Goal: Task Accomplishment & Management: Manage account settings

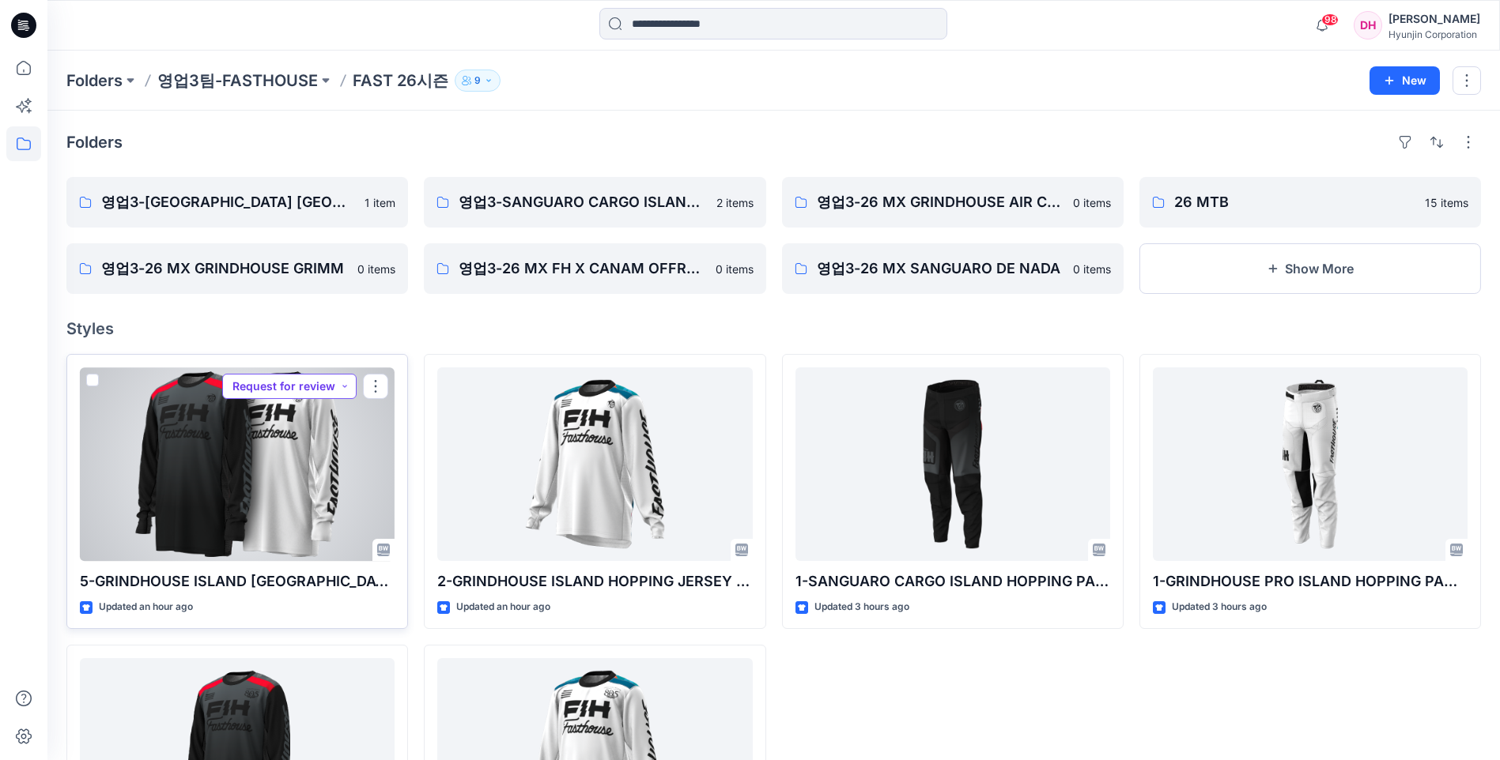
drag, startPoint x: 266, startPoint y: 372, endPoint x: 264, endPoint y: 398, distance: 27.0
click at [264, 398] on button "Request for review" at bounding box center [289, 386] width 134 height 25
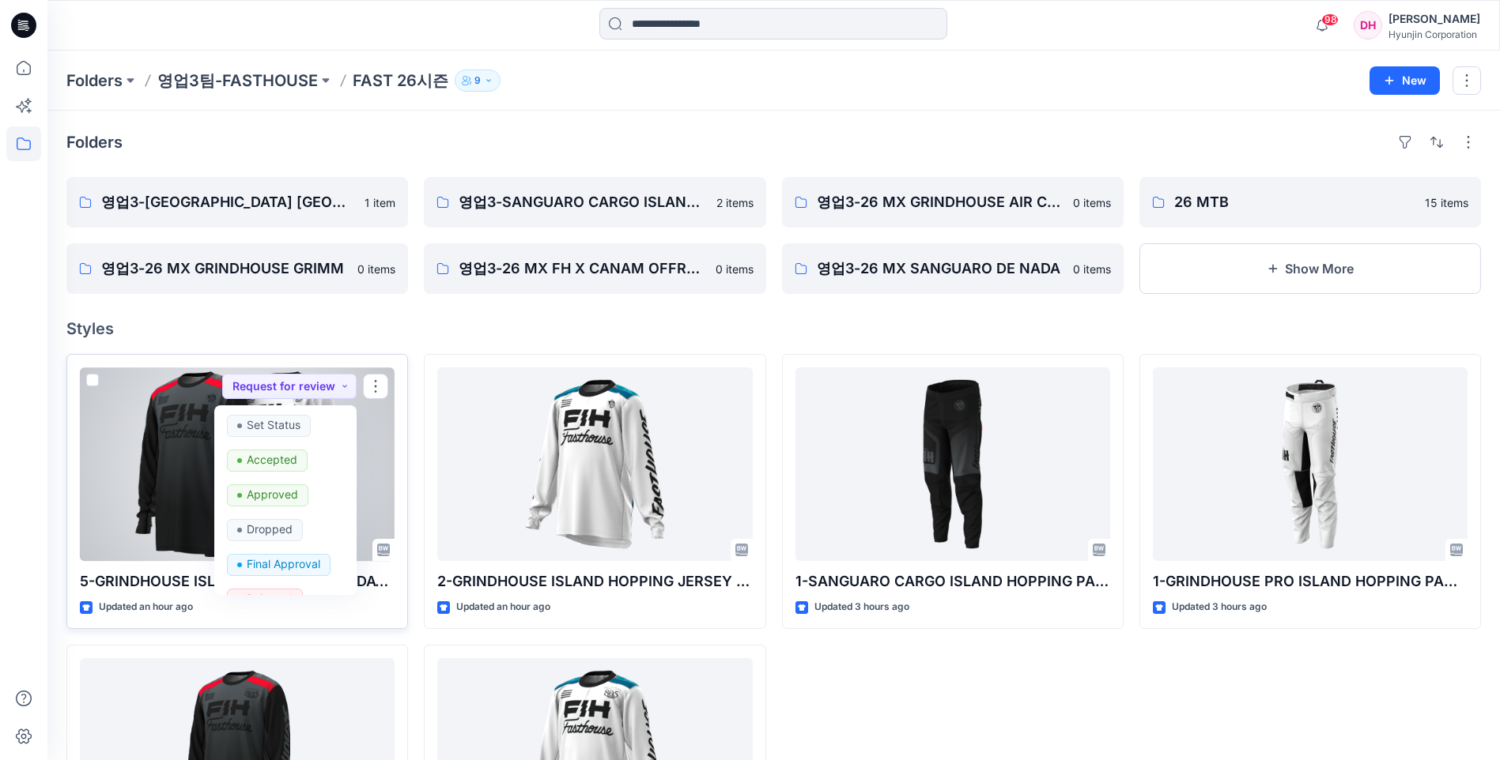
click at [159, 449] on div at bounding box center [237, 465] width 315 height 194
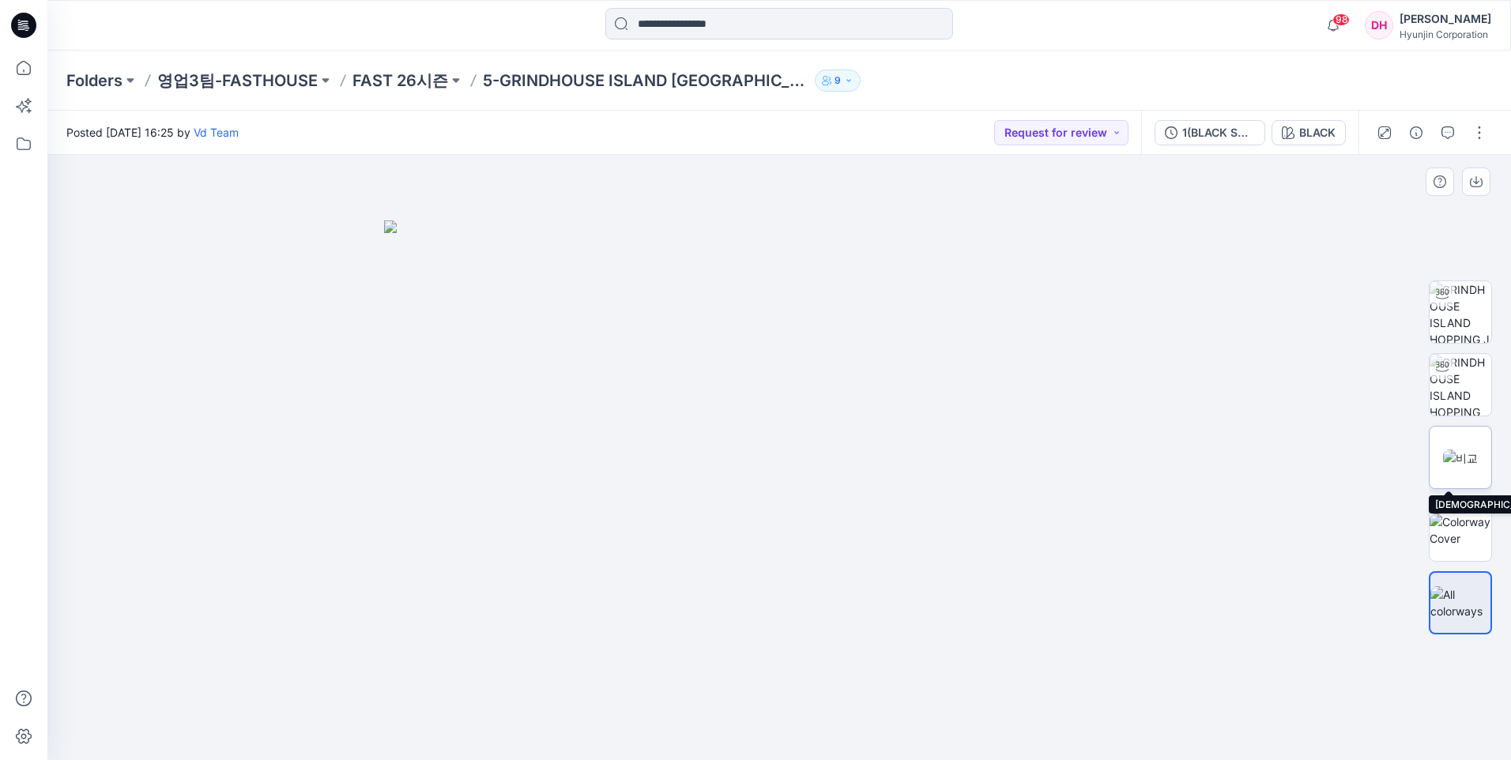
click at [1457, 450] on img at bounding box center [1460, 458] width 35 height 17
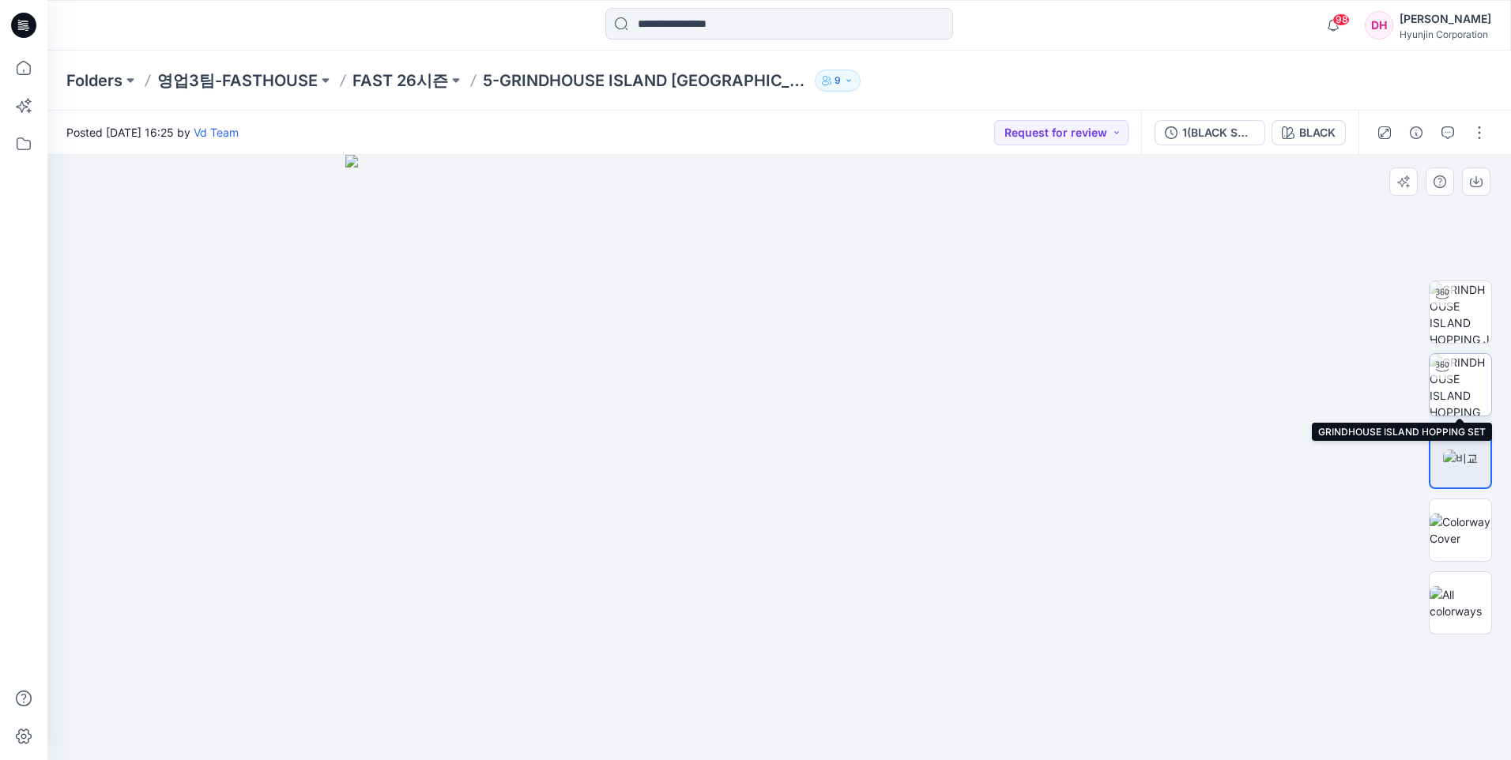
click at [1466, 390] on img at bounding box center [1461, 385] width 62 height 62
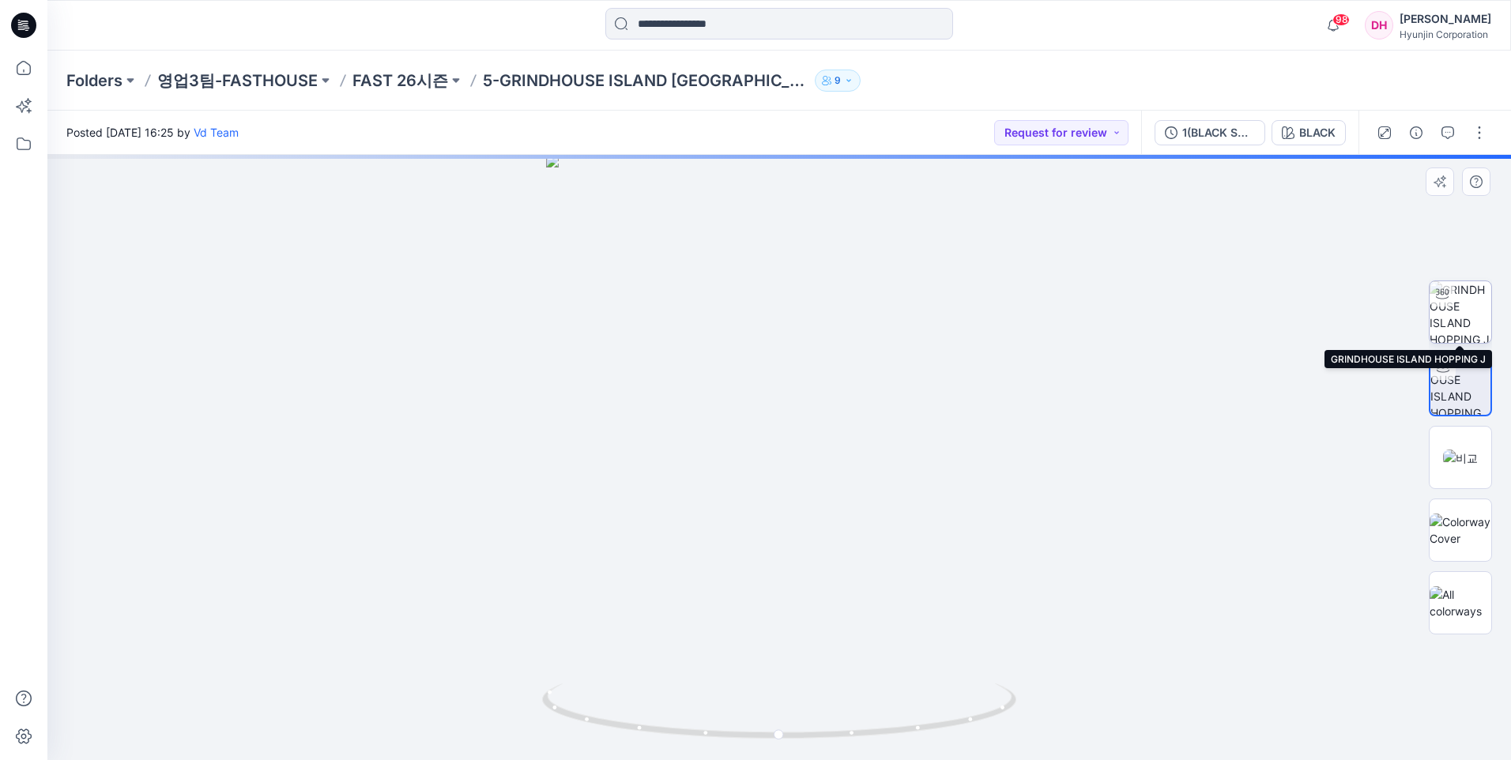
click at [1471, 301] on img at bounding box center [1461, 312] width 62 height 62
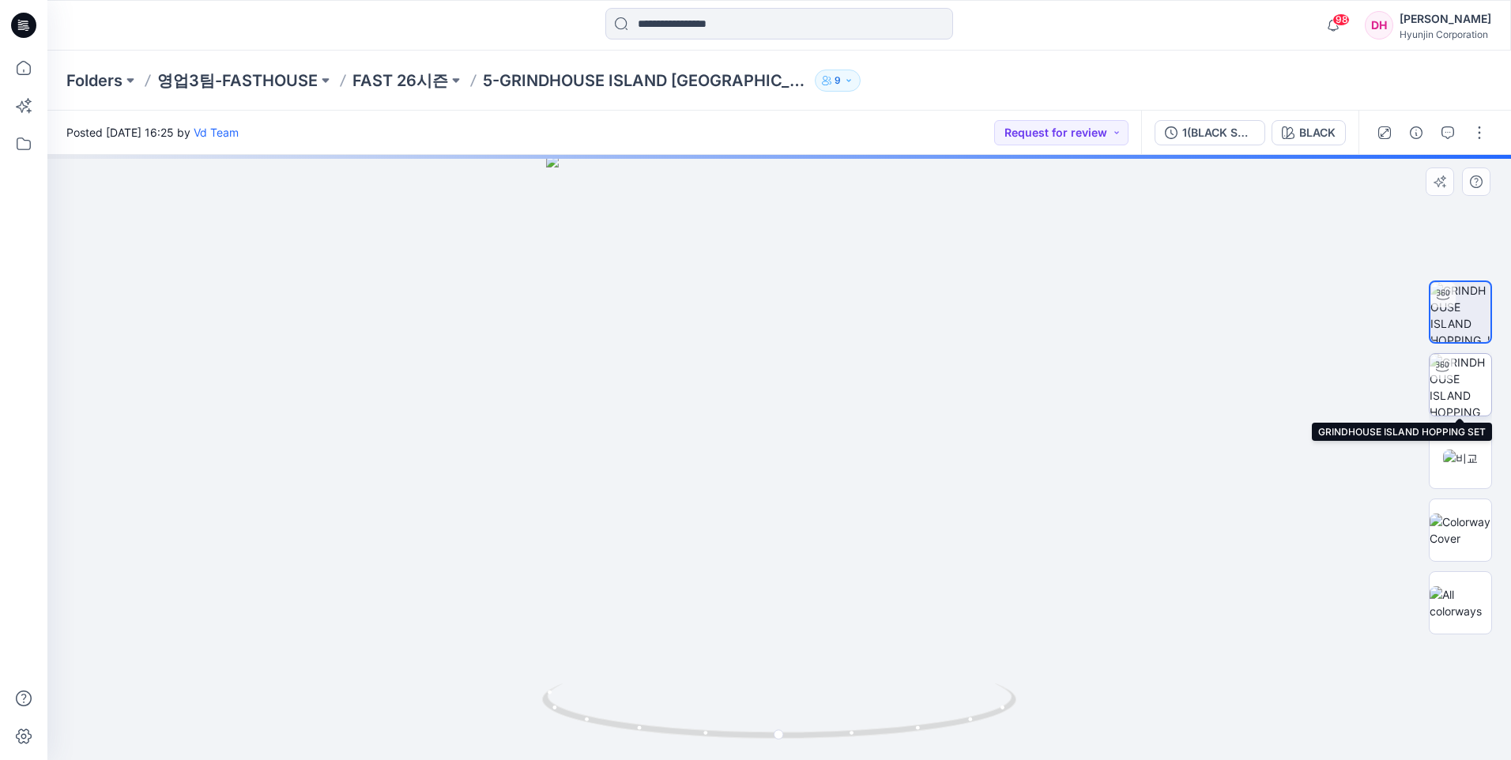
click at [1462, 383] on img at bounding box center [1461, 385] width 62 height 62
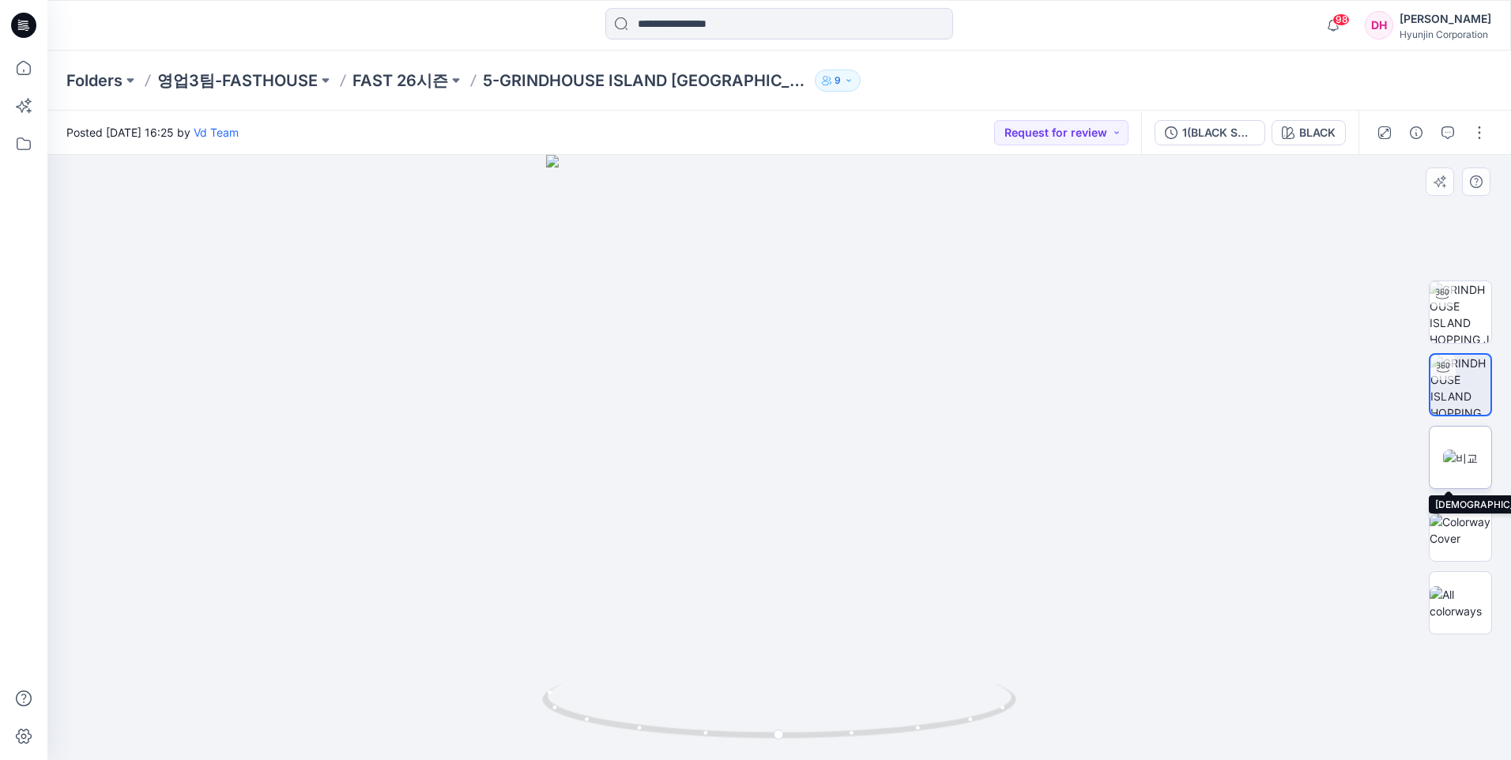
click at [1454, 458] on img at bounding box center [1460, 458] width 35 height 17
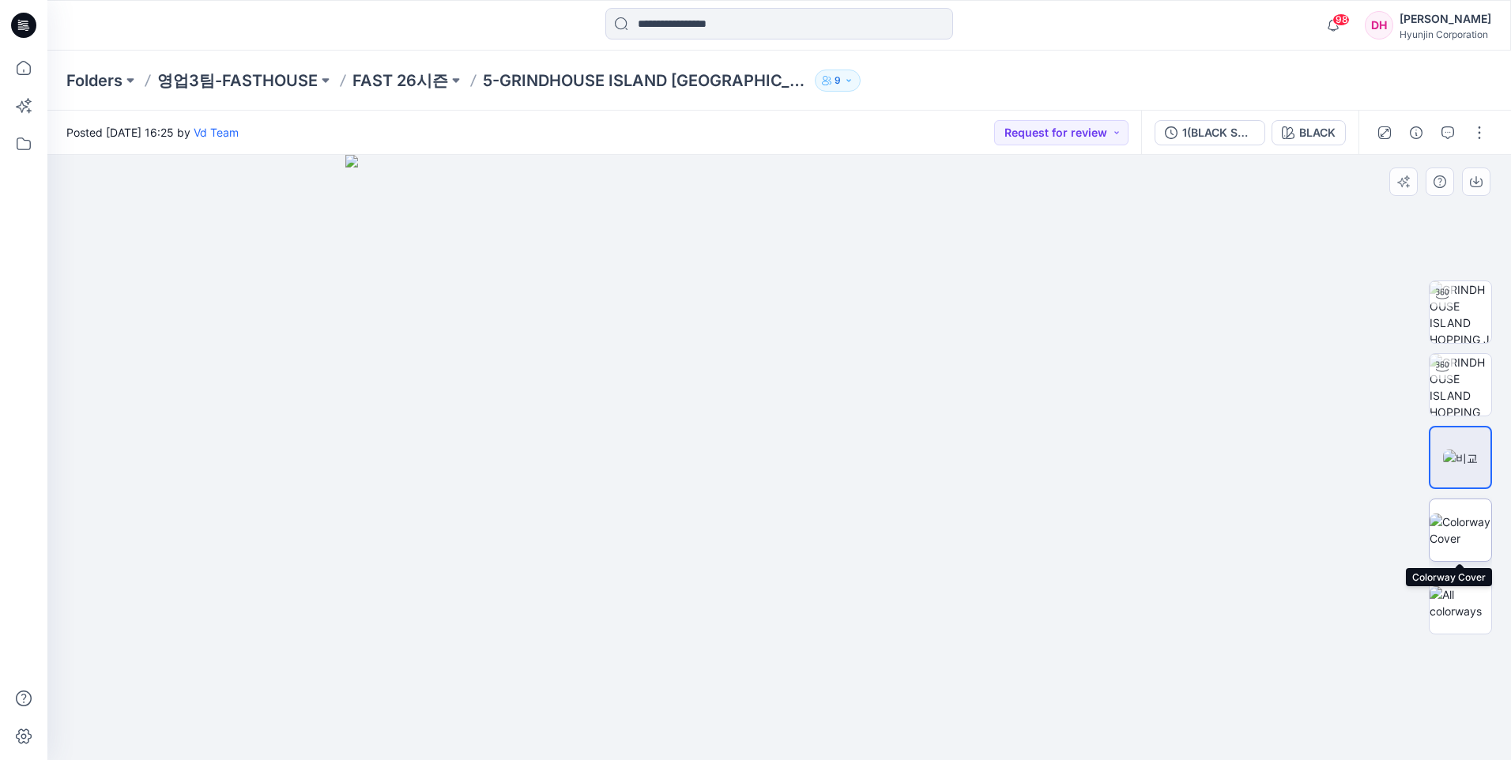
click at [1453, 530] on img at bounding box center [1461, 530] width 62 height 33
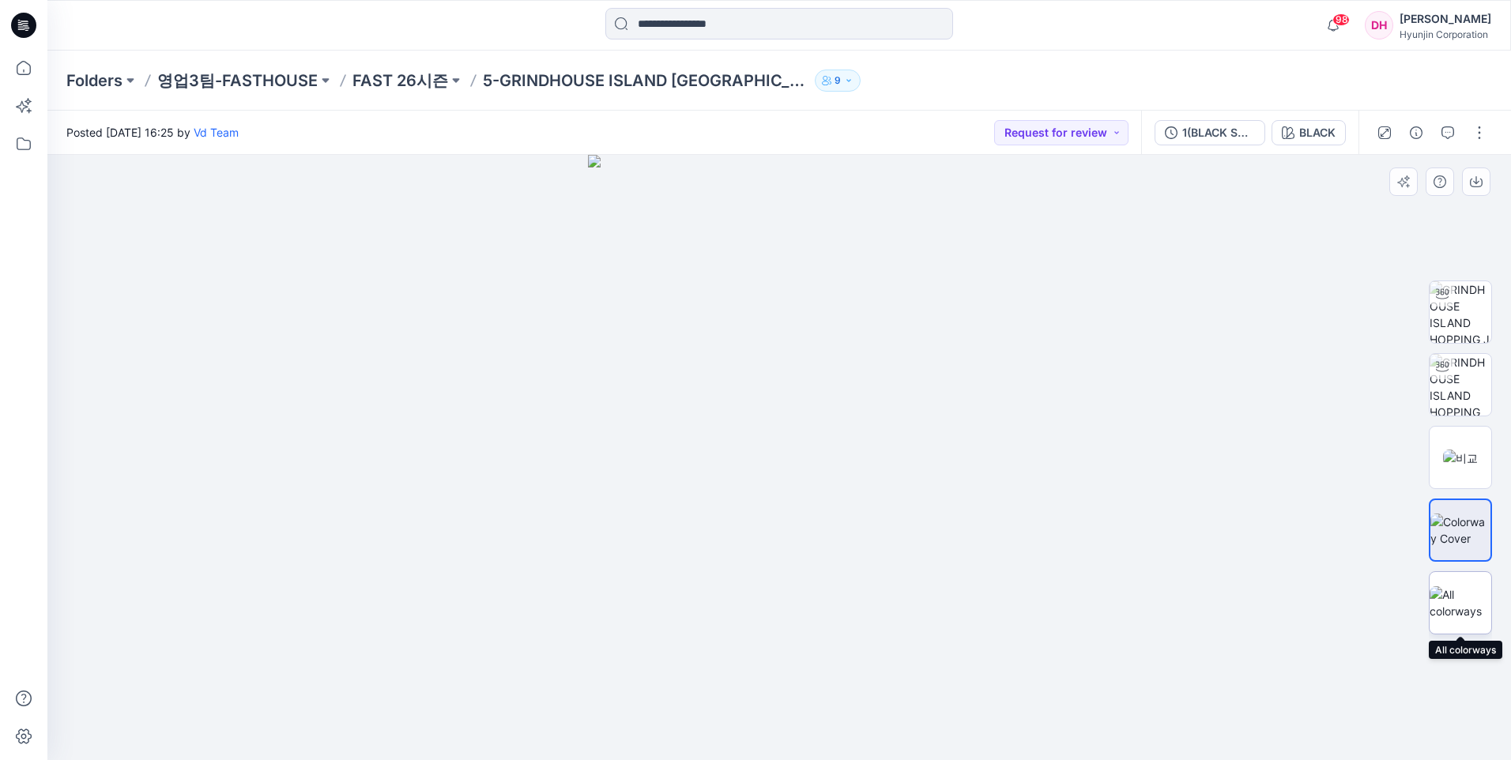
click at [1451, 590] on img at bounding box center [1461, 603] width 62 height 33
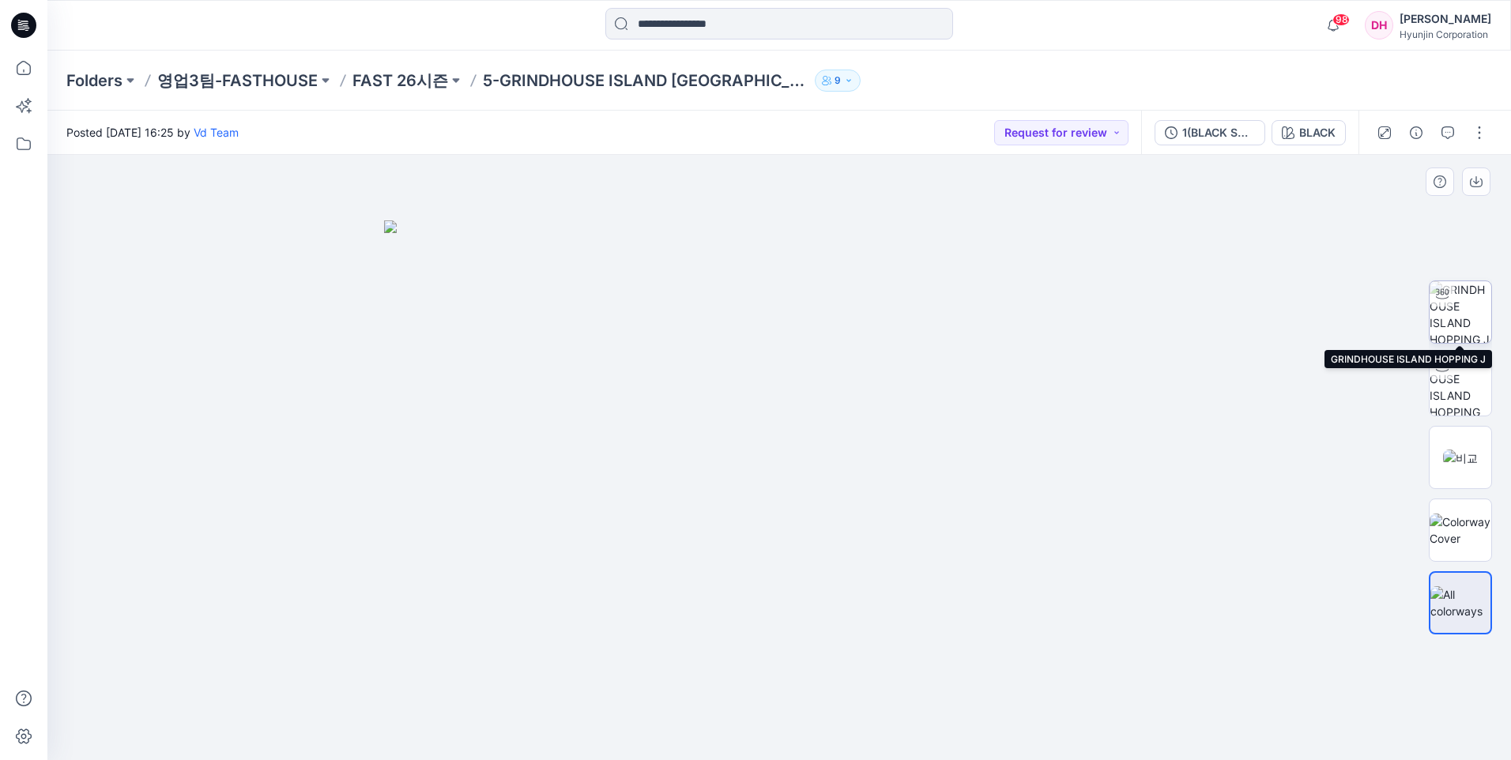
click at [1470, 315] on img at bounding box center [1461, 312] width 62 height 62
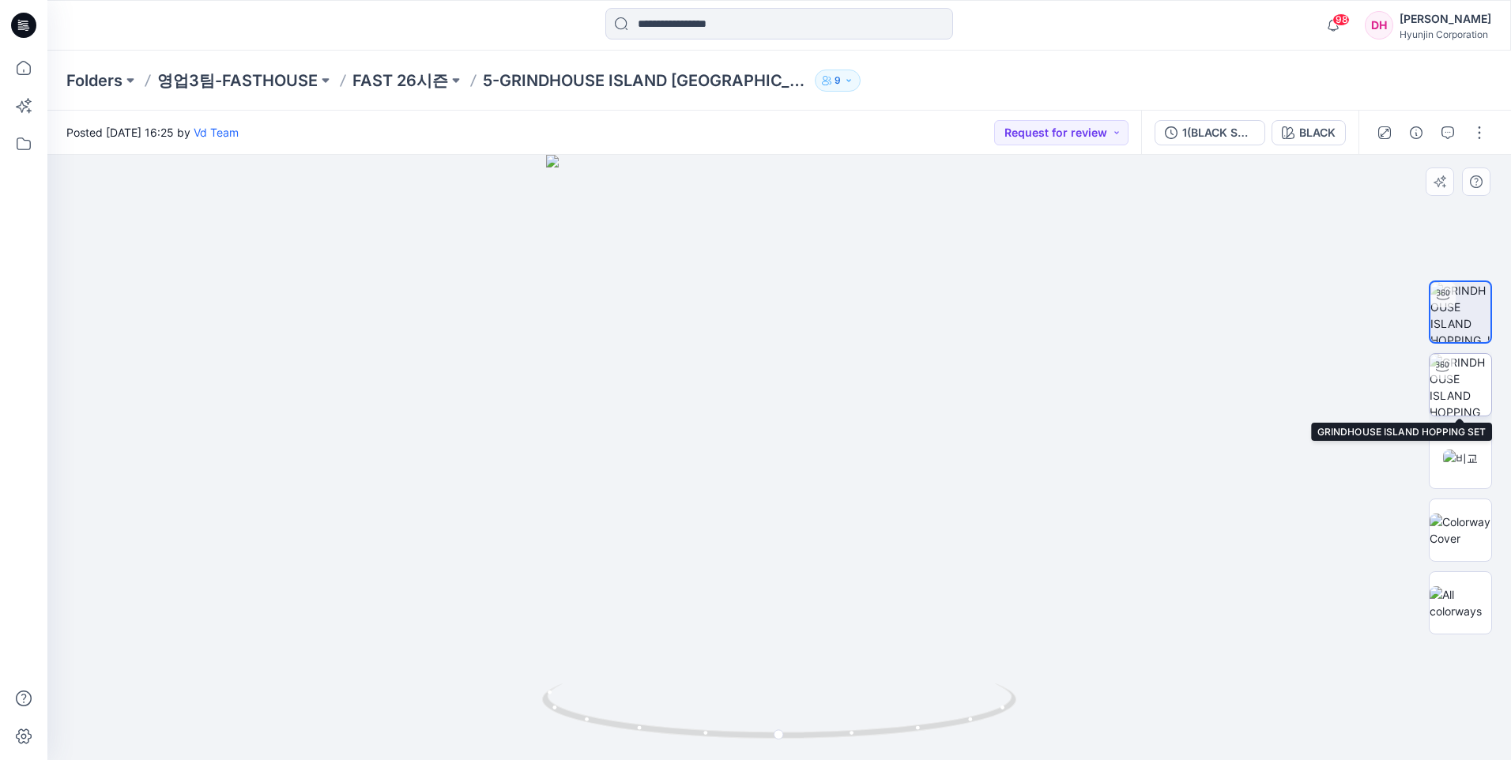
click at [1466, 371] on img at bounding box center [1461, 385] width 62 height 62
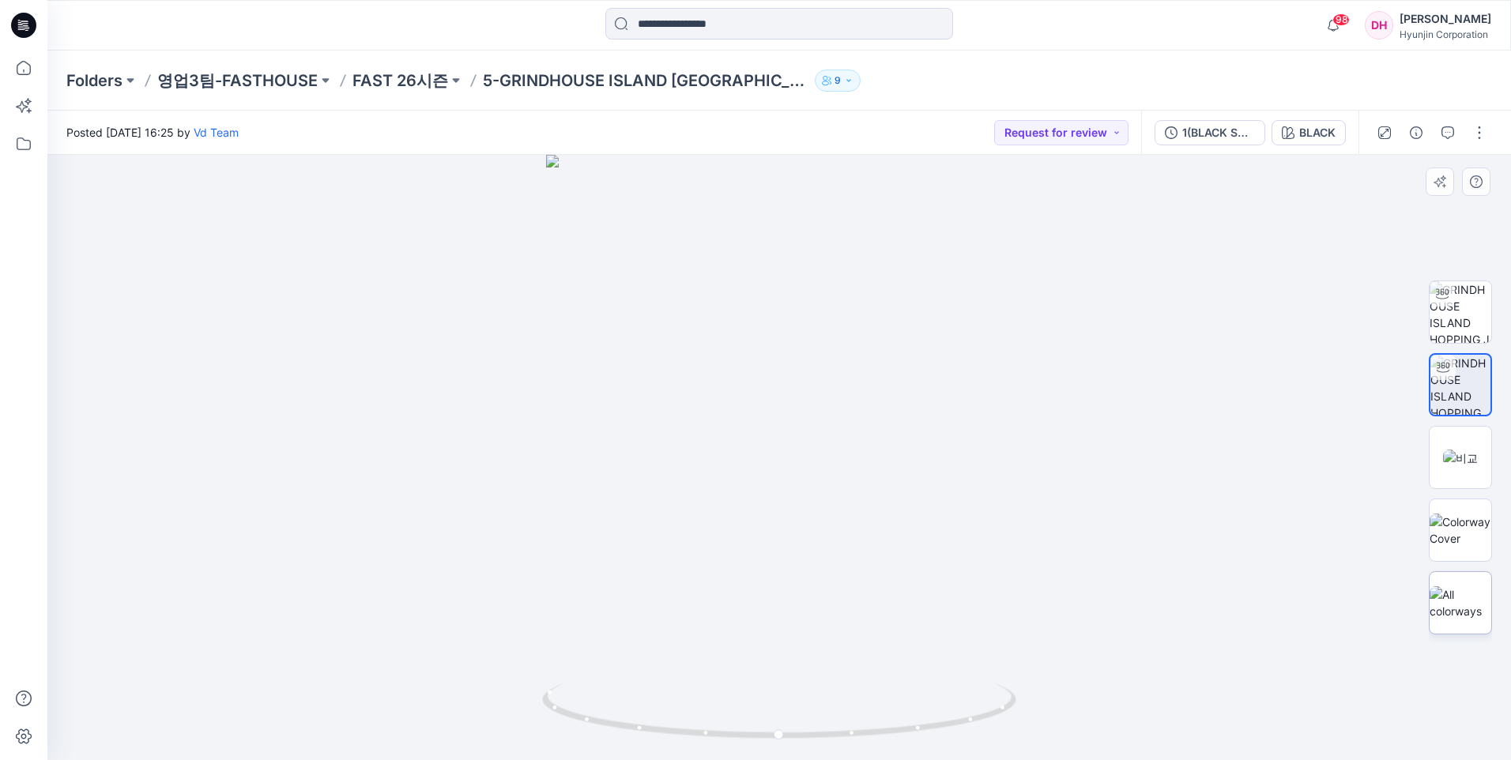
click at [1473, 592] on img at bounding box center [1461, 603] width 62 height 33
click at [1477, 331] on img at bounding box center [1461, 312] width 62 height 62
drag, startPoint x: 900, startPoint y: 443, endPoint x: 935, endPoint y: 443, distance: 34.8
click at [935, 443] on div at bounding box center [779, 458] width 1464 height 606
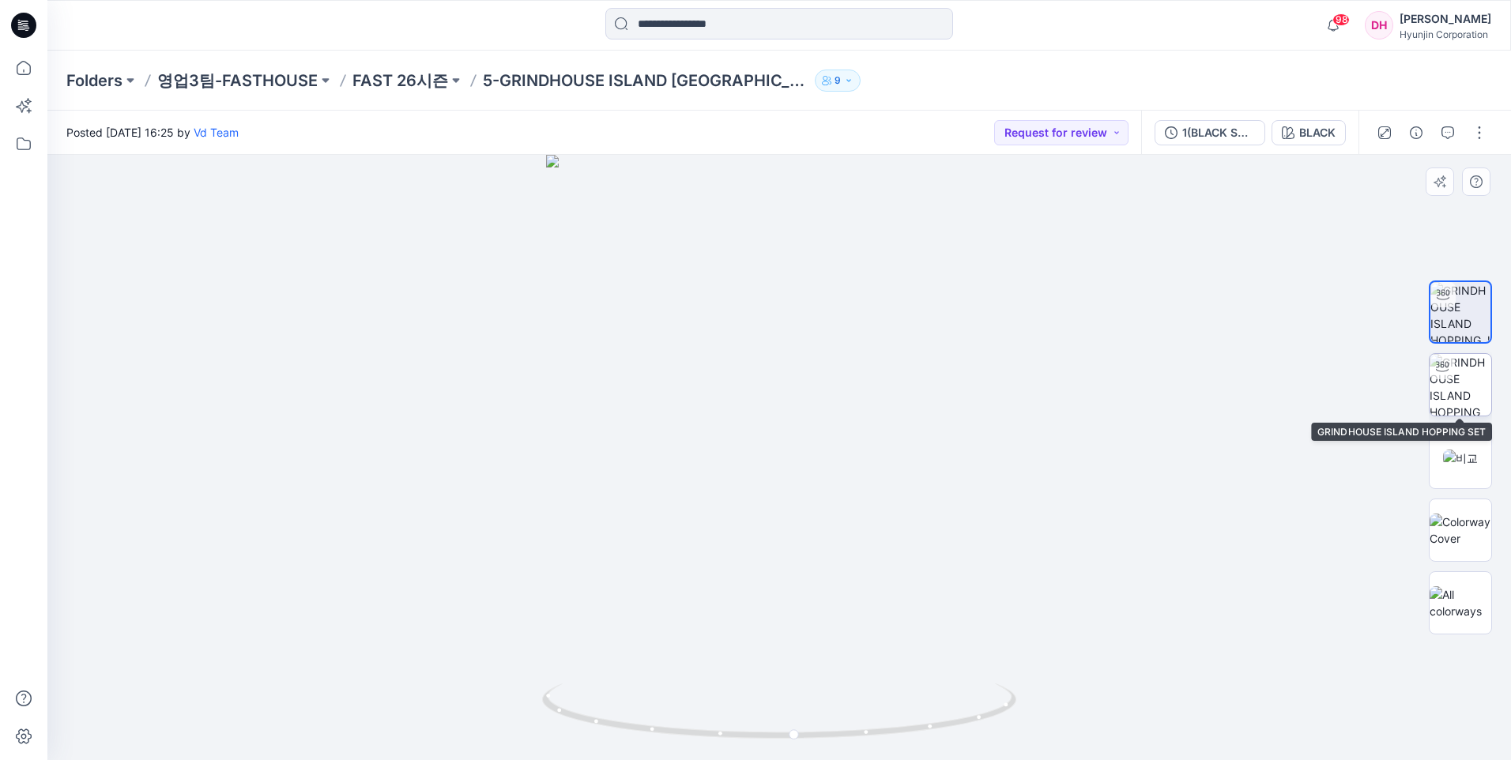
click at [1466, 405] on img at bounding box center [1461, 385] width 62 height 62
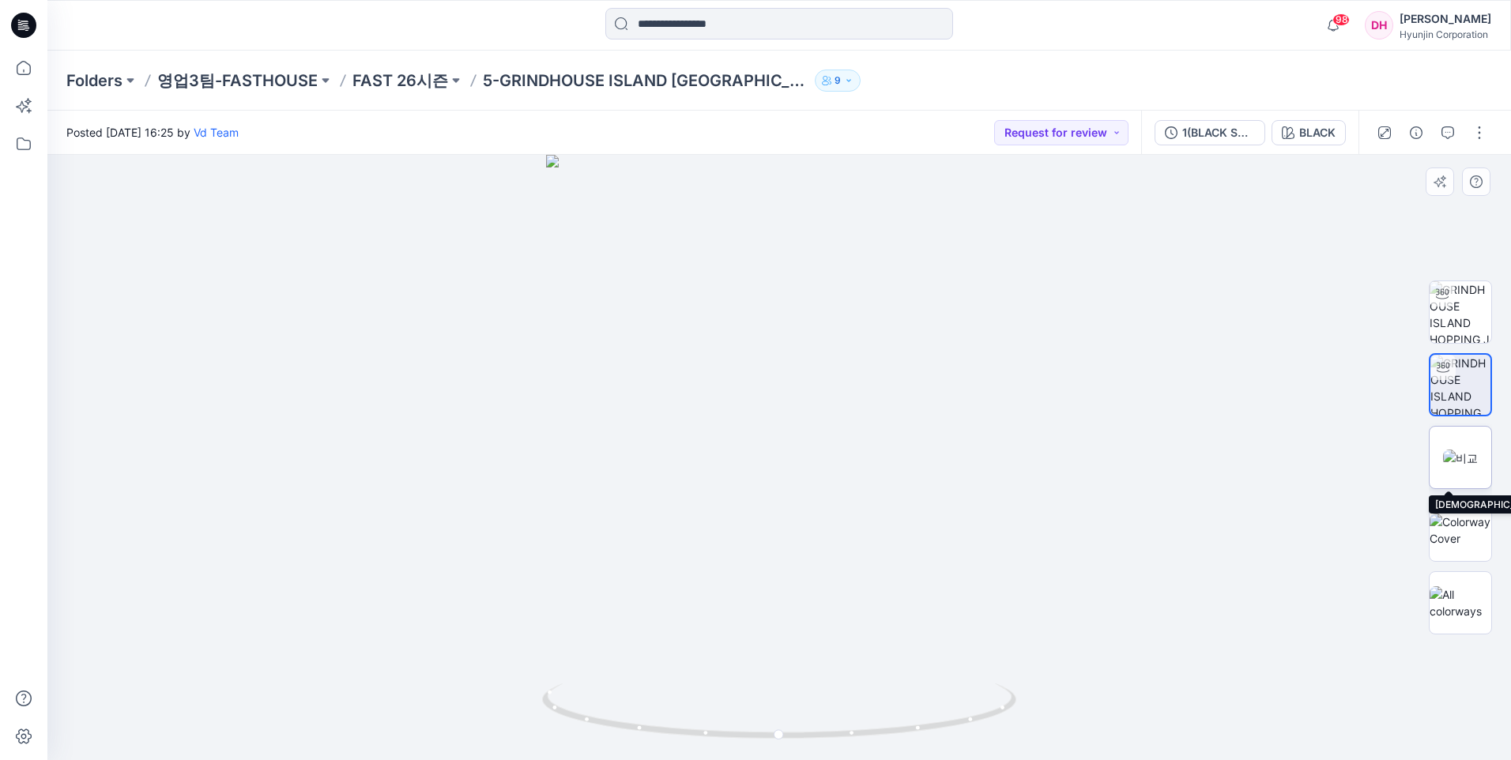
click at [1476, 466] on img at bounding box center [1460, 458] width 35 height 17
click at [287, 85] on p "영업3팀-FASTHOUSE" at bounding box center [237, 81] width 160 height 22
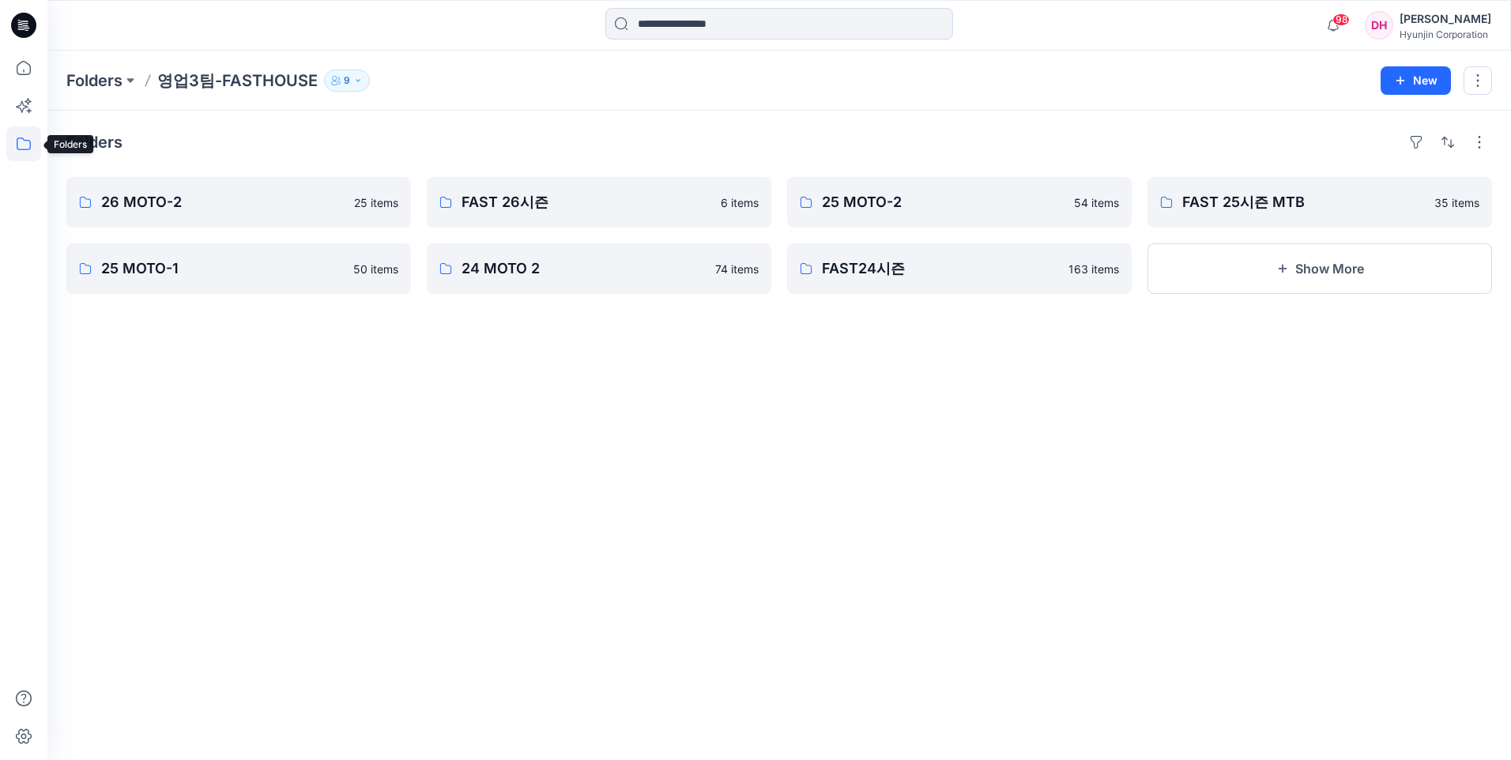
click at [25, 135] on icon at bounding box center [23, 143] width 35 height 35
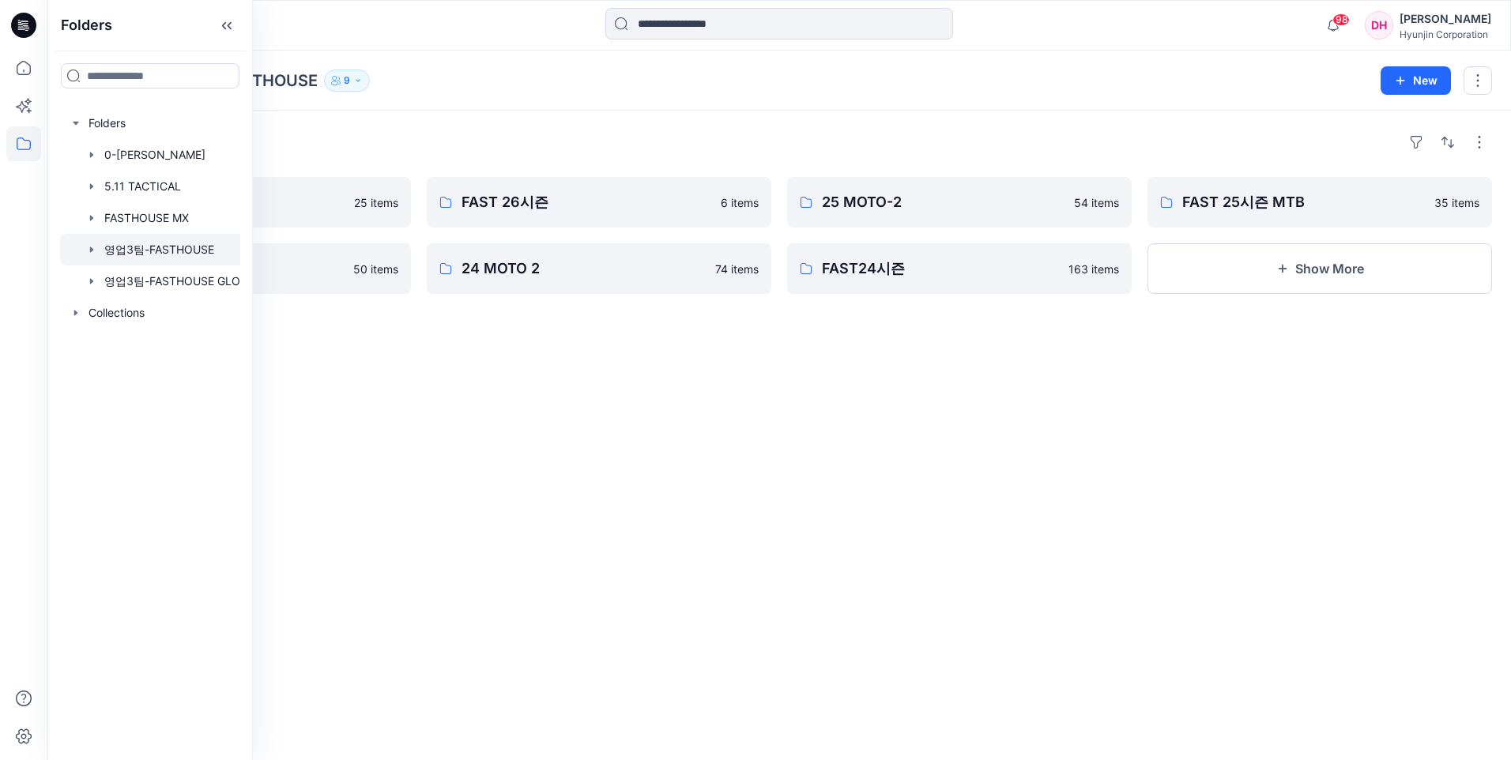
click at [374, 355] on div "Folders 26 MOTO-2 25 items 25 MOTO-1 50 items FAST 26시즌 6 items 24 MOTO 2 74 it…" at bounding box center [779, 436] width 1464 height 650
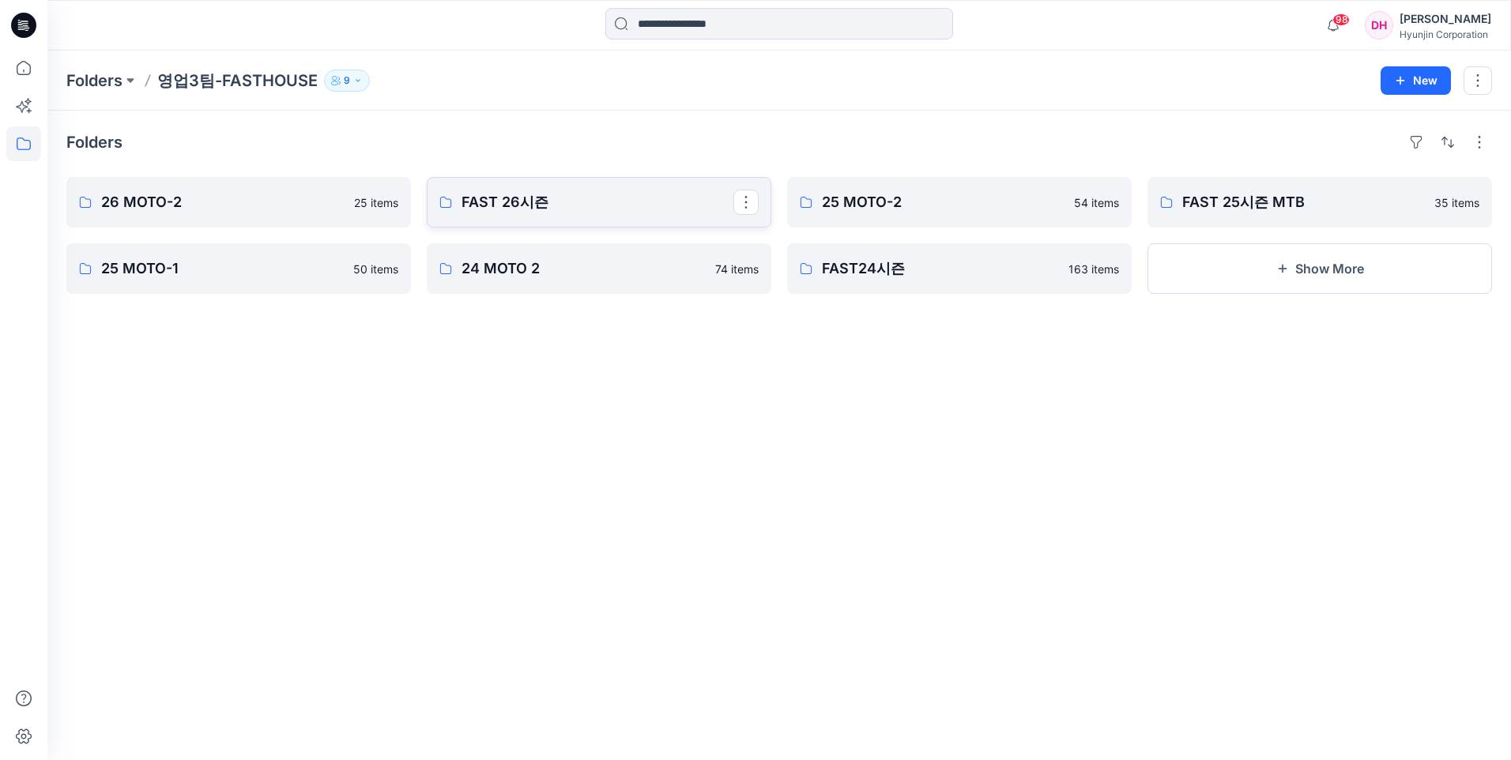
click at [507, 194] on p "FAST 26시즌" at bounding box center [598, 202] width 272 height 22
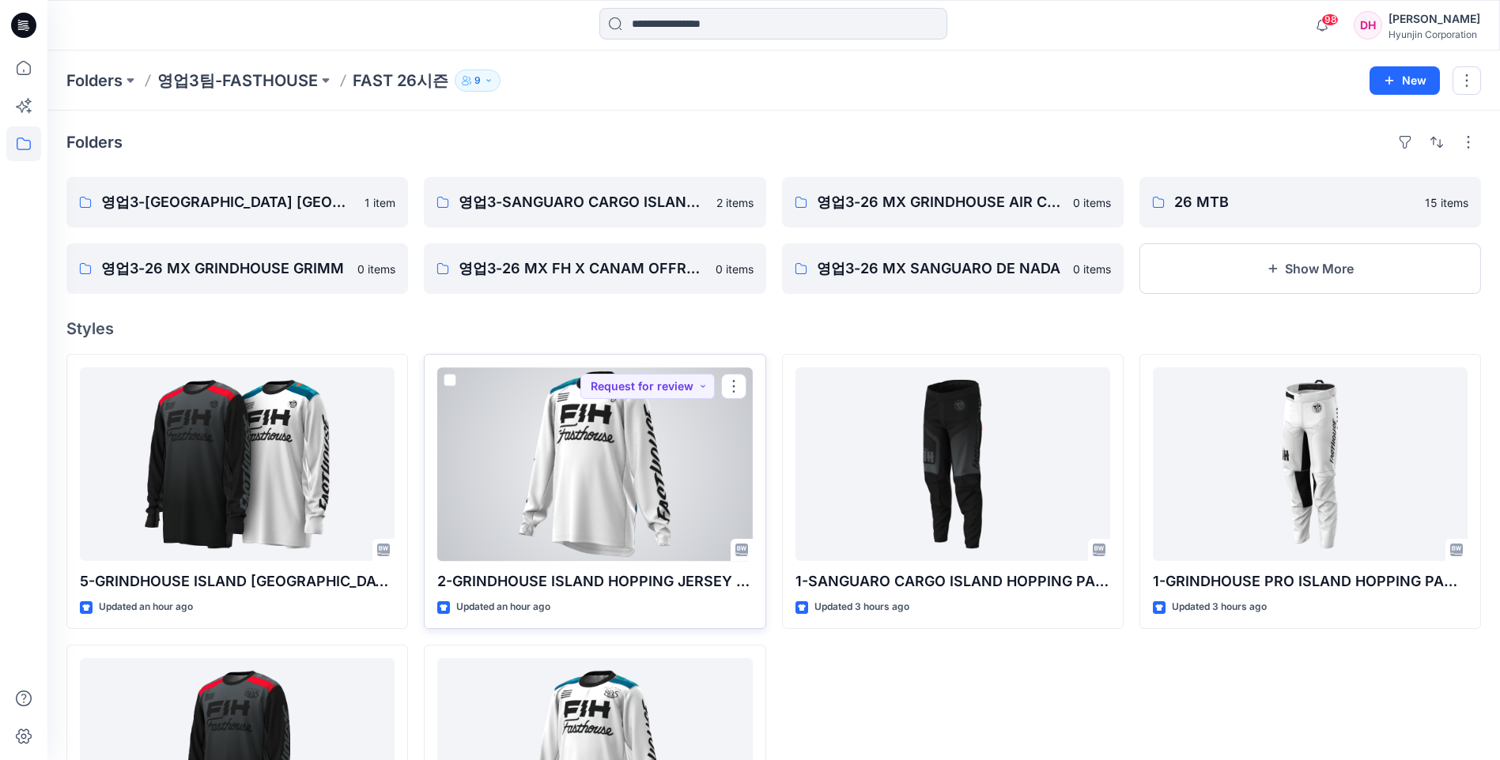
click at [503, 434] on div at bounding box center [594, 465] width 315 height 194
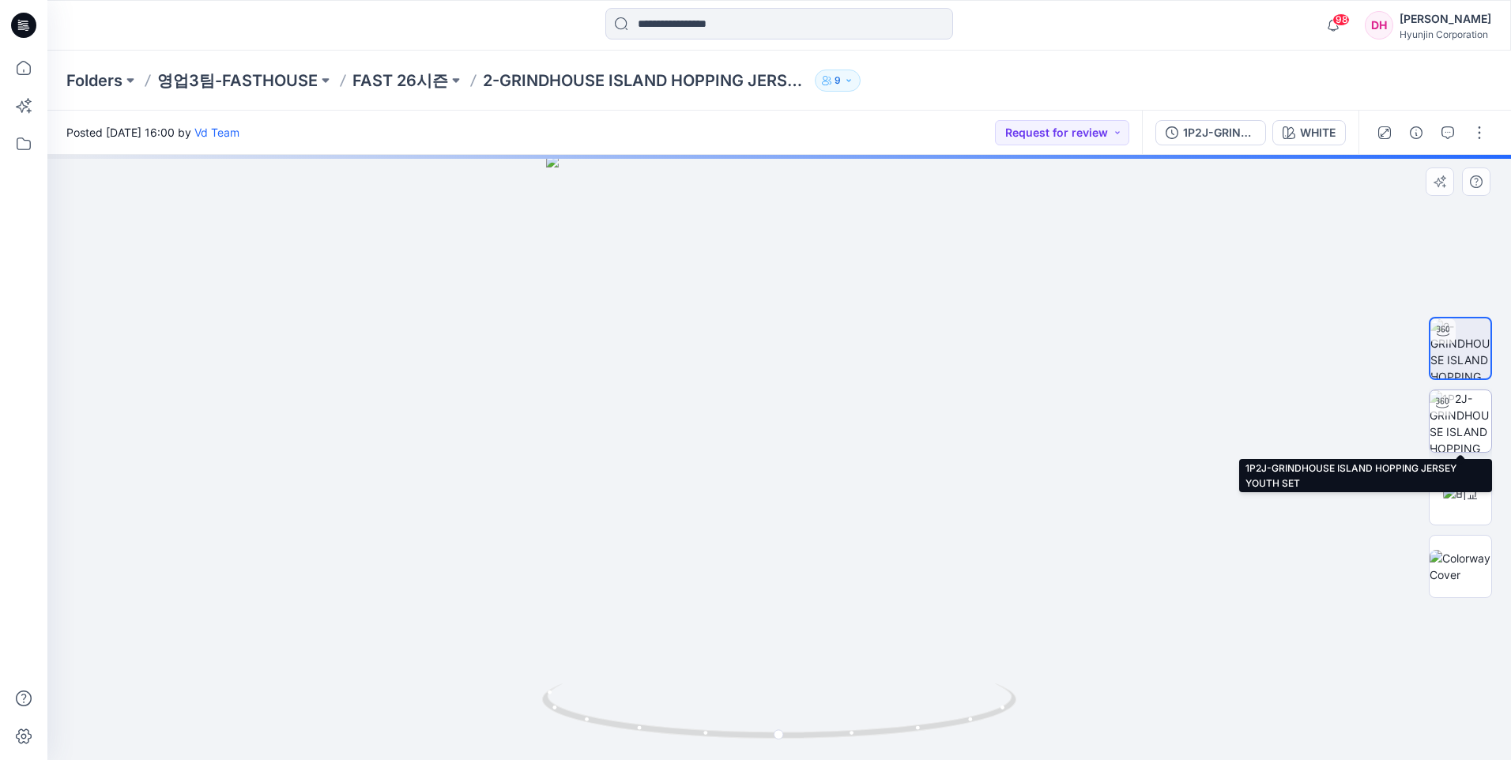
click at [1454, 424] on img at bounding box center [1461, 421] width 62 height 62
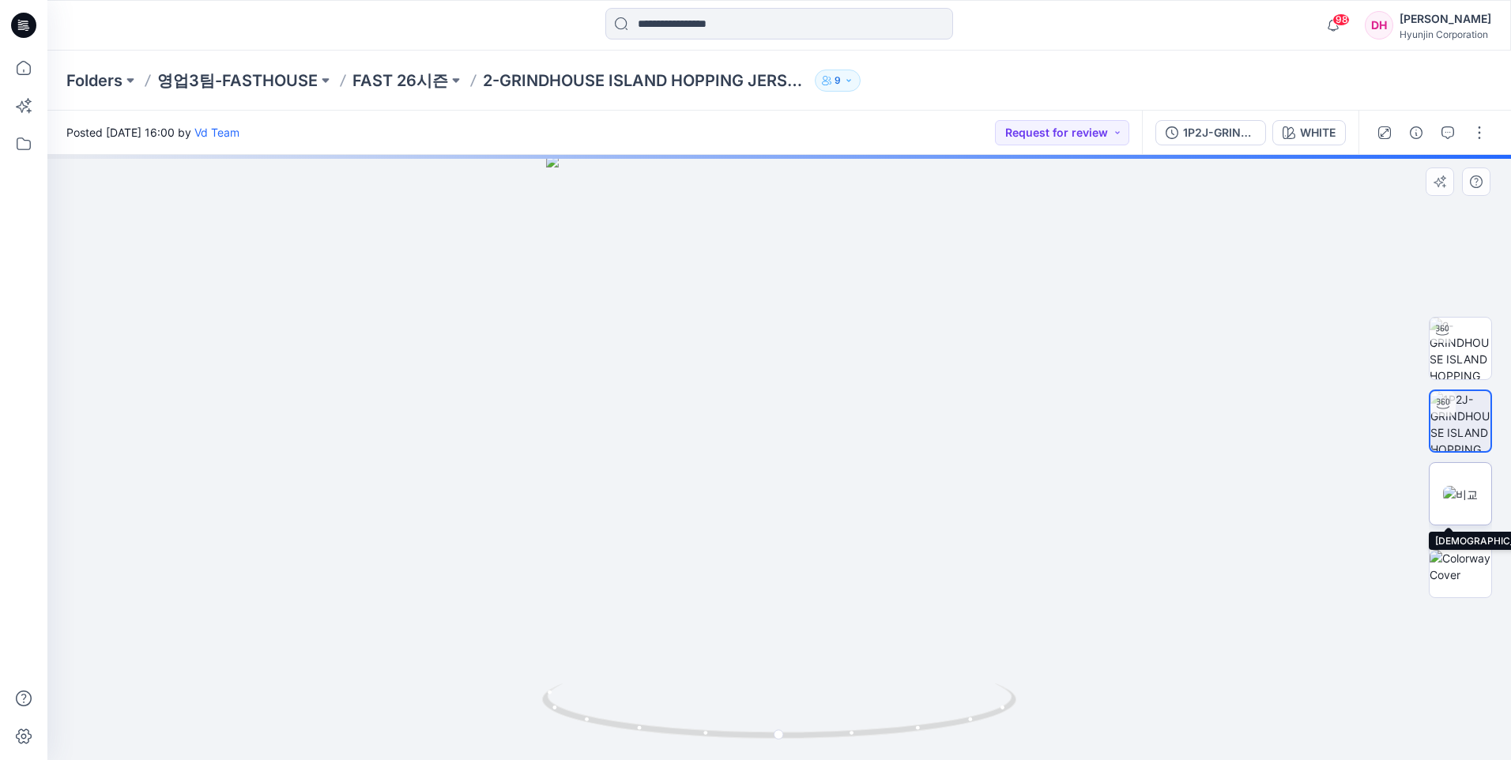
click at [1464, 486] on img at bounding box center [1460, 494] width 35 height 17
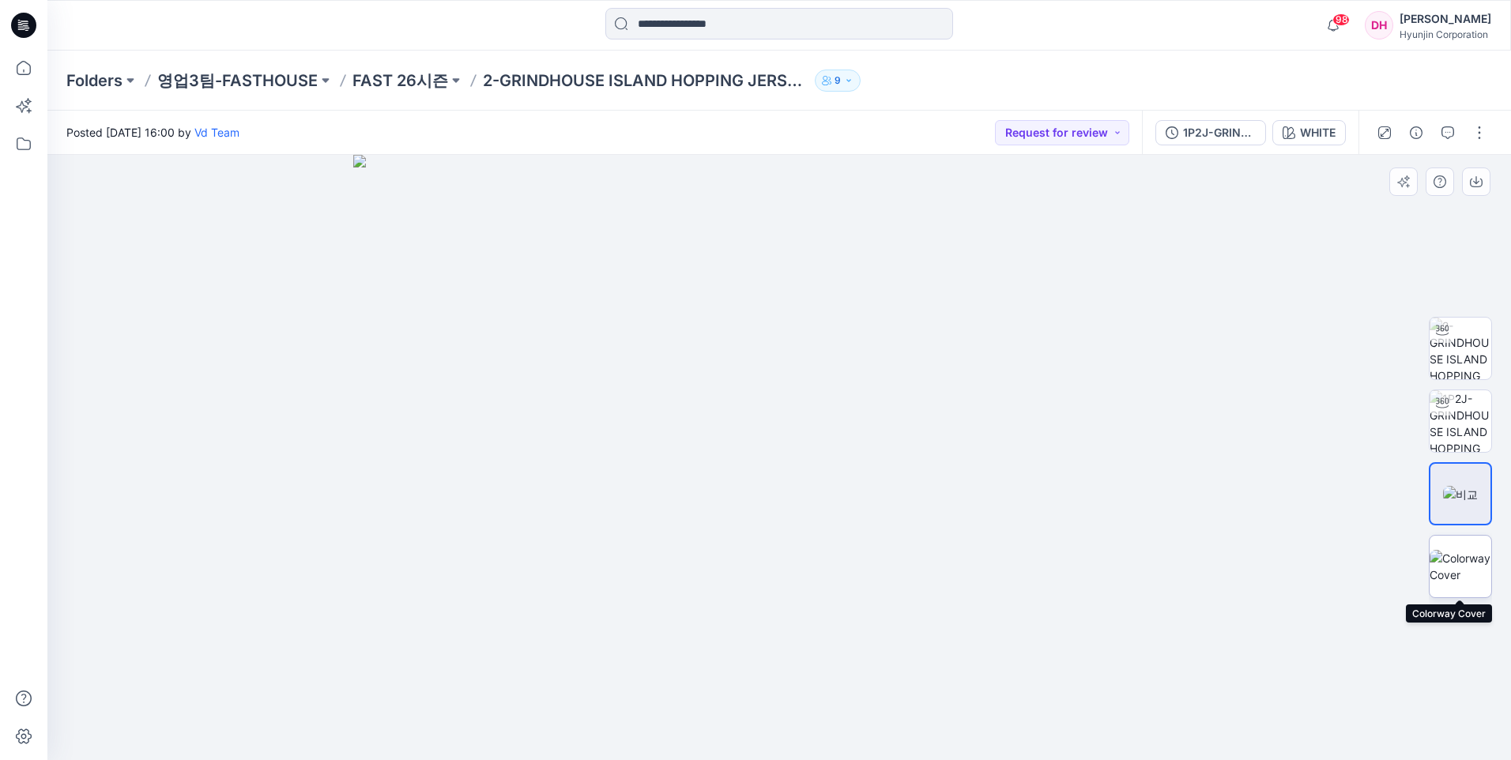
click at [1464, 551] on img at bounding box center [1461, 566] width 62 height 33
click at [1477, 138] on button "button" at bounding box center [1479, 132] width 25 height 25
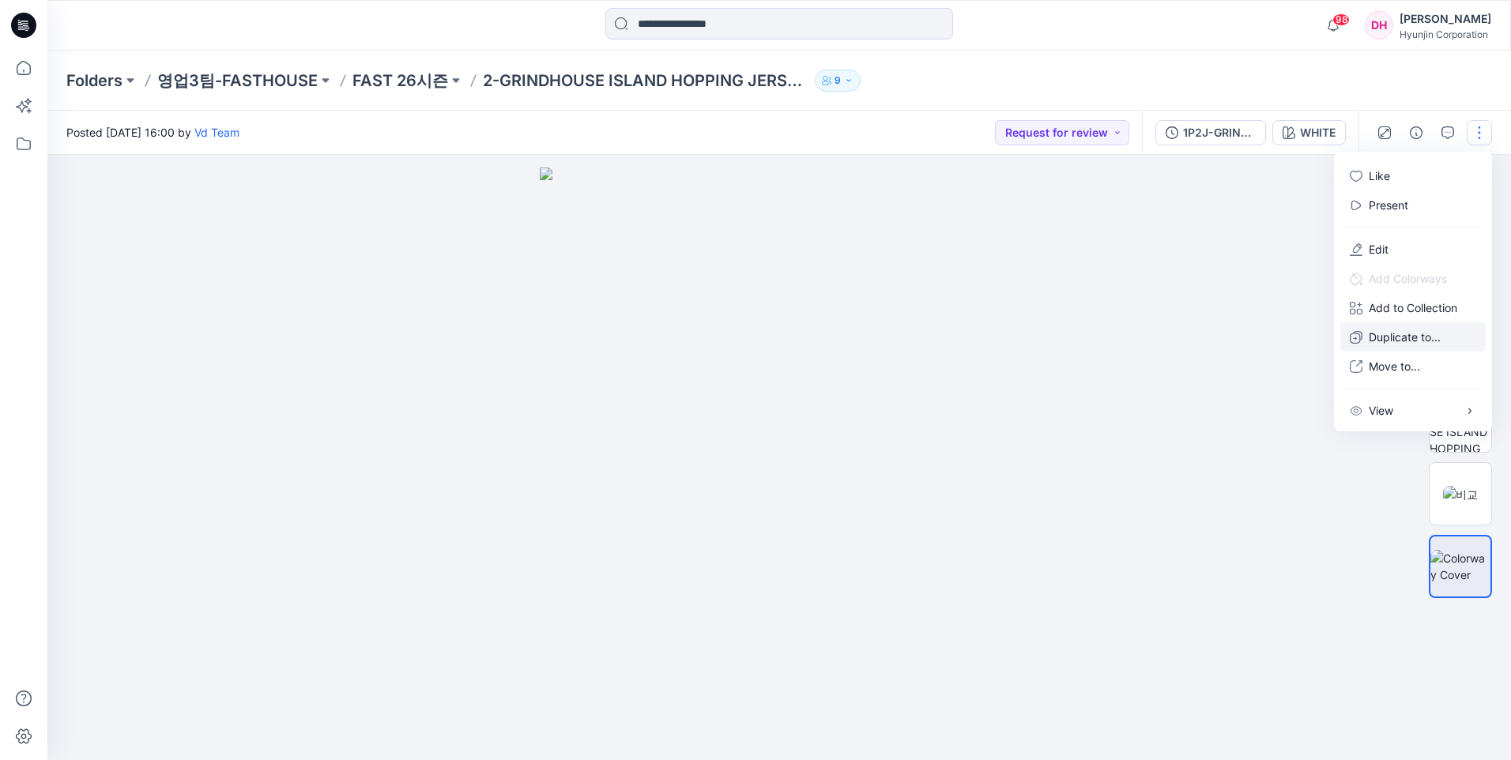
click at [1393, 334] on p "Duplicate to..." at bounding box center [1405, 337] width 72 height 17
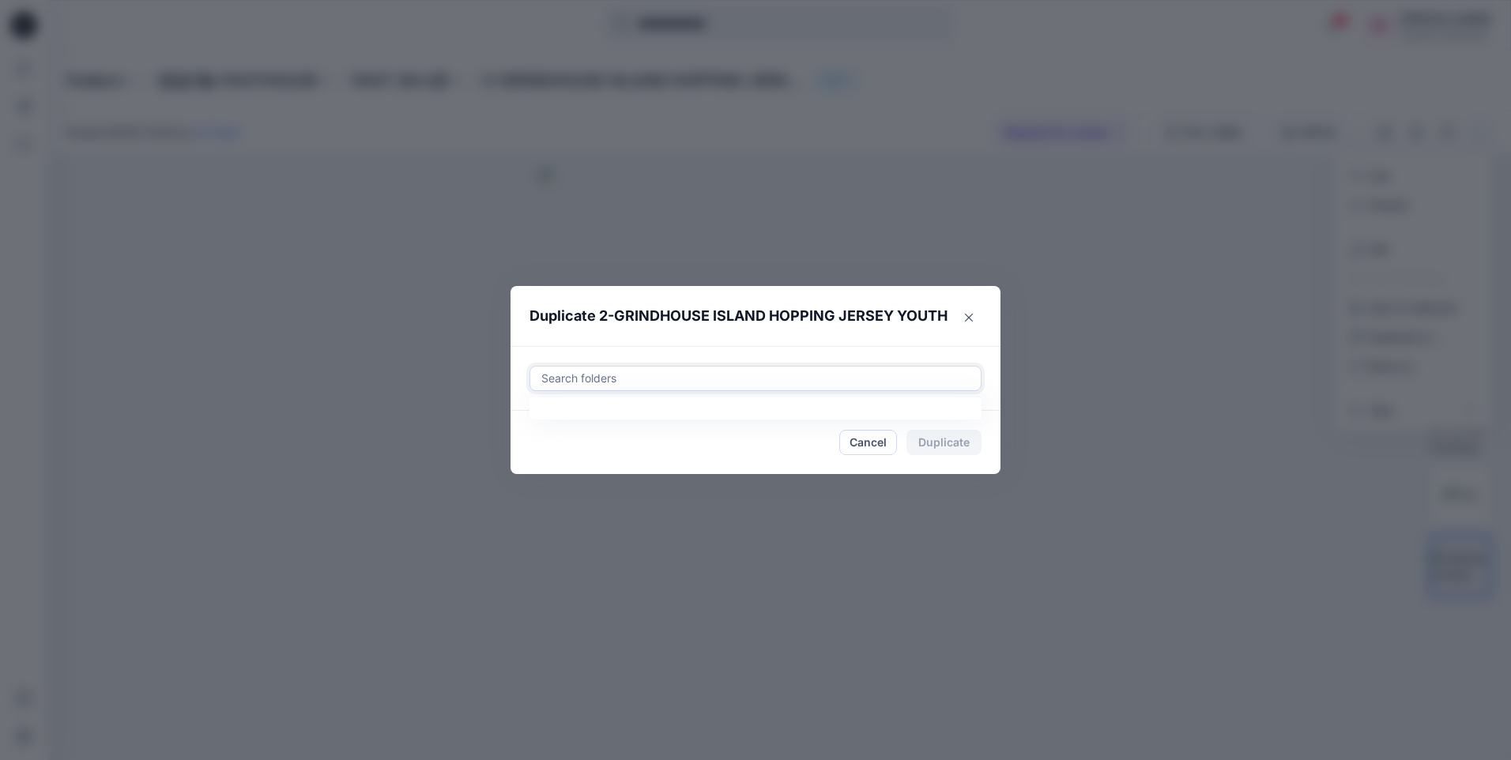
click at [808, 388] on div "Search folders" at bounding box center [755, 379] width 451 height 24
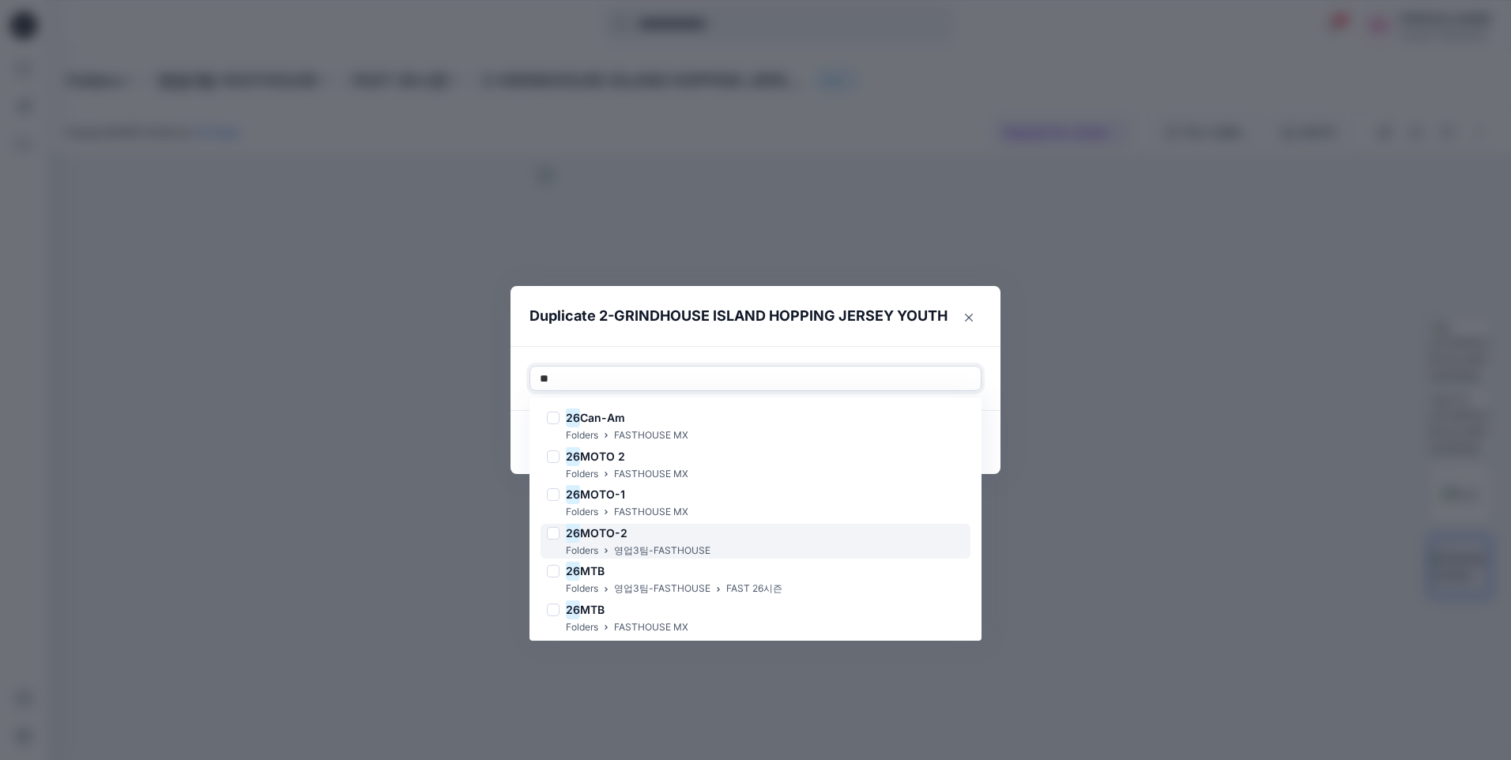
click at [751, 534] on div "26 MOTO-2 Folders 영업3팀-FASTHOUSE" at bounding box center [756, 542] width 430 height 36
type input "**"
click at [987, 432] on footer "Cancel Duplicate" at bounding box center [756, 442] width 490 height 63
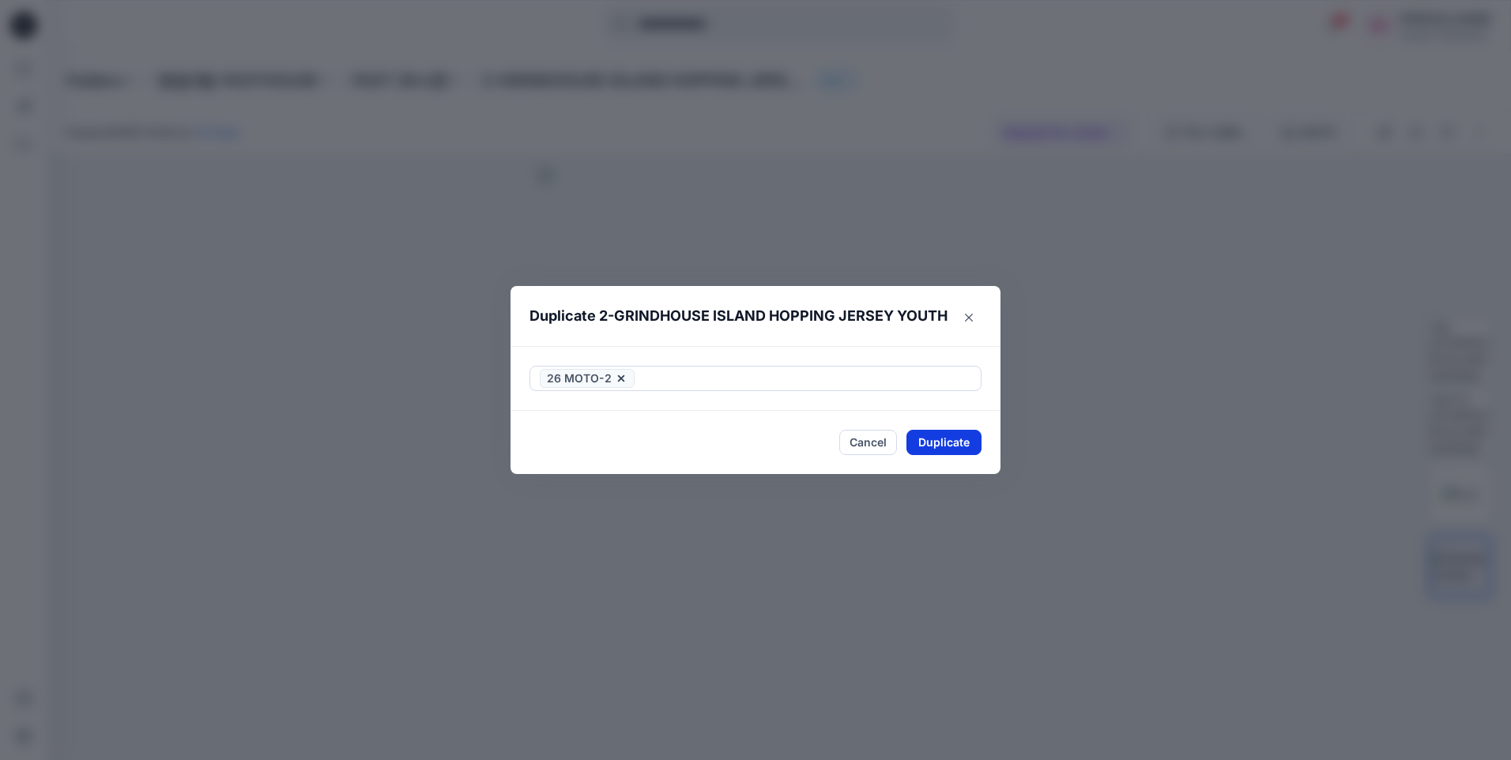
click at [960, 446] on button "Duplicate" at bounding box center [944, 442] width 75 height 25
click at [970, 314] on icon "Close" at bounding box center [969, 318] width 8 height 8
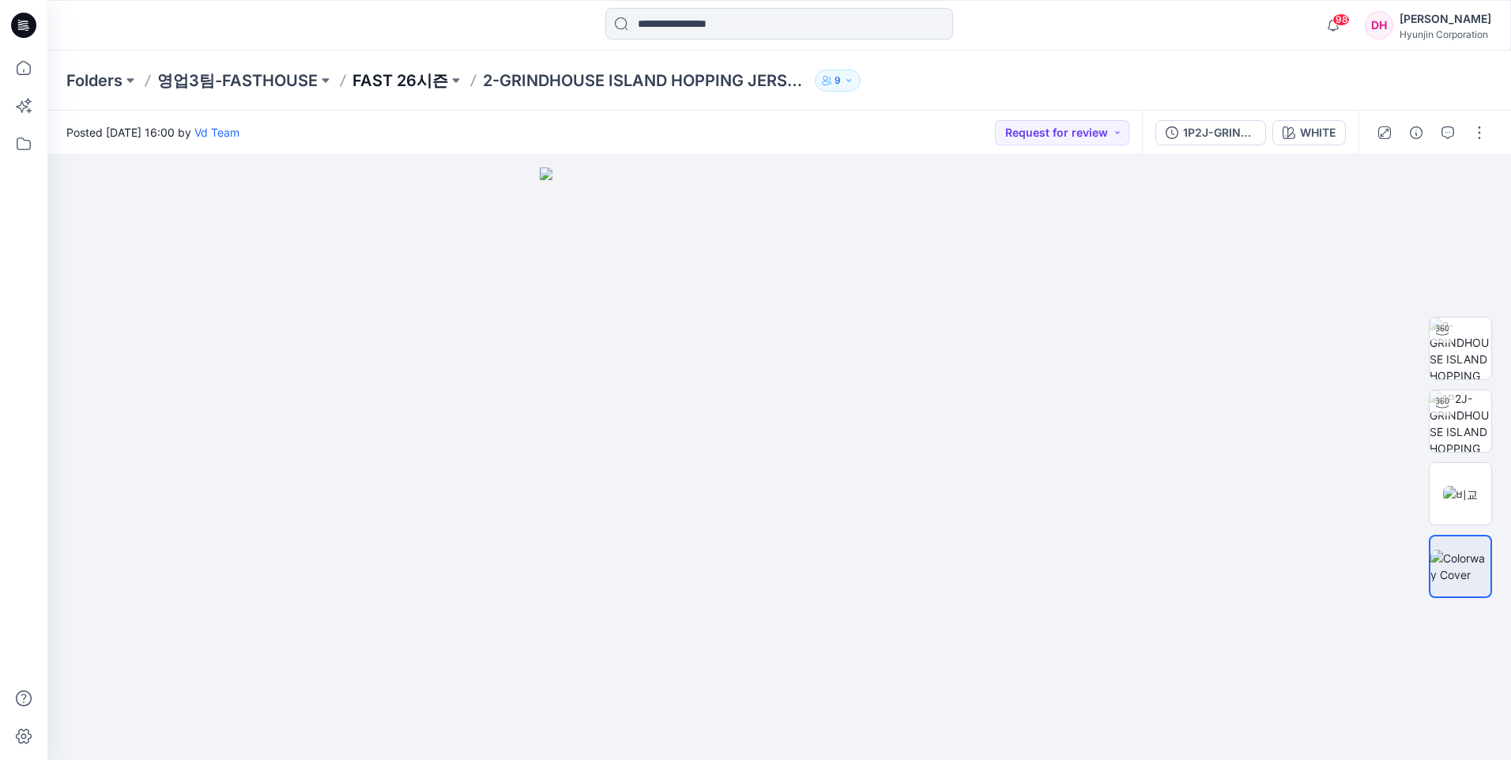
click at [394, 79] on p "FAST 26시즌" at bounding box center [401, 81] width 96 height 22
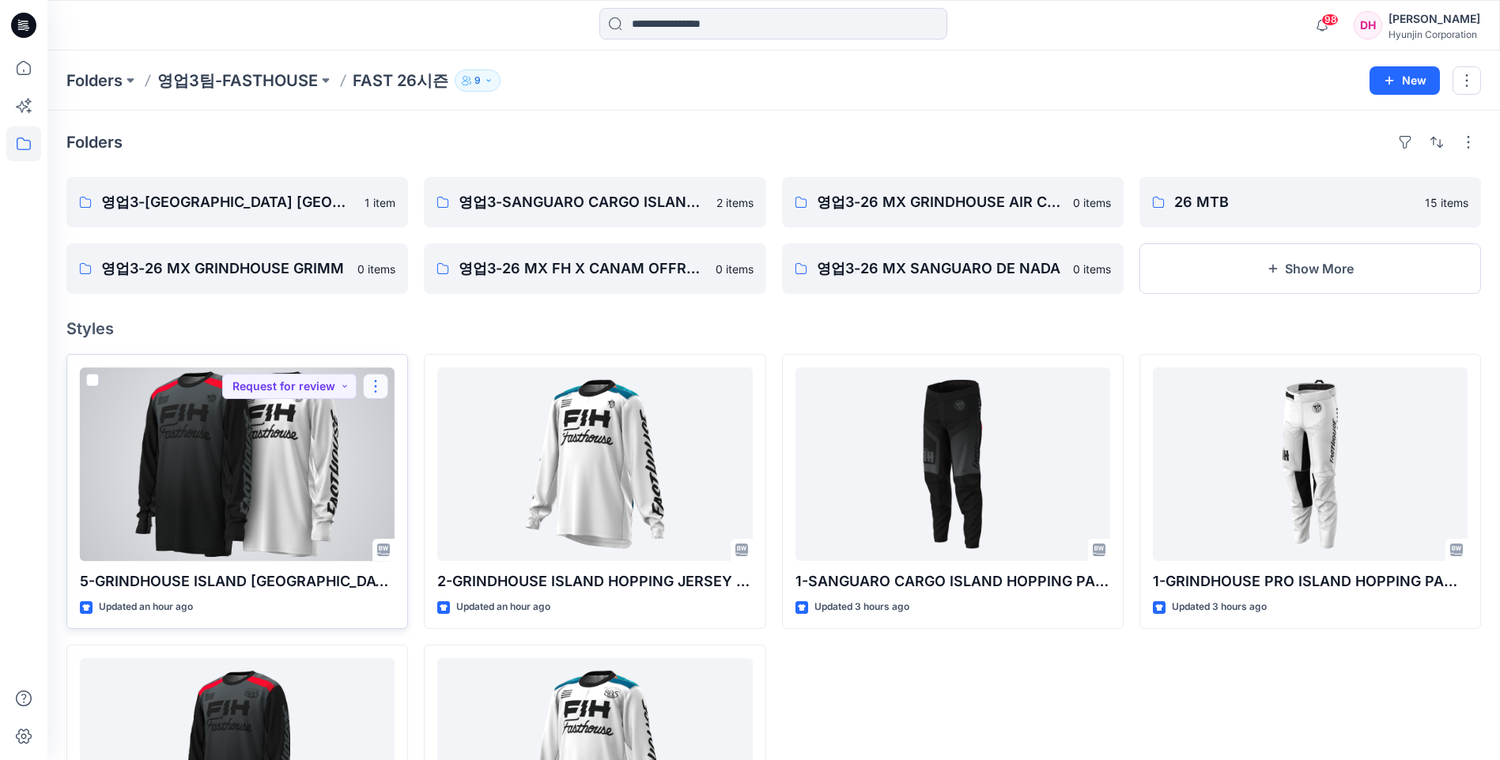
click at [379, 385] on button "button" at bounding box center [375, 386] width 25 height 25
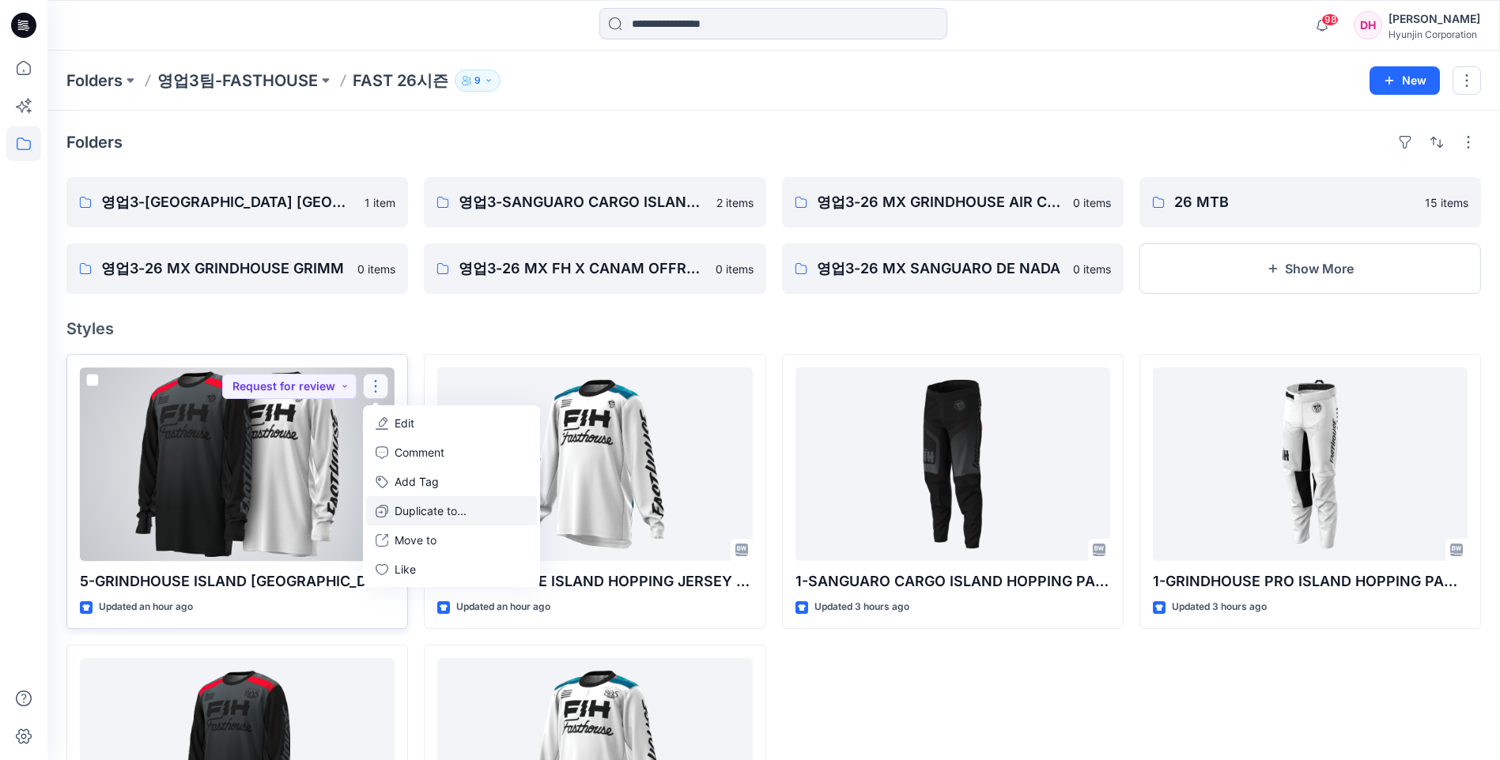
click at [420, 505] on p "Duplicate to..." at bounding box center [430, 511] width 72 height 17
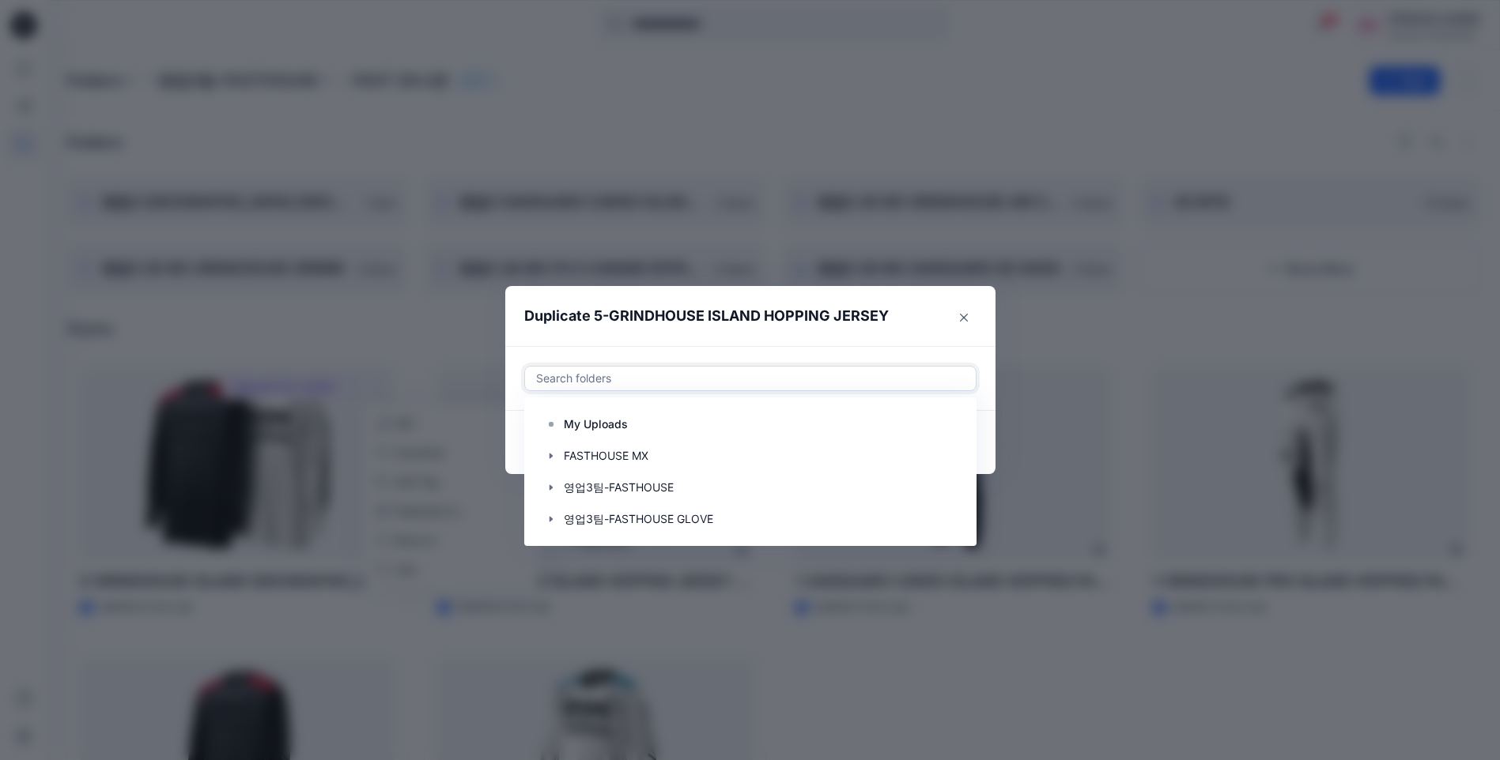
click at [780, 384] on div at bounding box center [750, 378] width 432 height 19
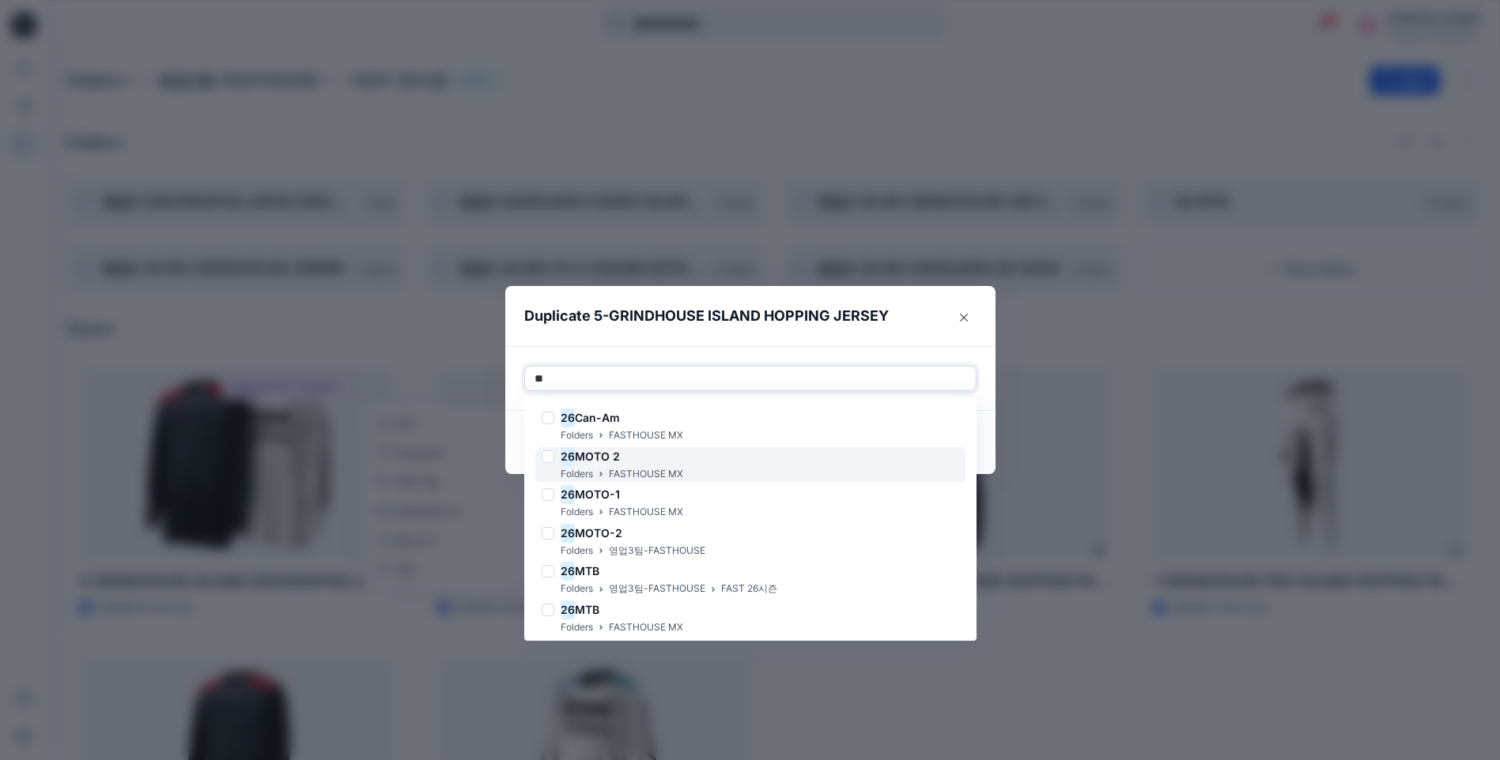
click at [759, 467] on div "26 MOTO 2 Folders FASTHOUSE MX" at bounding box center [750, 465] width 430 height 36
type input "**"
click at [987, 432] on footer "Cancel Duplicate" at bounding box center [750, 442] width 490 height 63
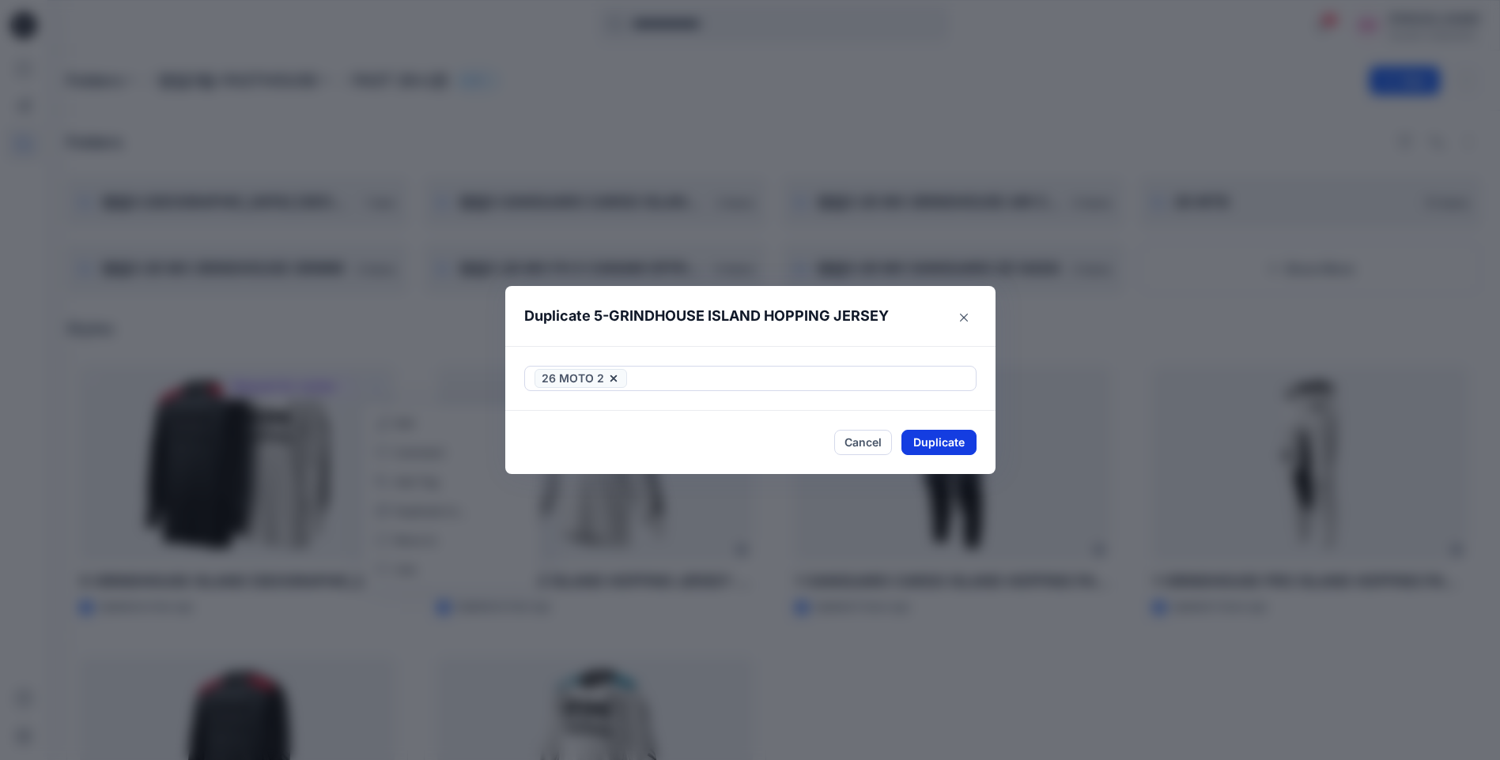
click at [965, 445] on button "Duplicate" at bounding box center [938, 442] width 75 height 25
click at [968, 314] on icon "Close" at bounding box center [964, 318] width 8 height 8
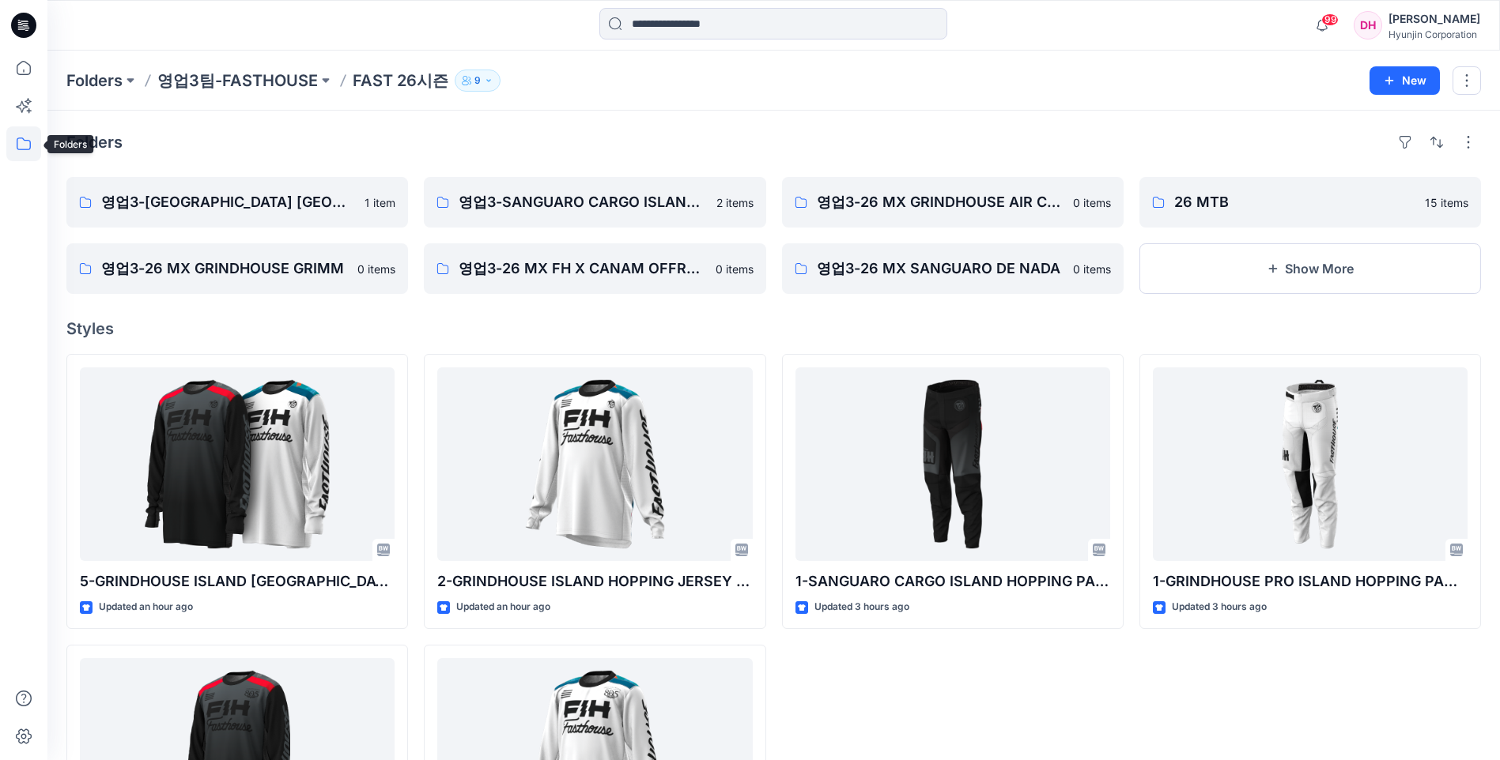
click at [23, 142] on icon at bounding box center [23, 143] width 35 height 35
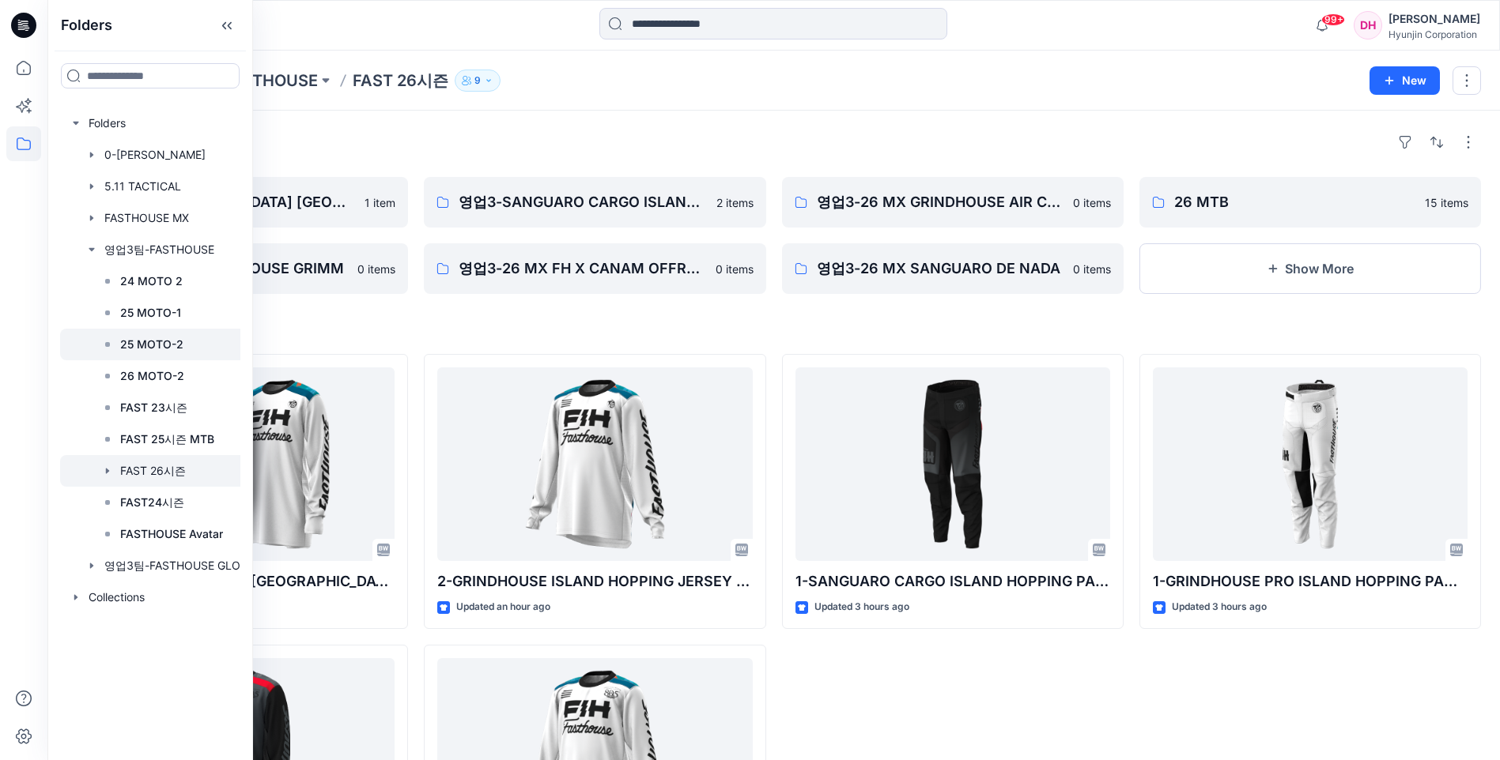
click at [175, 353] on p "25 MOTO-2" at bounding box center [151, 344] width 63 height 19
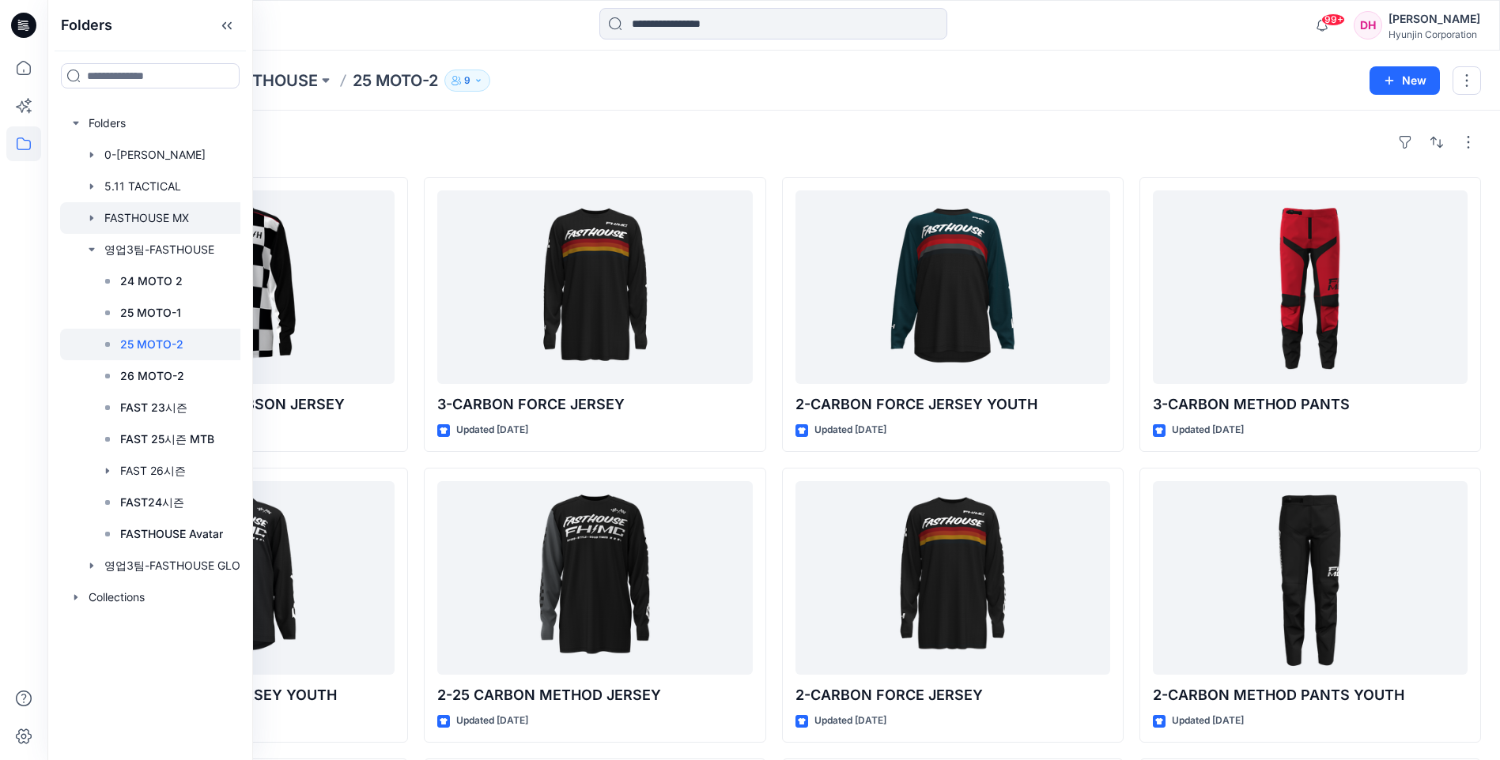
click at [166, 218] on div at bounding box center [161, 218] width 203 height 32
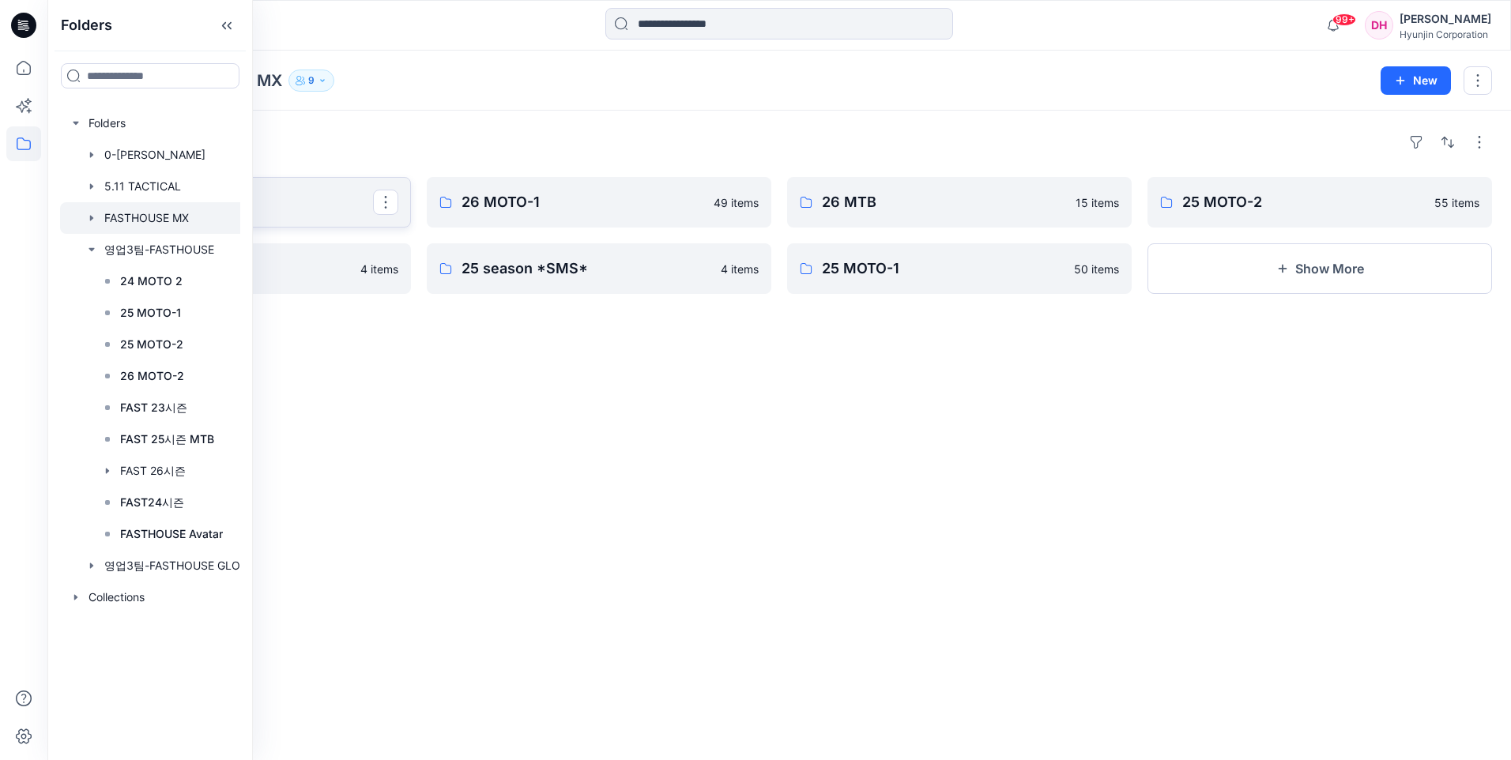
click at [323, 198] on p "26 MOTO 2" at bounding box center [237, 202] width 272 height 22
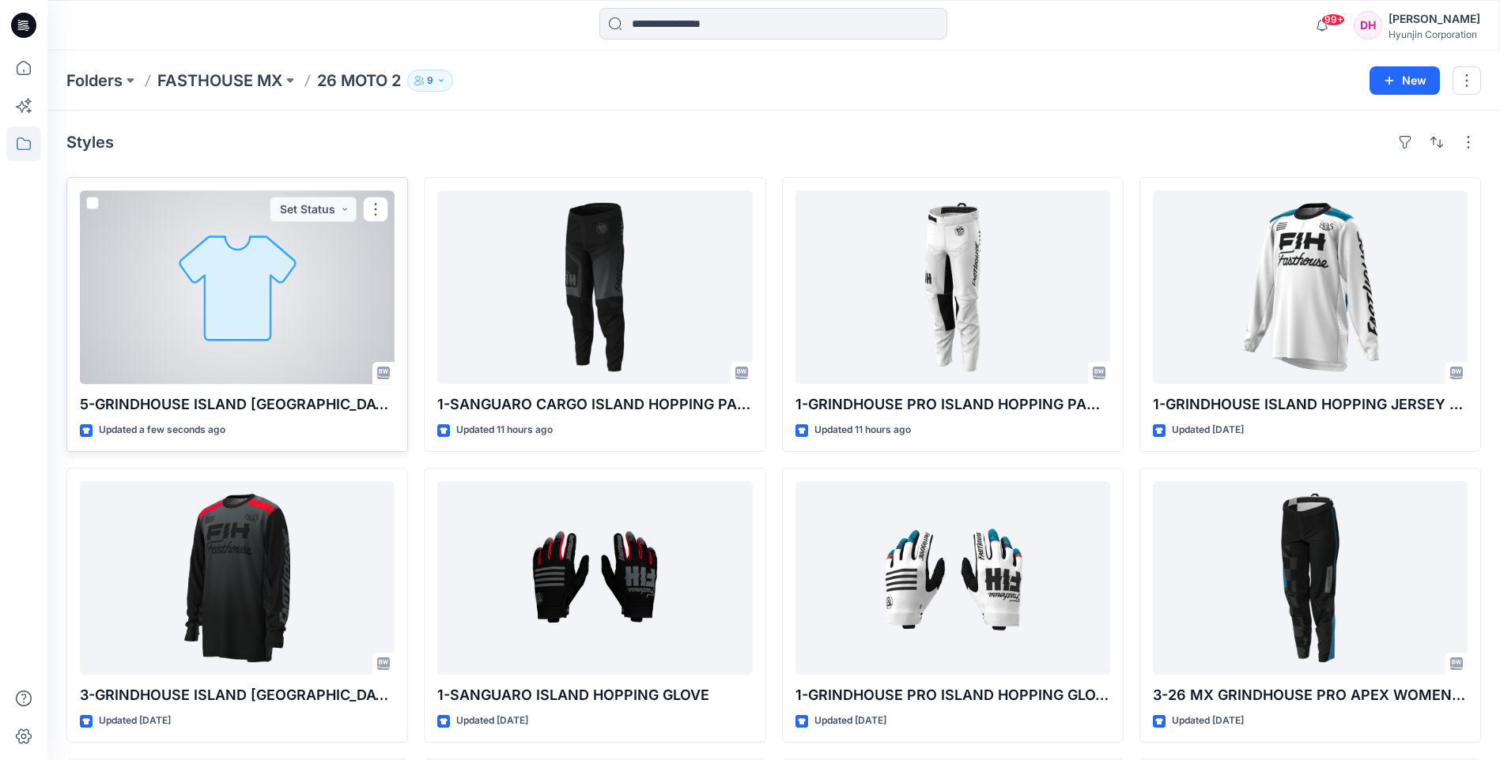
click at [229, 355] on div at bounding box center [237, 288] width 315 height 194
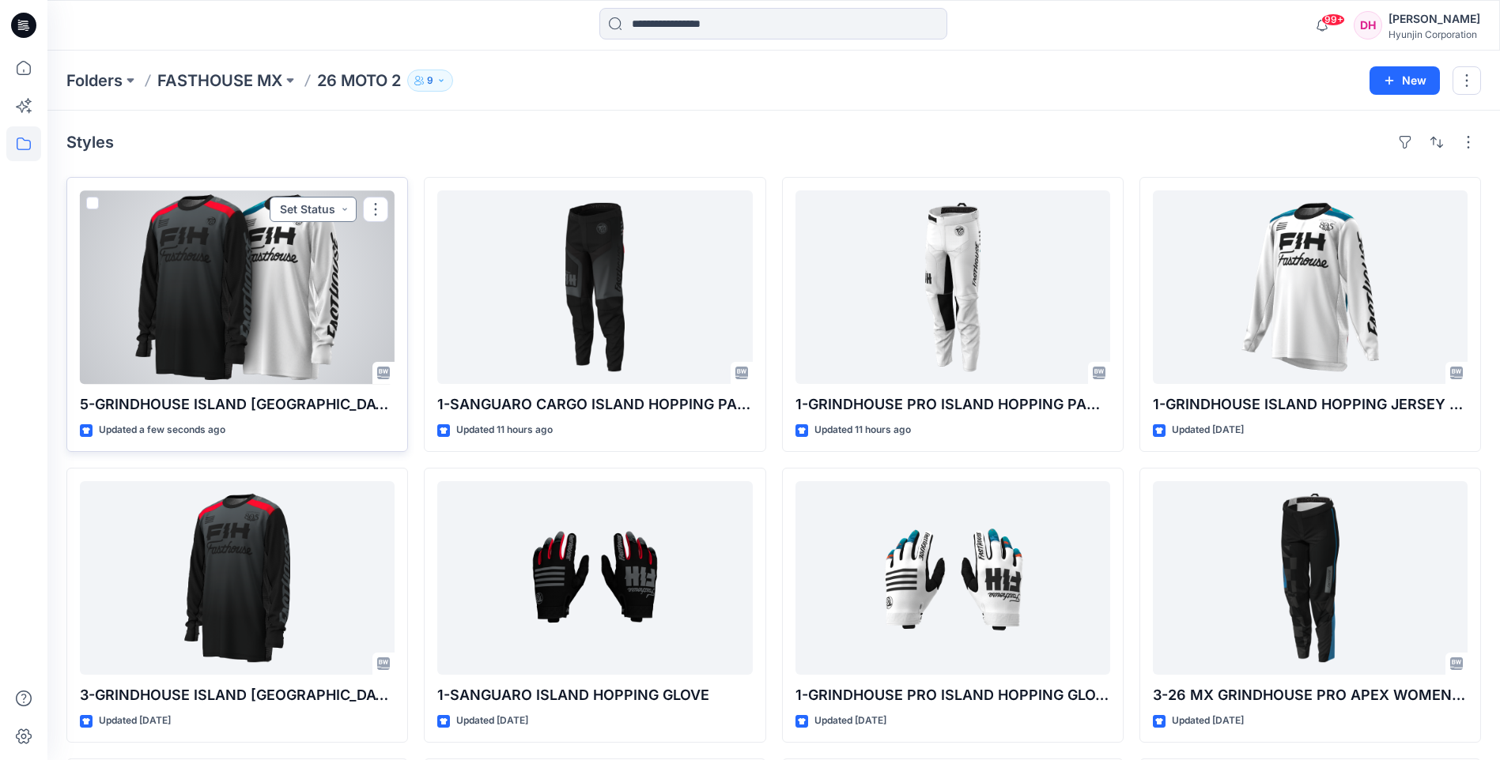
click at [346, 209] on button "Set Status" at bounding box center [313, 209] width 87 height 25
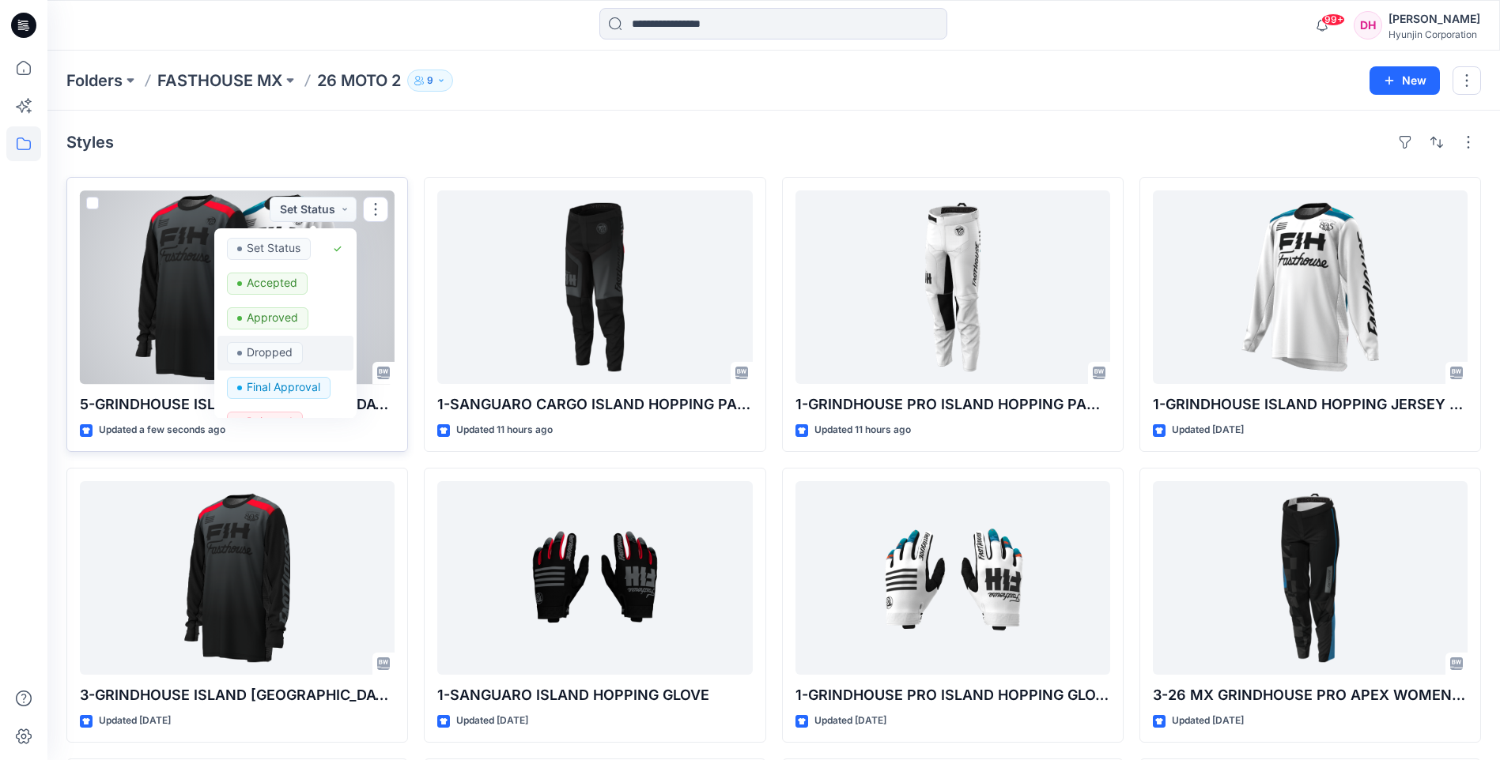
scroll to position [79, 0]
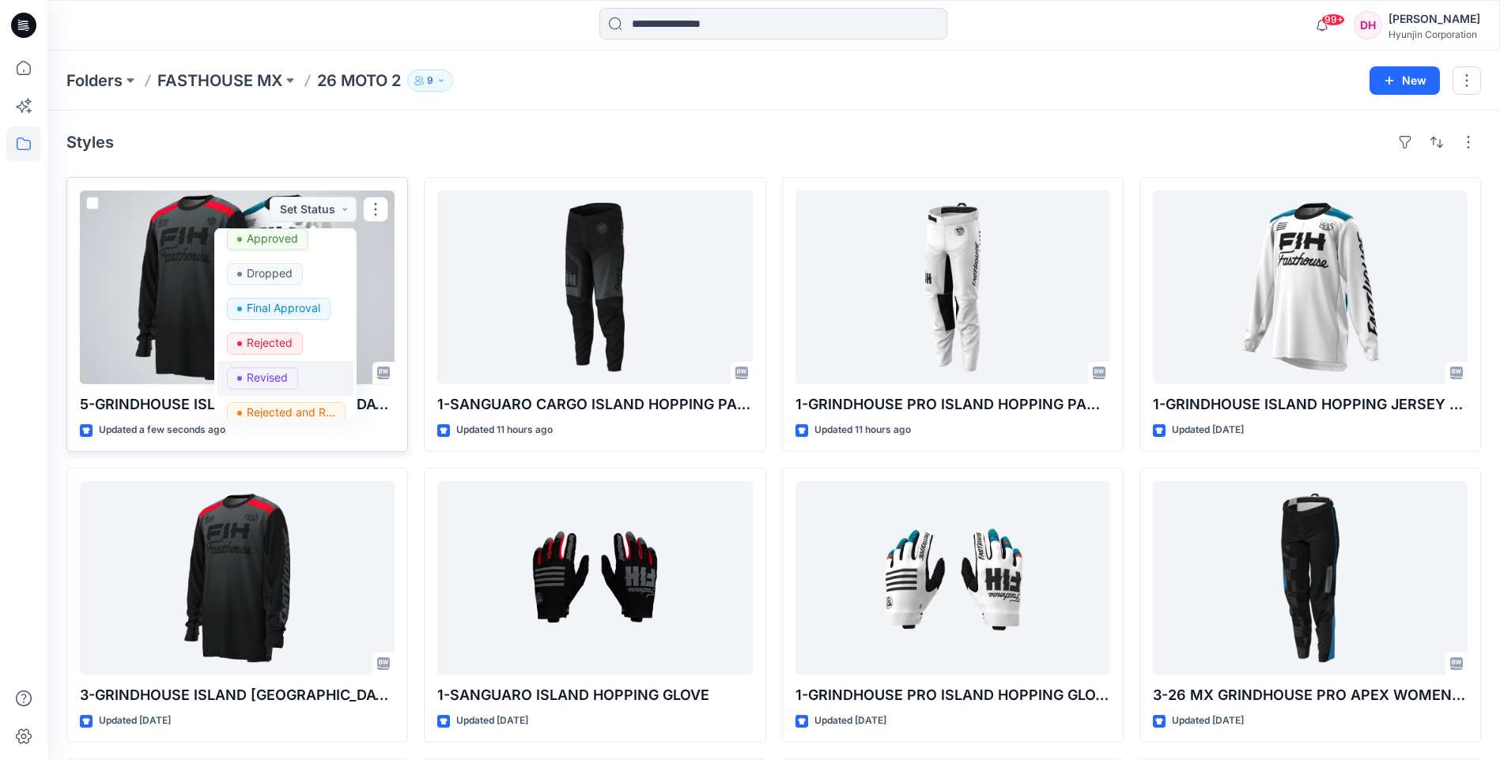
click at [275, 378] on p "Revised" at bounding box center [267, 378] width 41 height 21
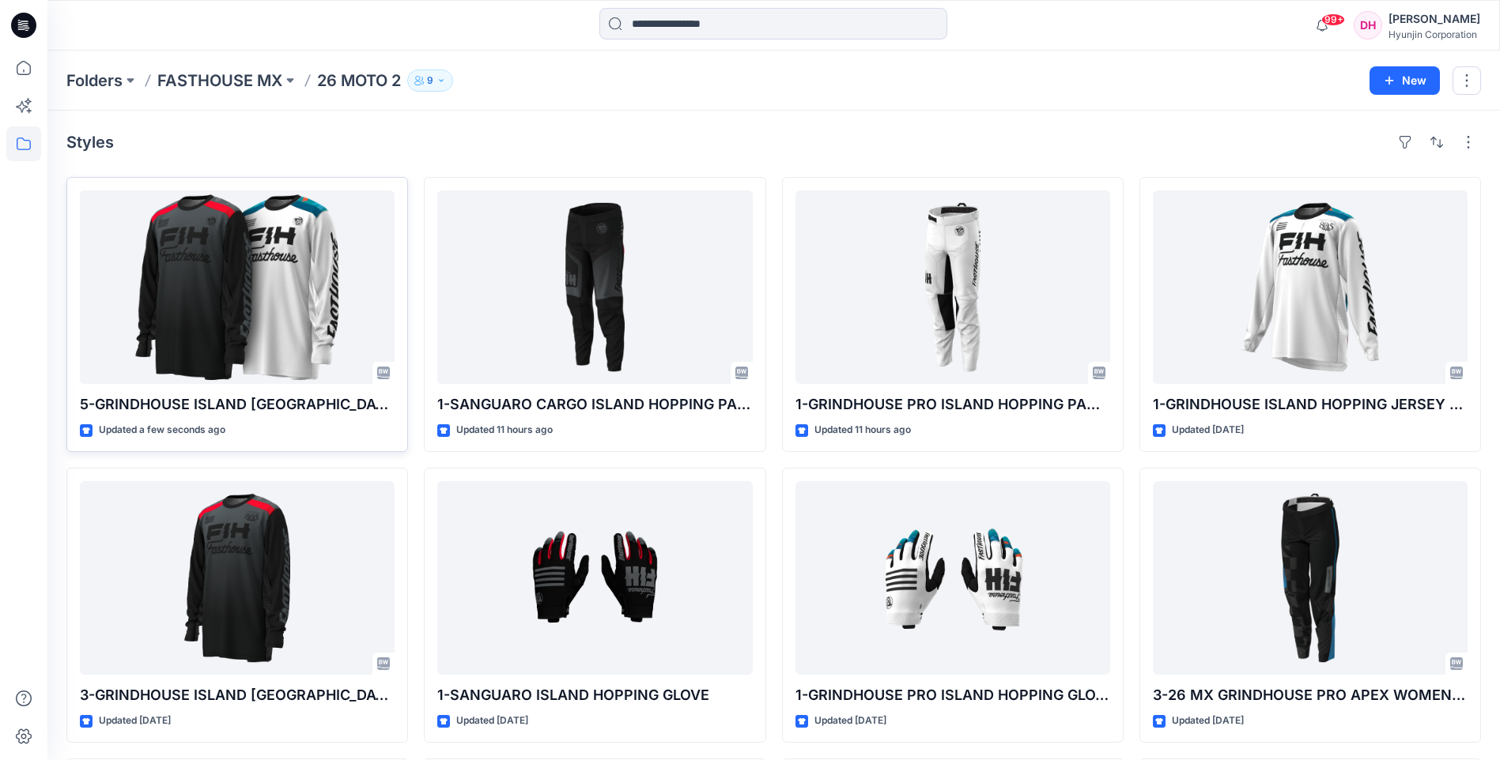
click at [367, 86] on p "26 MOTO 2" at bounding box center [359, 81] width 84 height 22
click at [375, 75] on p "26 MOTO 2" at bounding box center [359, 81] width 84 height 22
click at [244, 88] on p "FASTHOUSE MX" at bounding box center [219, 81] width 125 height 22
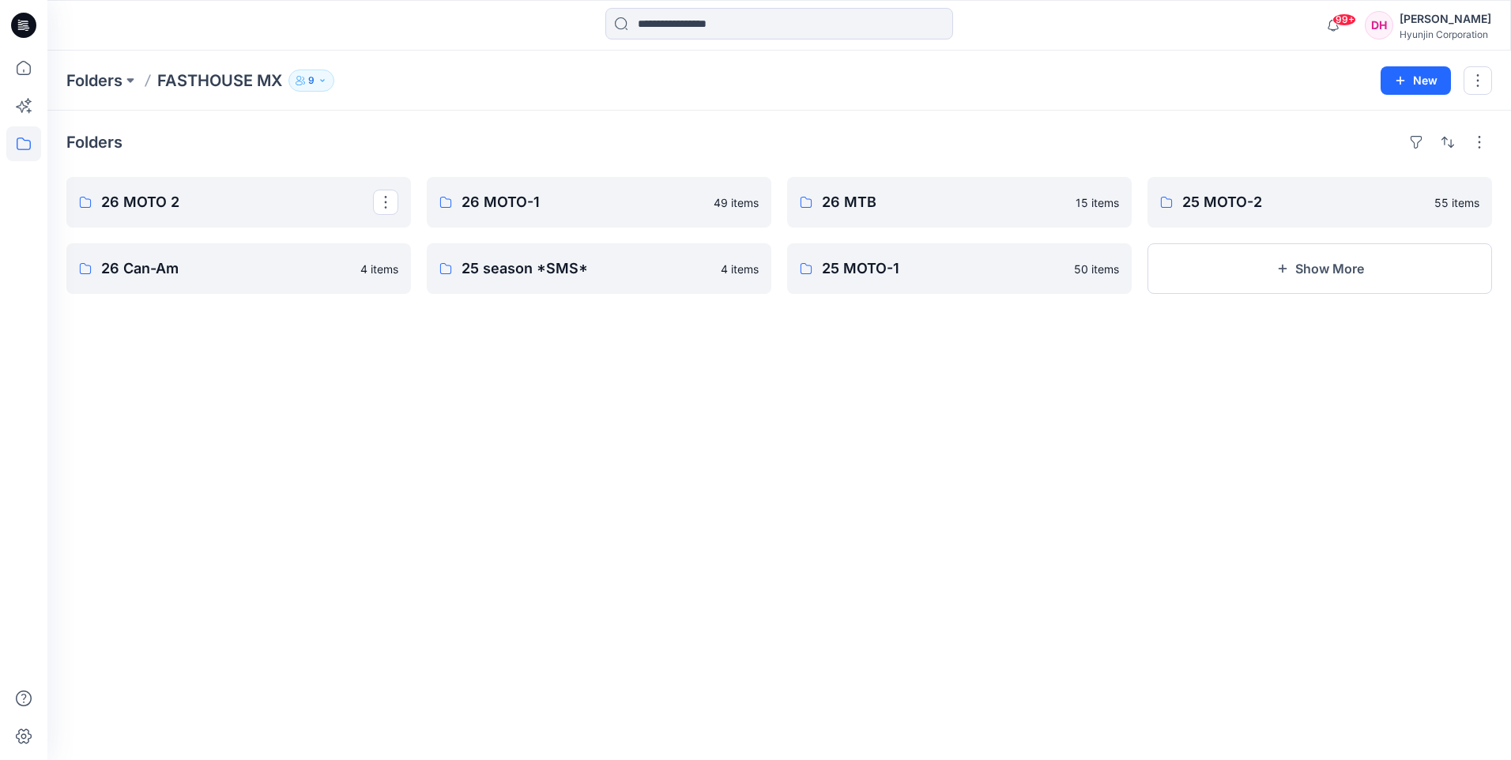
click at [244, 234] on div "26 MOTO 2 26 Can-Am 4 items" at bounding box center [238, 235] width 345 height 117
click at [251, 208] on p "26 MOTO 2" at bounding box center [237, 202] width 272 height 22
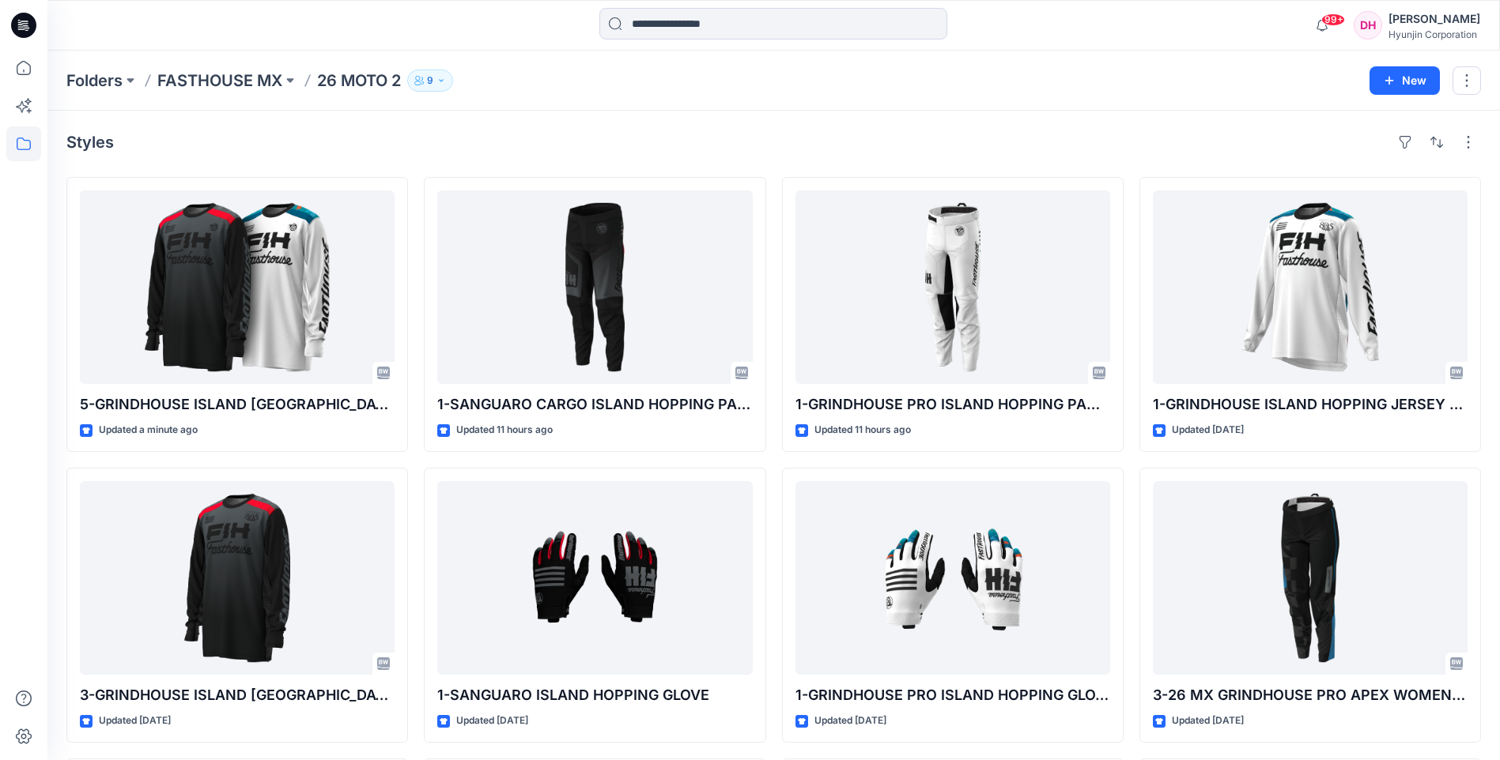
click at [344, 70] on p "26 MOTO 2" at bounding box center [359, 81] width 84 height 22
click at [37, 136] on icon at bounding box center [23, 143] width 35 height 35
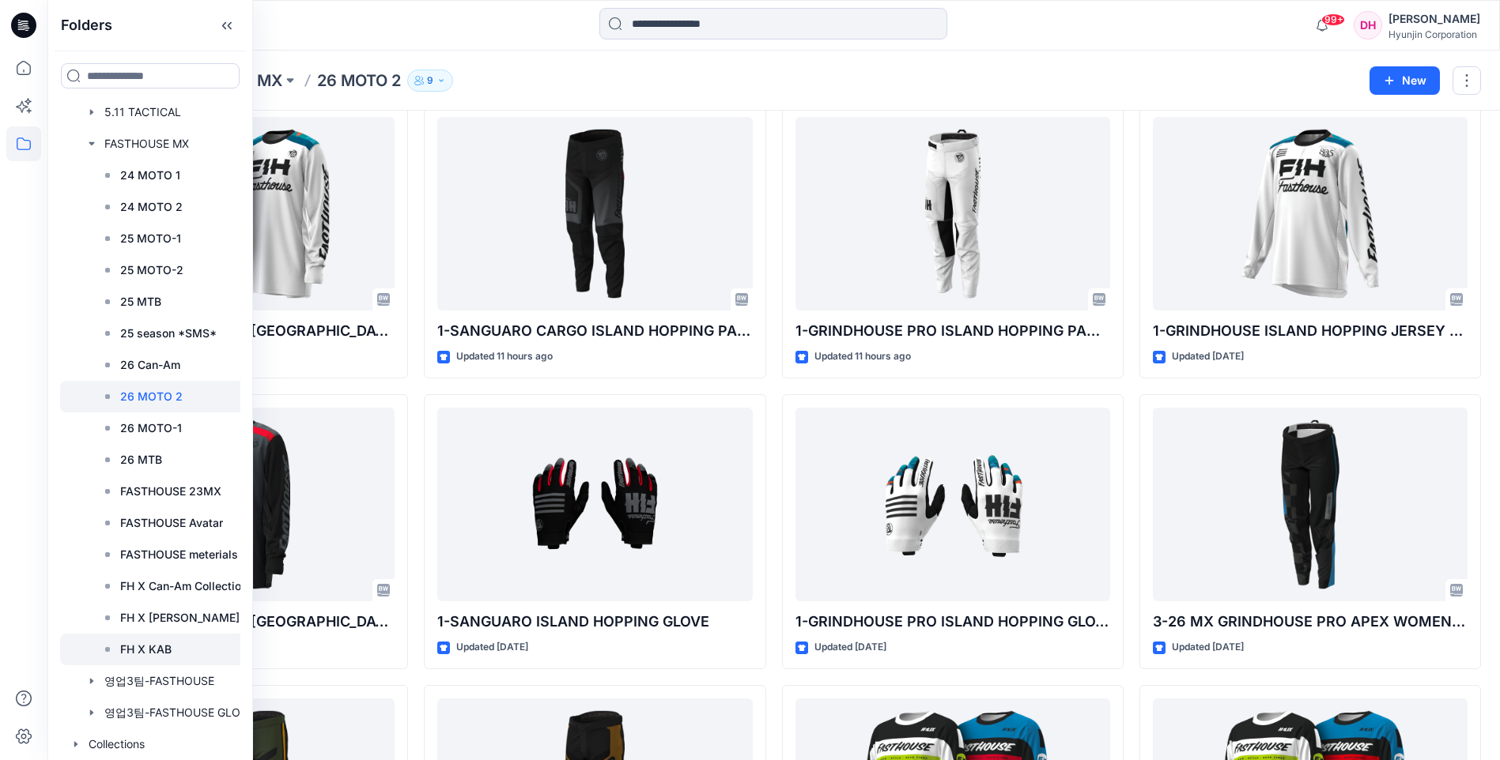
scroll to position [158, 0]
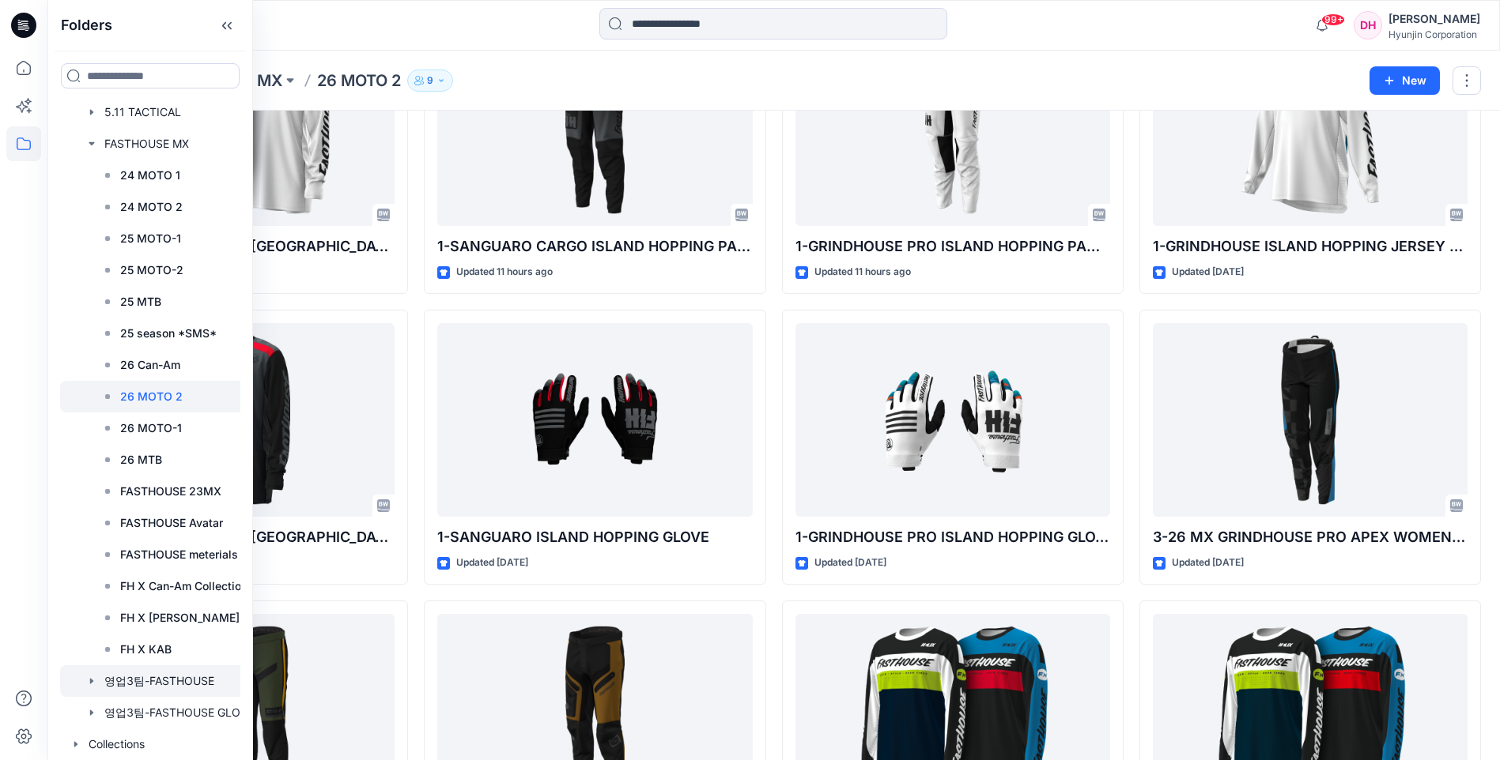
click at [151, 676] on div at bounding box center [161, 682] width 203 height 32
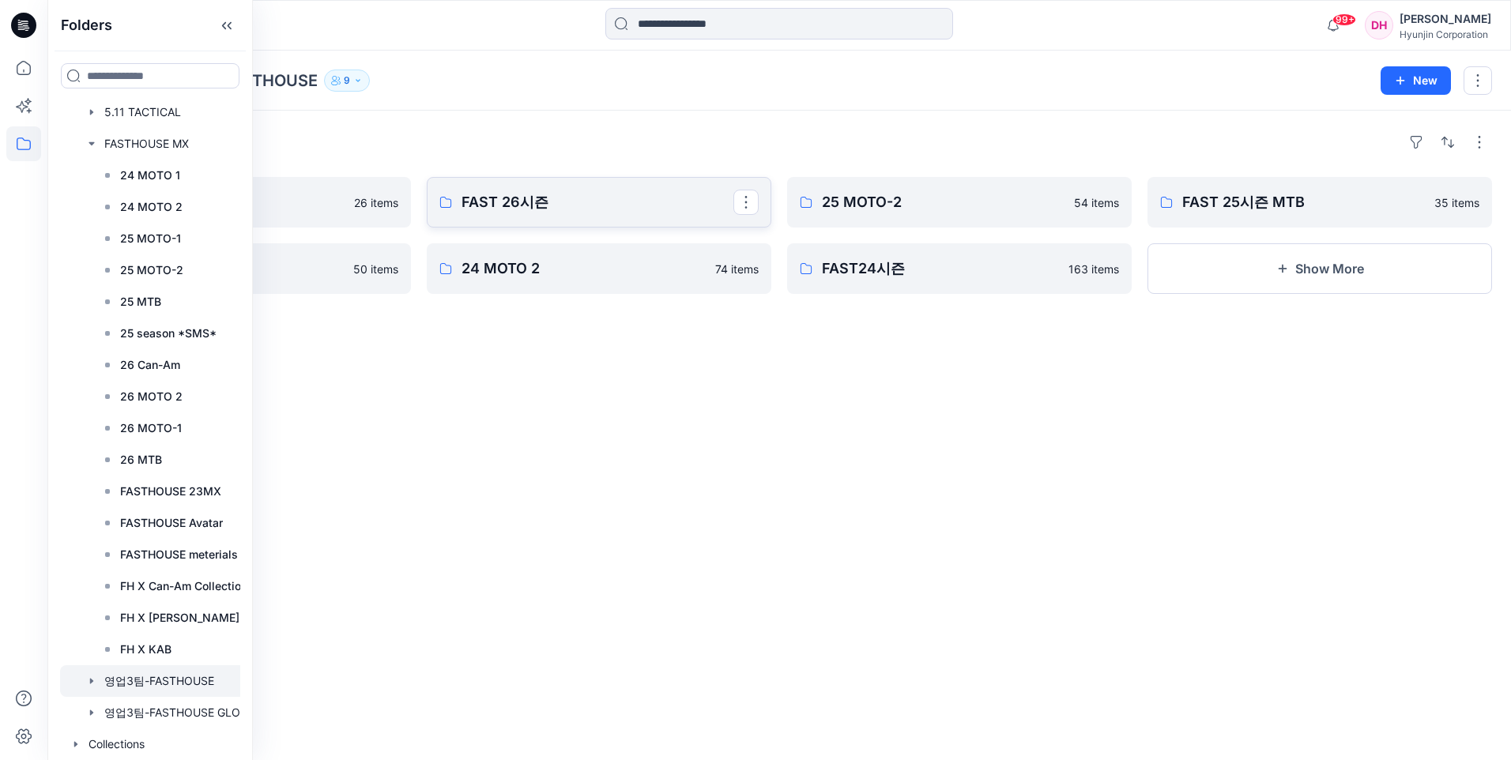
click at [528, 209] on p "FAST 26시즌" at bounding box center [598, 202] width 272 height 22
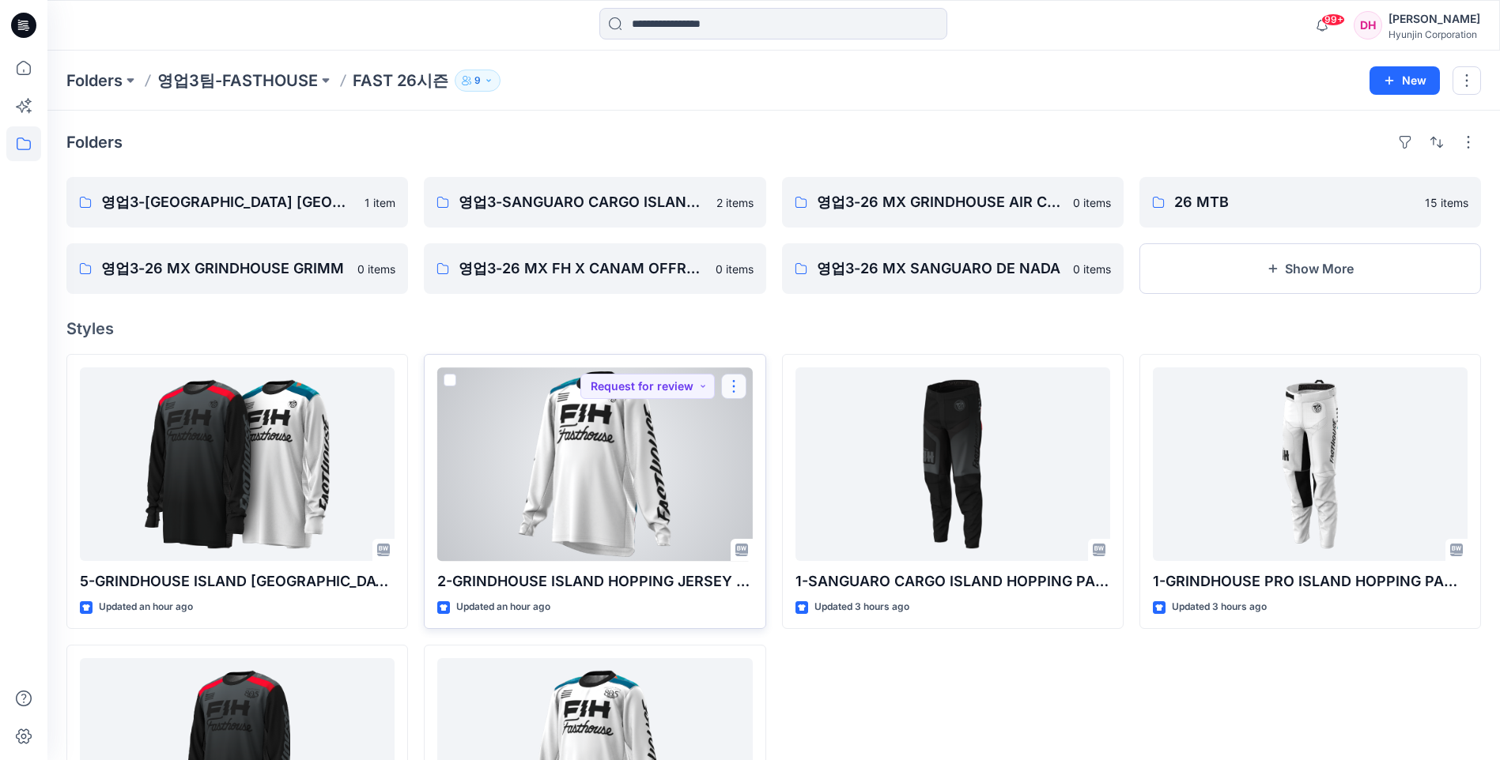
click at [741, 390] on button "button" at bounding box center [733, 386] width 25 height 25
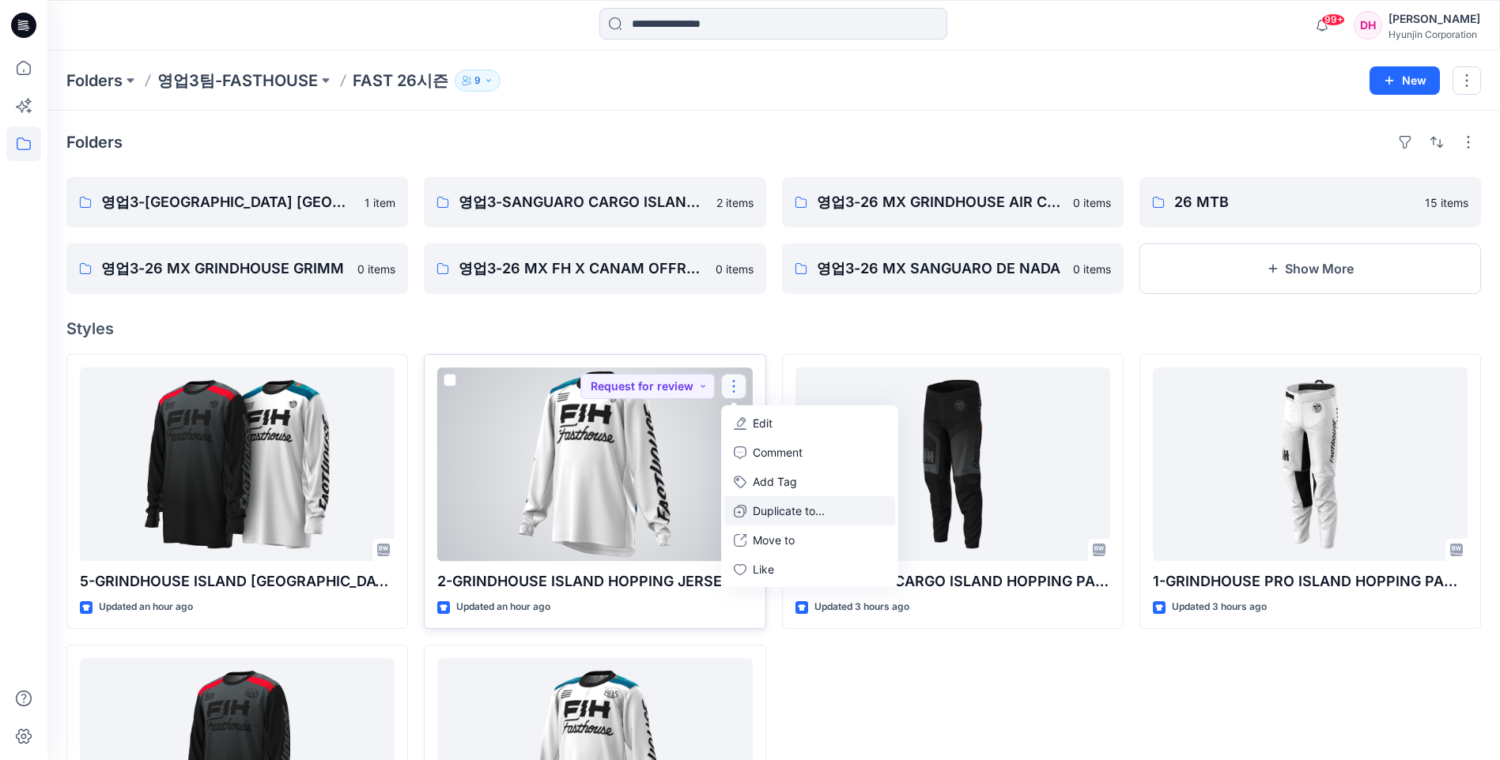
click at [773, 514] on p "Duplicate to..." at bounding box center [789, 511] width 72 height 17
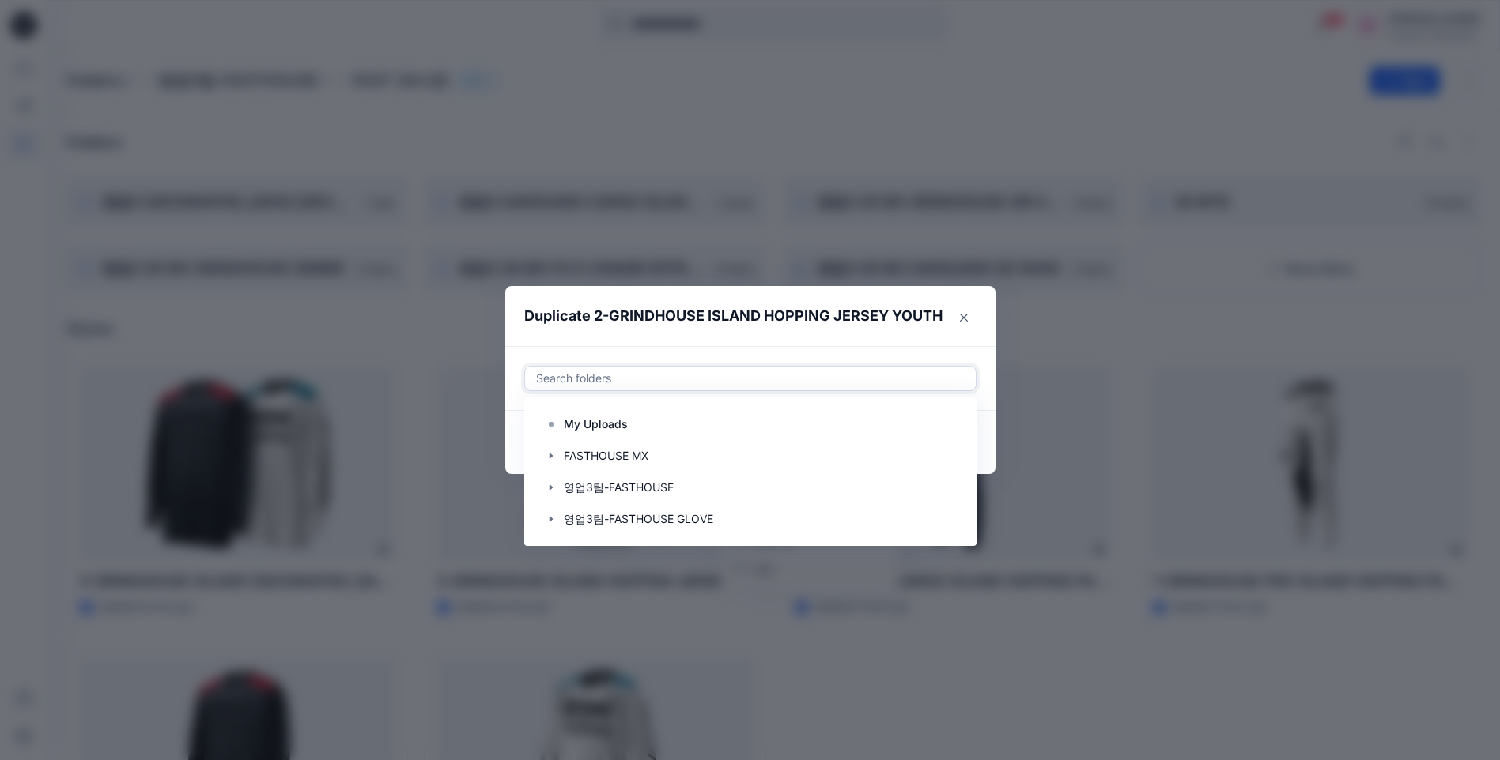
click at [821, 383] on div at bounding box center [750, 378] width 432 height 19
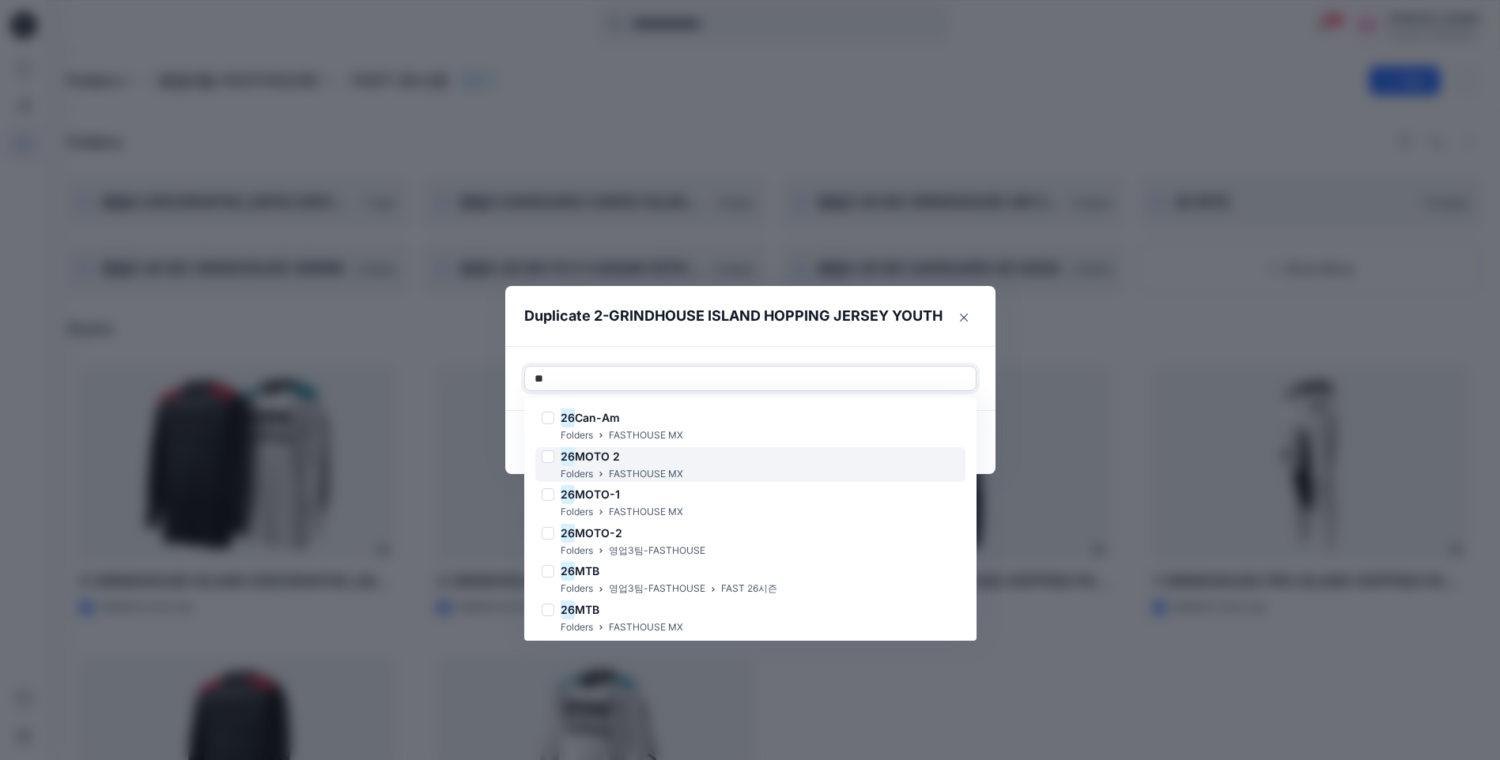
click at [617, 462] on span "MOTO 2" at bounding box center [597, 456] width 45 height 13
type input "**"
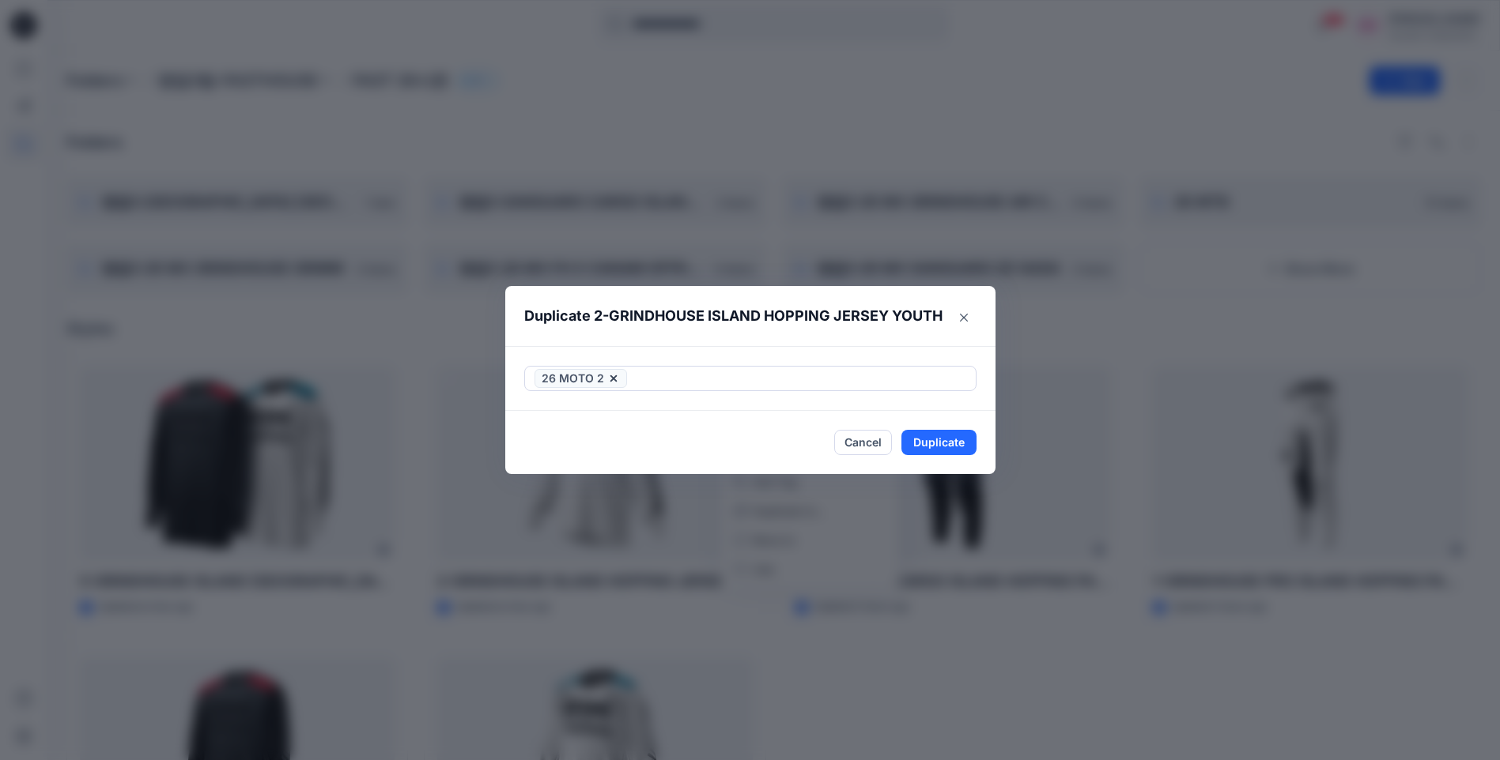
click at [994, 423] on footer "Cancel Duplicate" at bounding box center [750, 442] width 490 height 63
click at [968, 440] on button "Duplicate" at bounding box center [938, 442] width 75 height 25
click at [938, 436] on button "Close" at bounding box center [950, 442] width 51 height 25
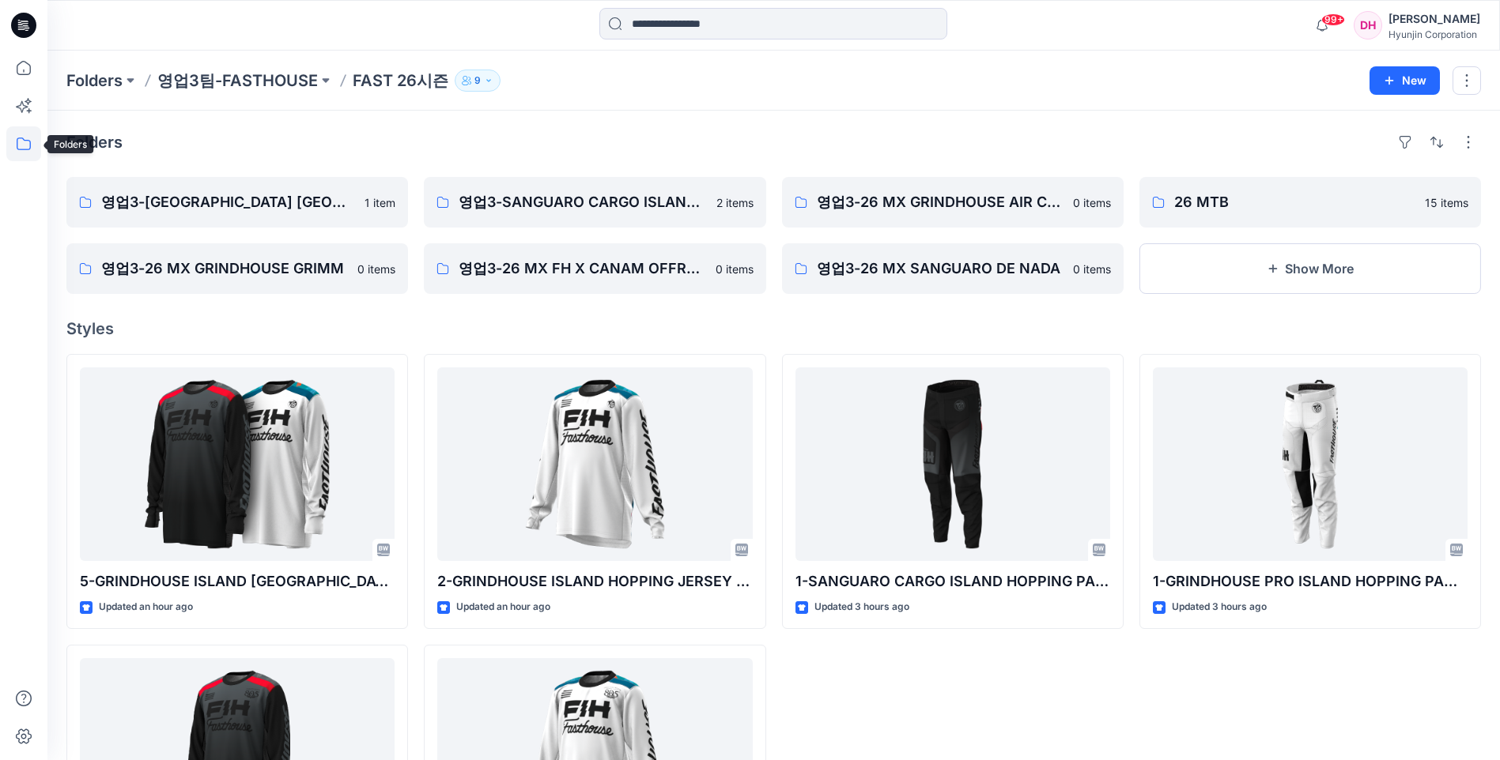
click at [32, 153] on icon at bounding box center [23, 143] width 35 height 35
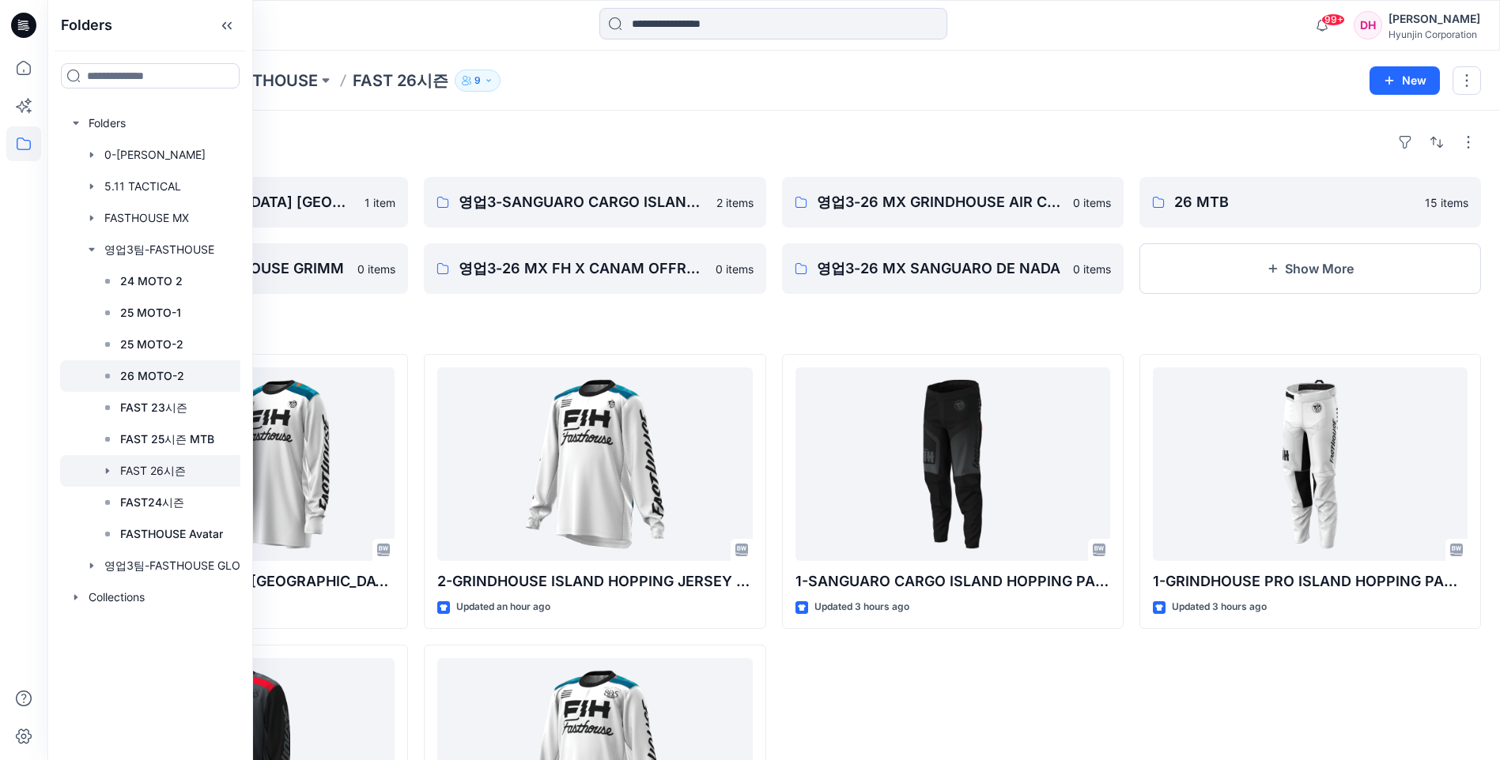
drag, startPoint x: 152, startPoint y: 342, endPoint x: 152, endPoint y: 377, distance: 34.8
click at [152, 377] on div "24 MOTO 2 25 MOTO-1 25 MOTO-2 26 MOTO-2 FAST 23시즌 FAST 25시즌 MTB FAST 26시즌 FAST2…" at bounding box center [169, 408] width 187 height 285
click at [152, 377] on p "26 MOTO-2" at bounding box center [152, 376] width 64 height 19
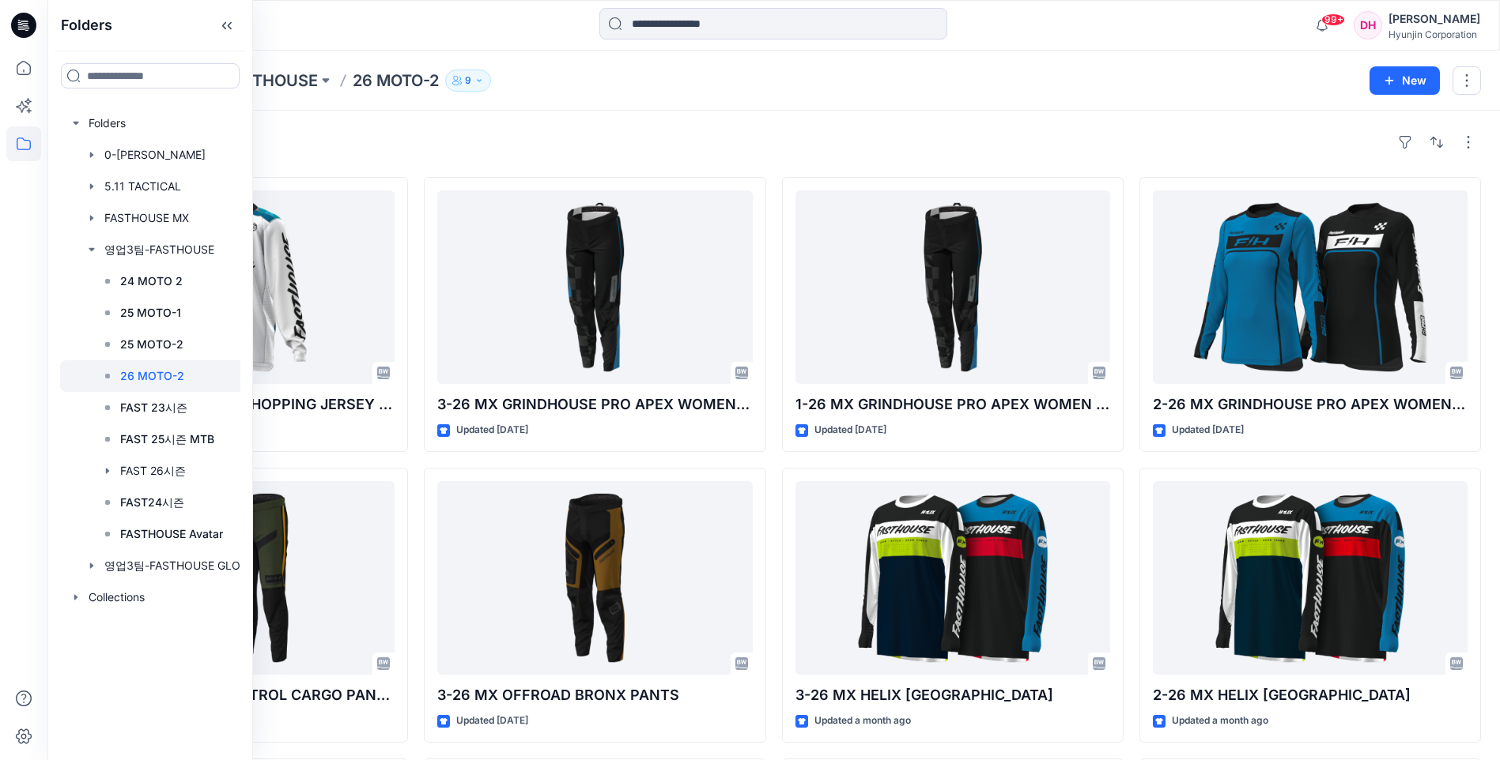
click at [499, 133] on div "Styles" at bounding box center [773, 142] width 1414 height 25
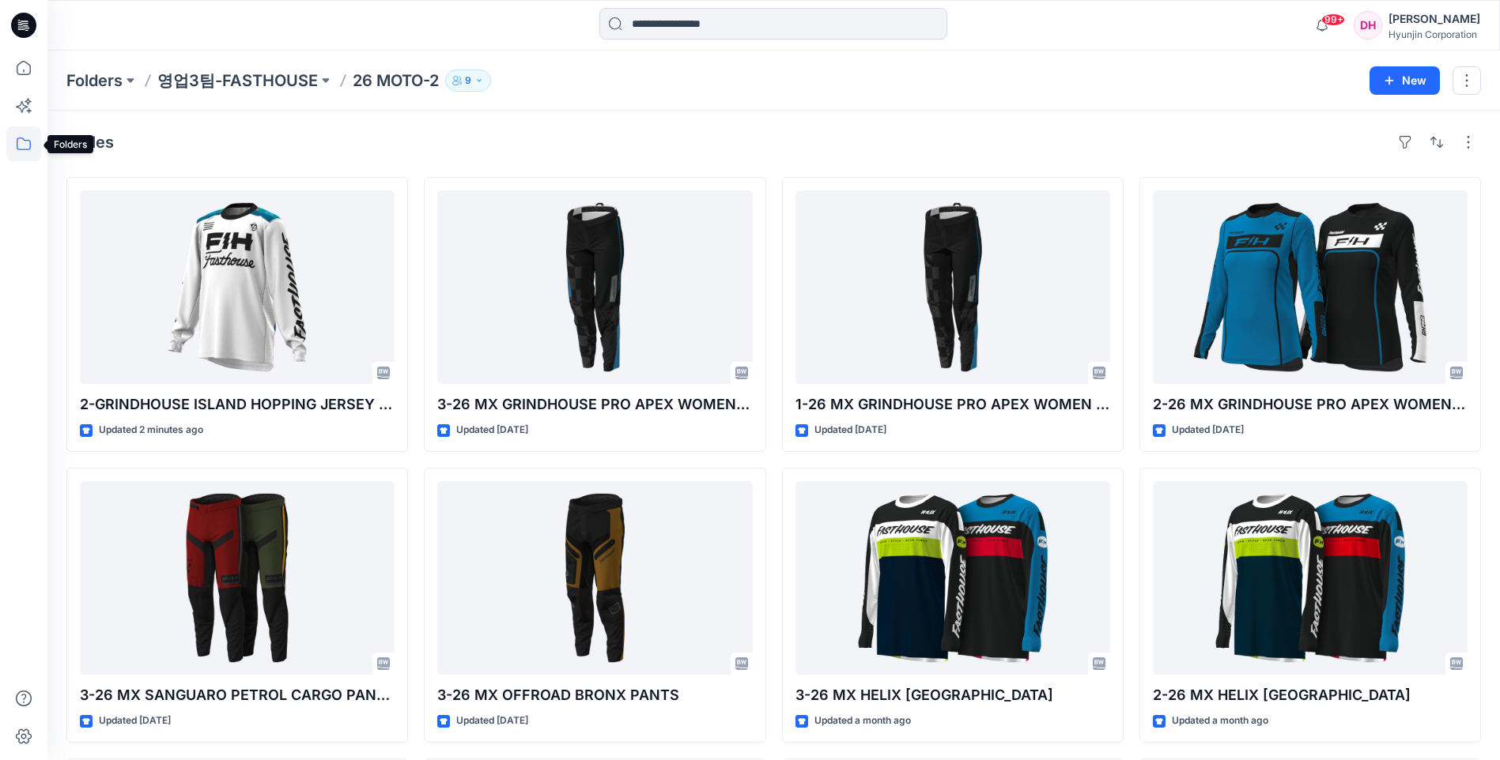
click at [15, 153] on icon at bounding box center [23, 143] width 35 height 35
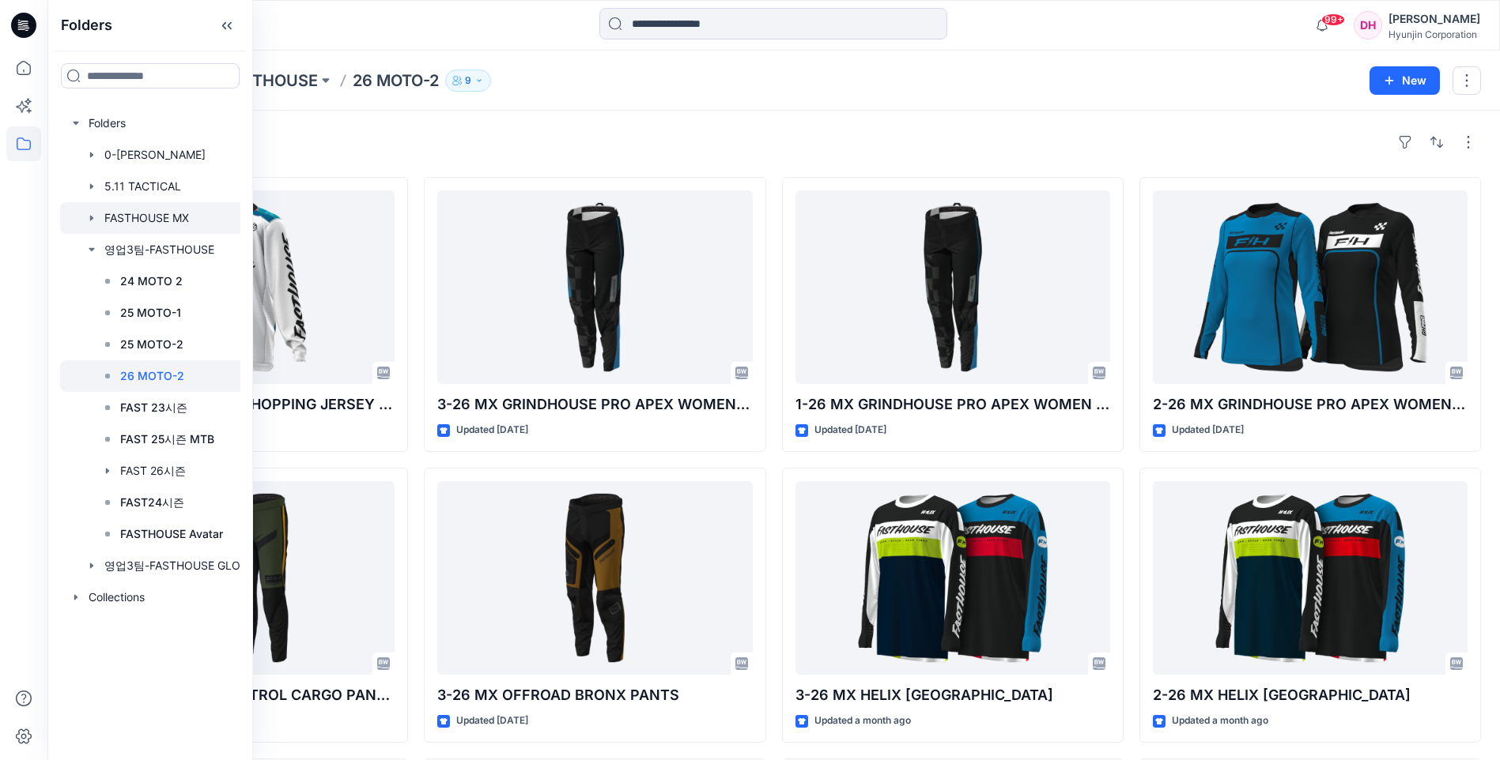
click at [134, 220] on div at bounding box center [161, 218] width 203 height 32
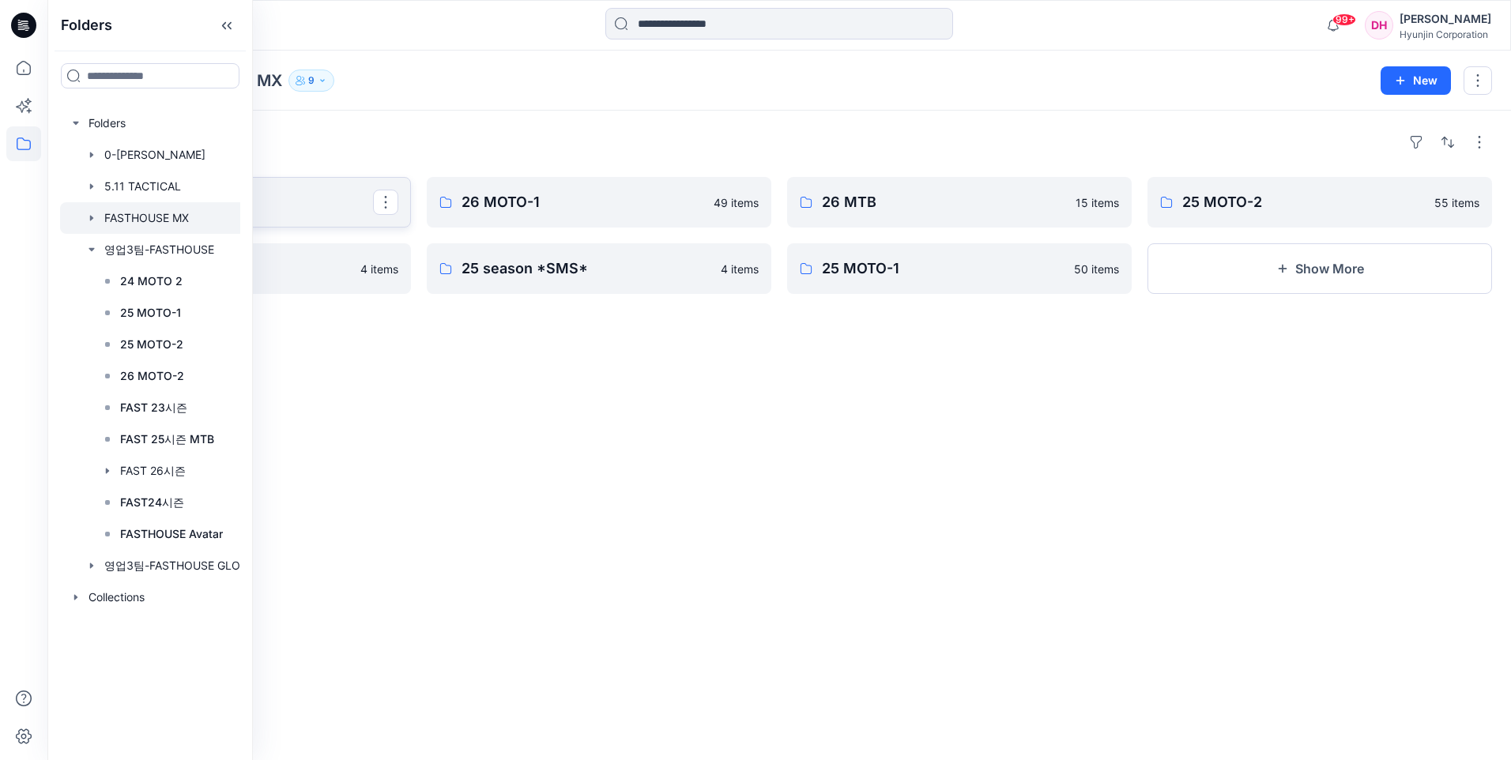
click at [342, 219] on link "26 MOTO 2" at bounding box center [238, 202] width 345 height 51
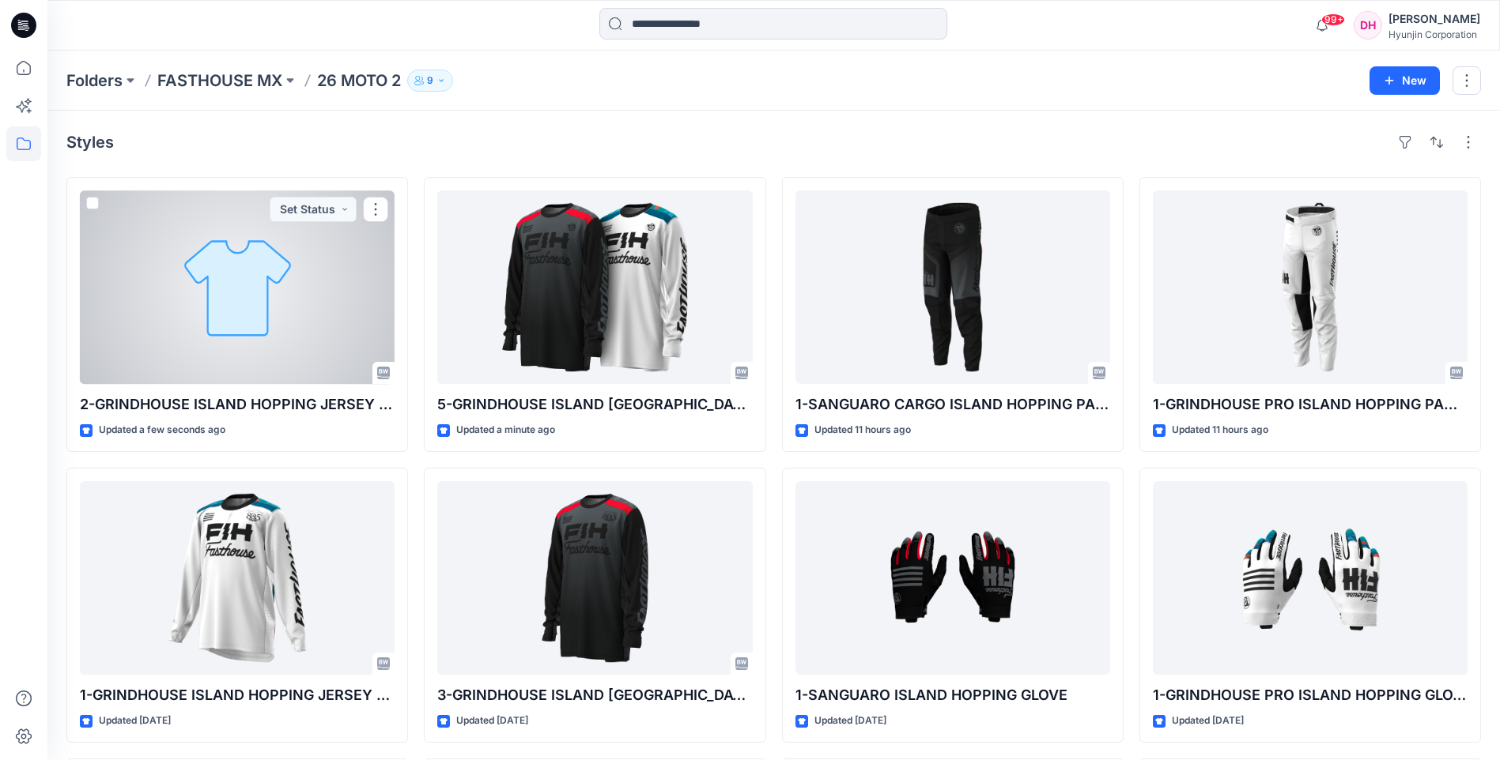
click at [328, 251] on div at bounding box center [237, 288] width 315 height 194
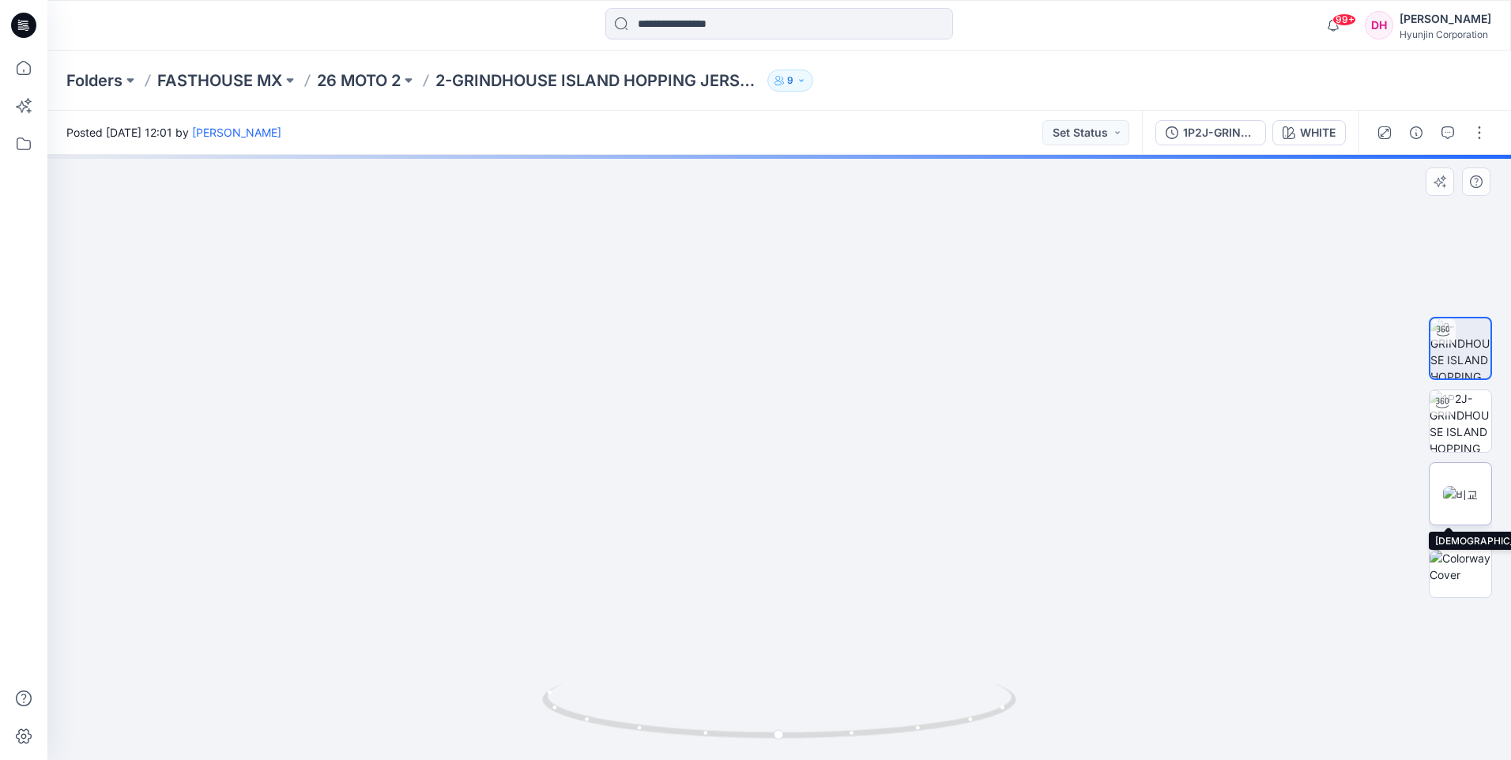
click at [1445, 497] on img at bounding box center [1460, 494] width 35 height 17
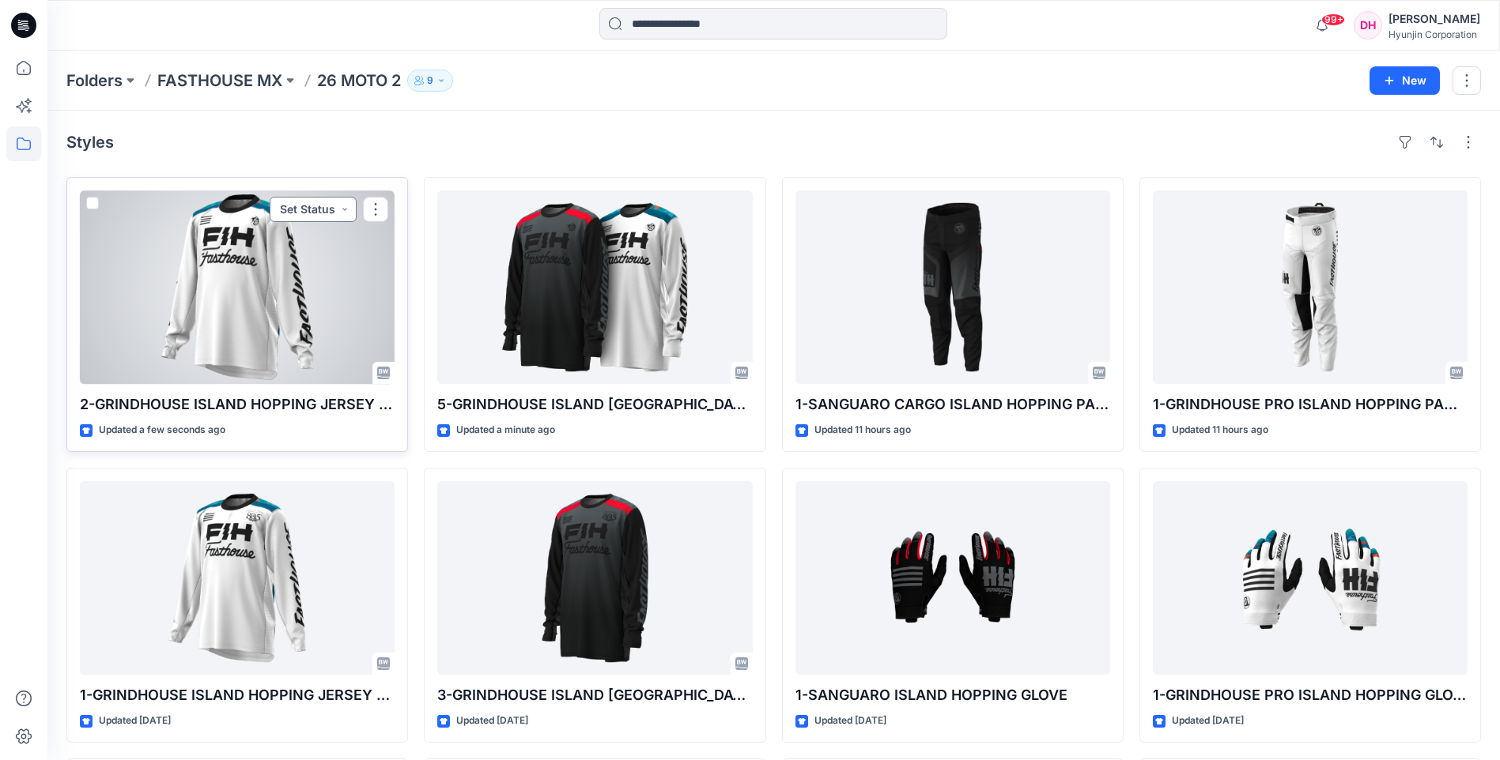
click at [345, 206] on button "Set Status" at bounding box center [313, 209] width 87 height 25
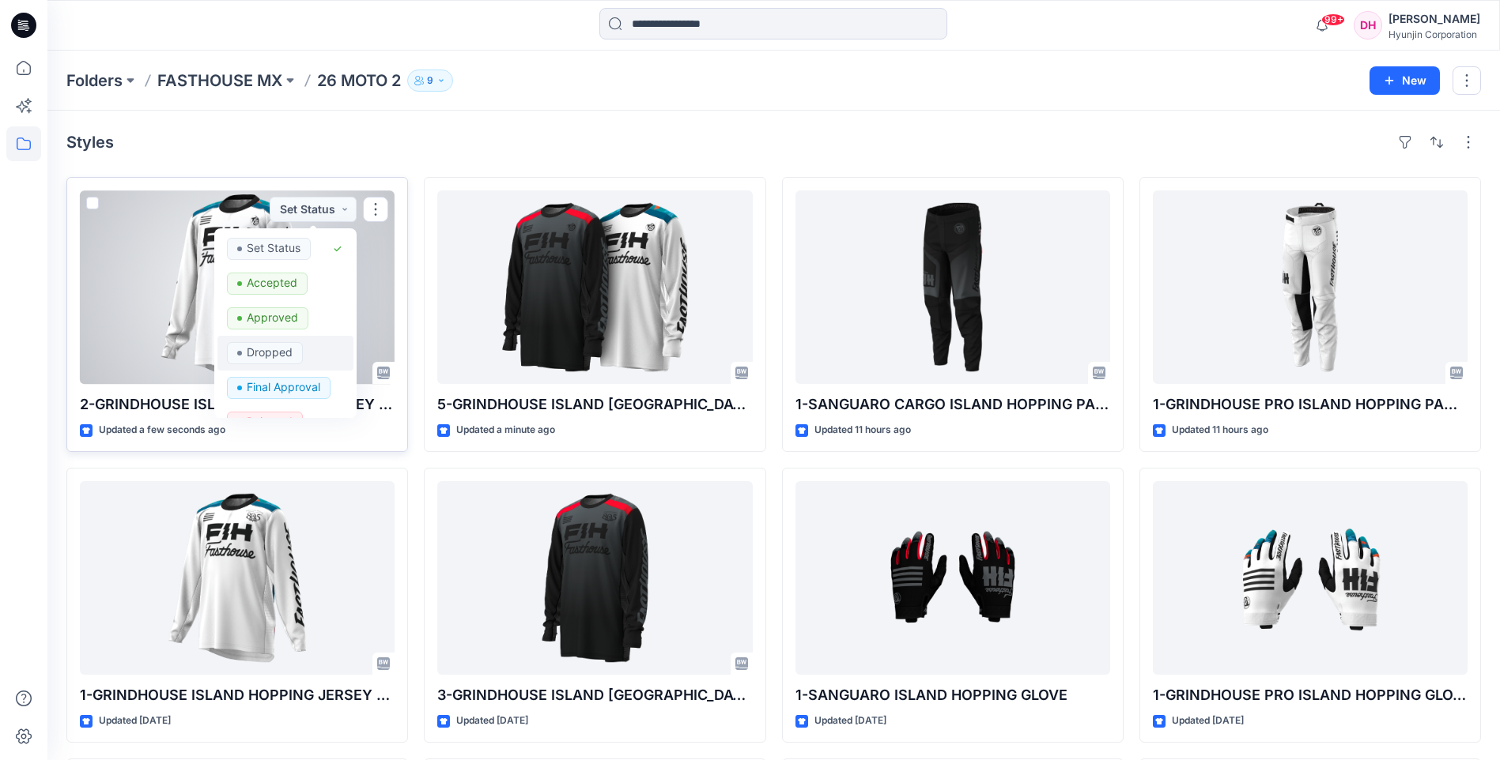
scroll to position [199, 0]
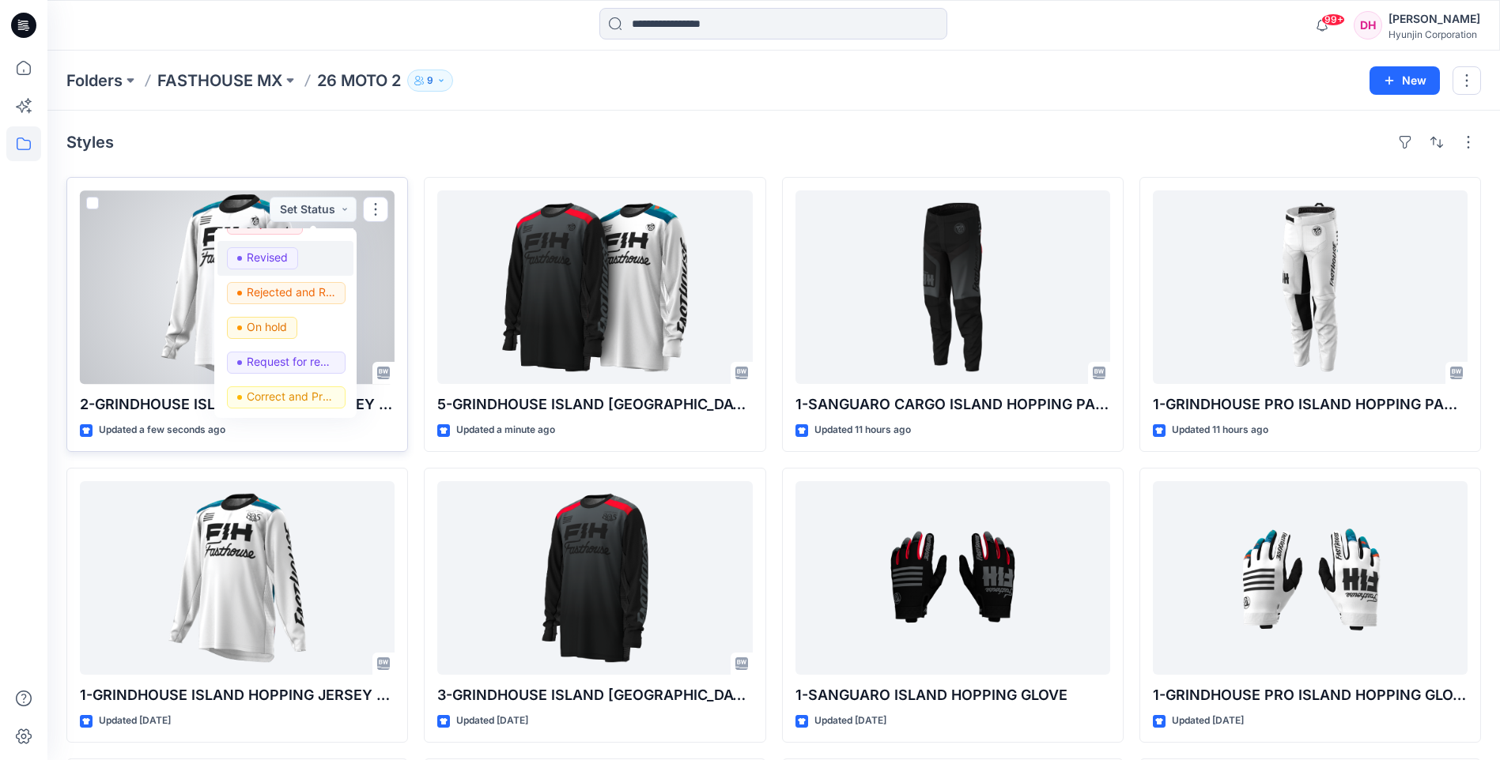
click at [285, 258] on p "Revised" at bounding box center [267, 257] width 41 height 21
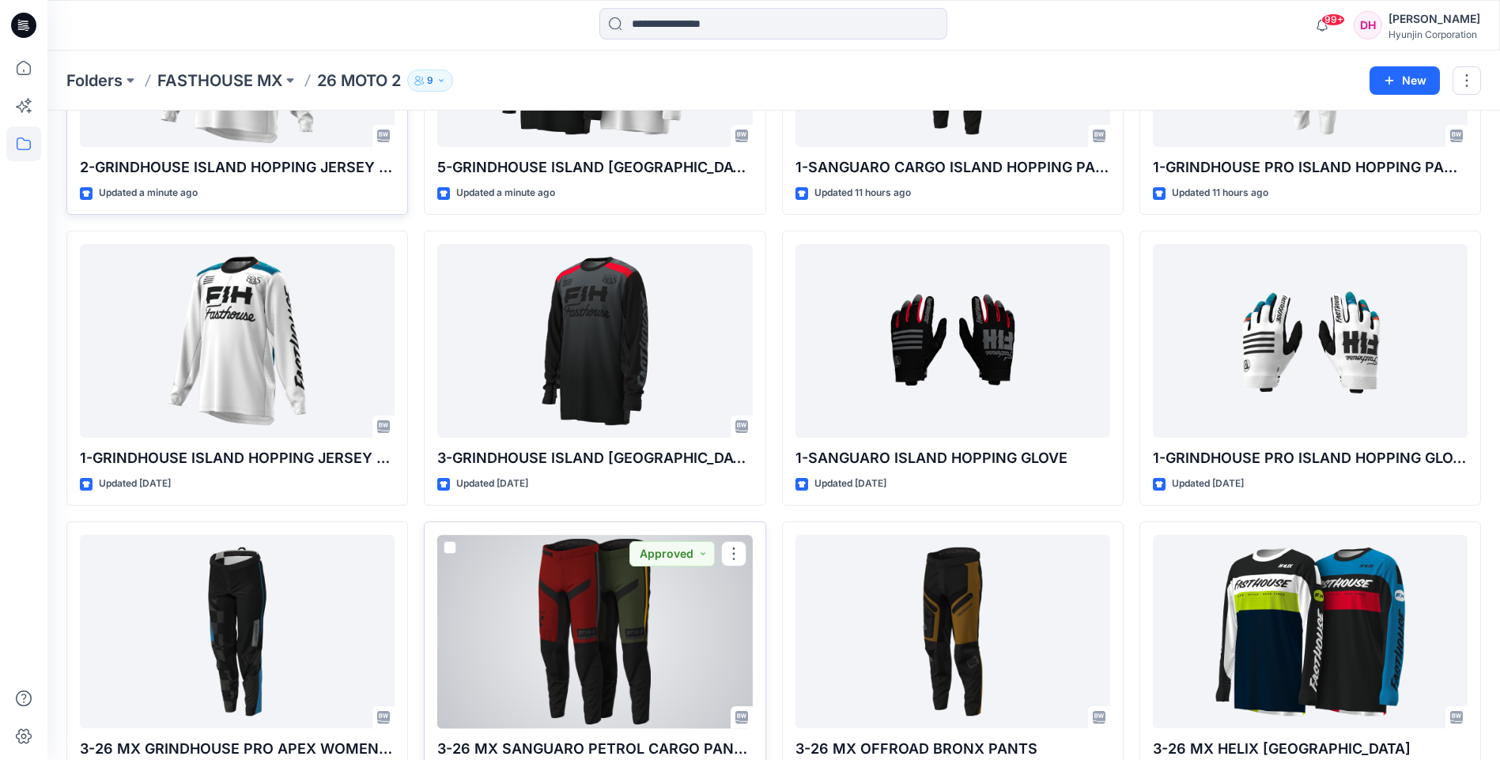
scroll to position [0, 0]
